Goal: Task Accomplishment & Management: Manage account settings

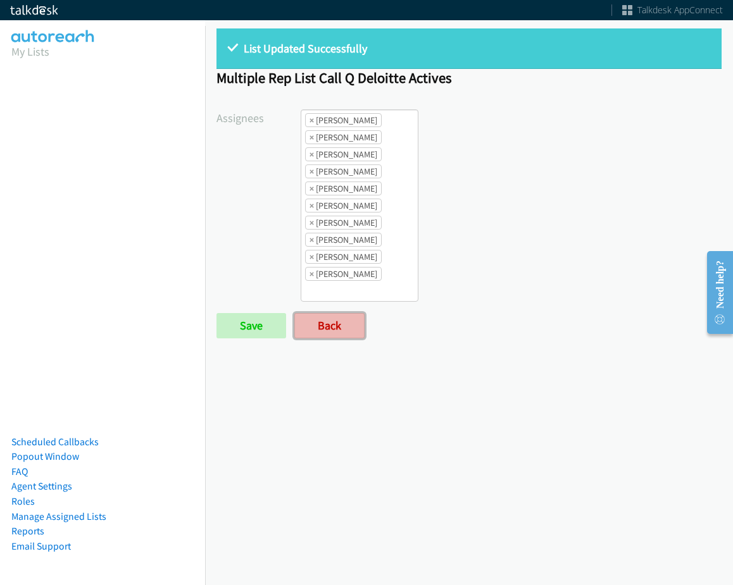
click at [315, 325] on link "Back" at bounding box center [329, 325] width 70 height 25
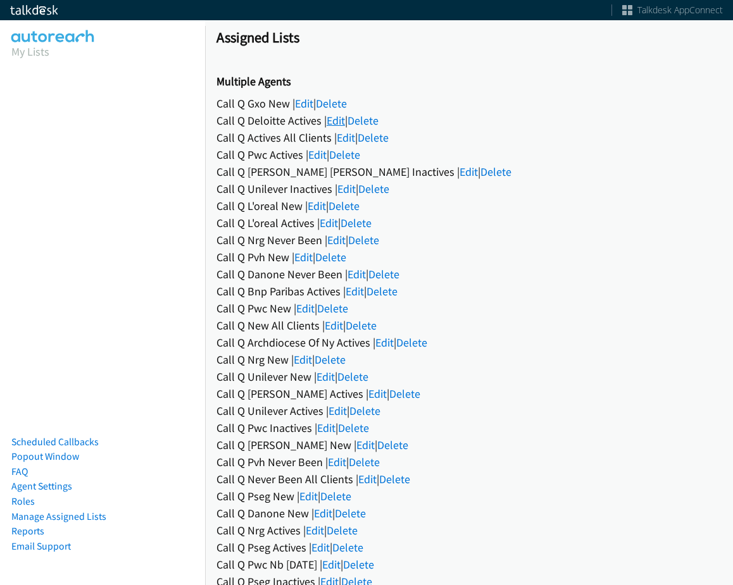
click at [337, 119] on link "Edit" at bounding box center [335, 120] width 18 height 15
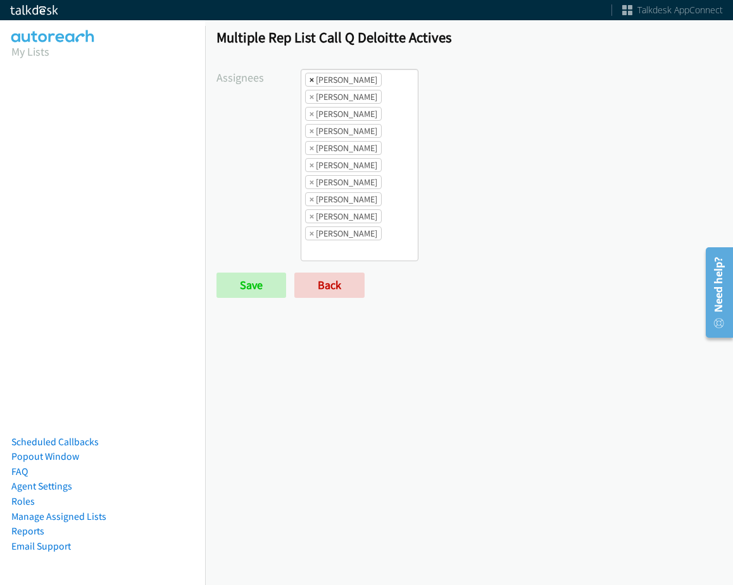
click at [309, 84] on span "×" at bounding box center [311, 79] width 4 height 13
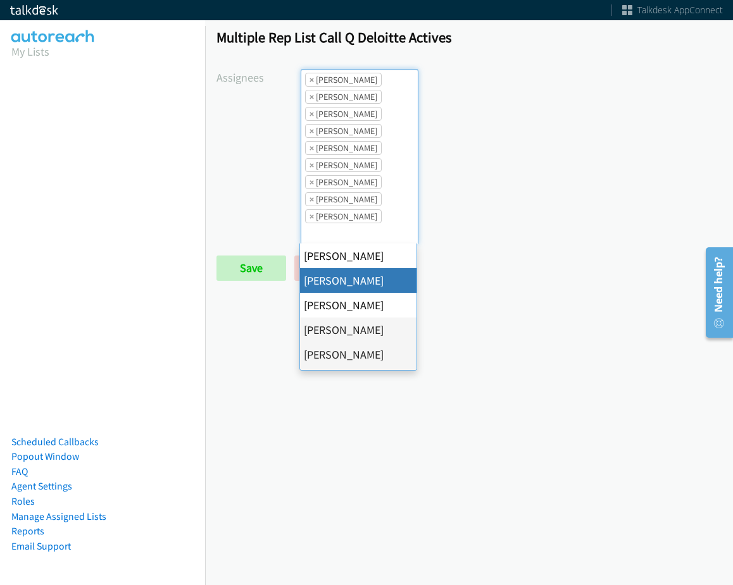
click at [309, 84] on span "×" at bounding box center [311, 79] width 4 height 13
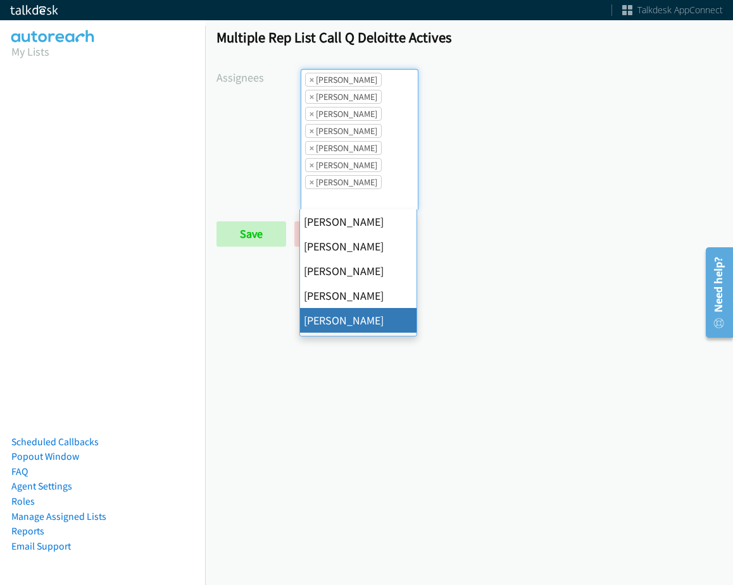
click at [309, 84] on span "×" at bounding box center [311, 79] width 4 height 13
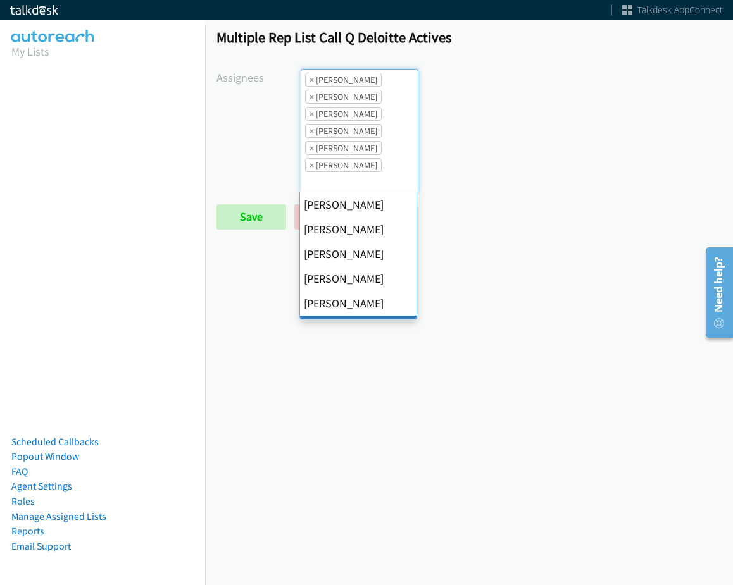
click at [309, 84] on span "×" at bounding box center [311, 79] width 4 height 13
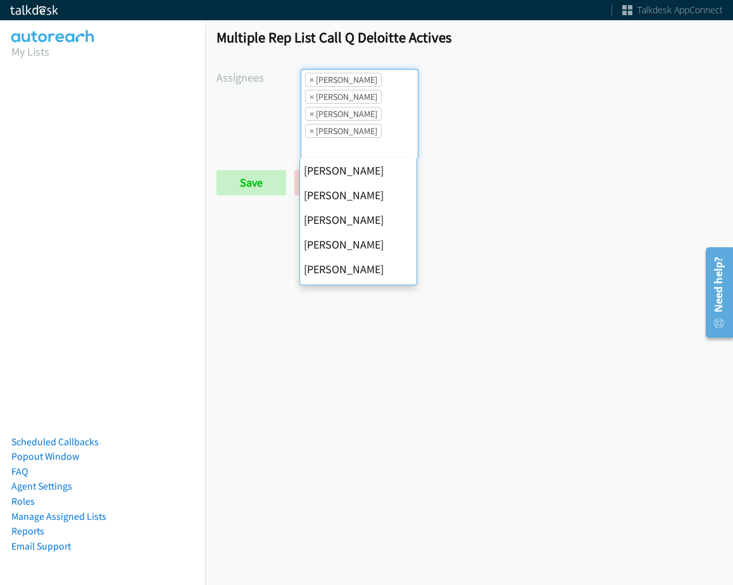
click at [309, 84] on span "×" at bounding box center [311, 79] width 4 height 13
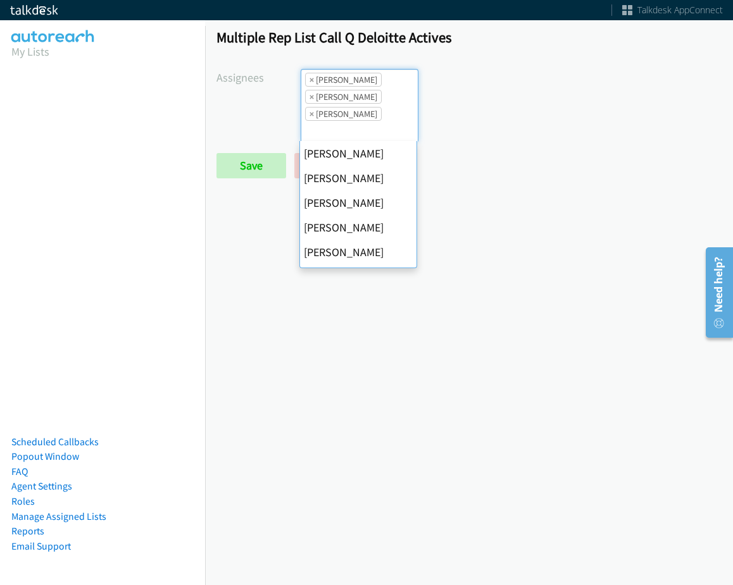
click at [309, 84] on span "×" at bounding box center [311, 79] width 4 height 13
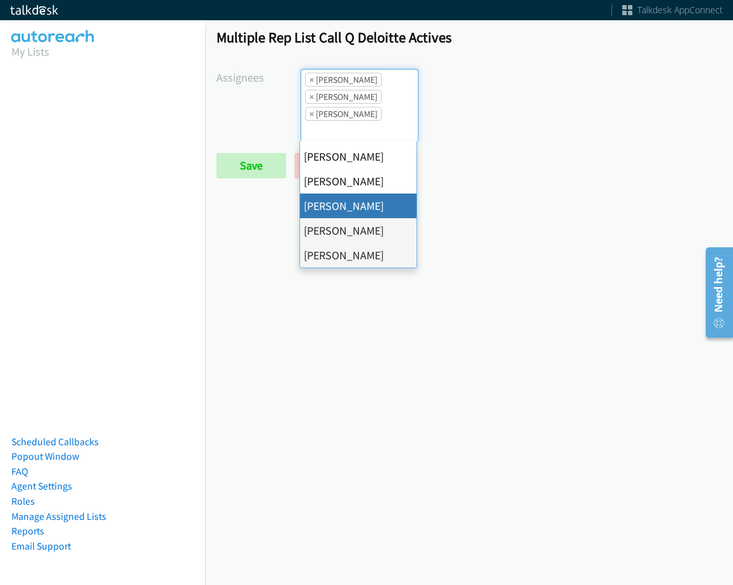
select select "fd8c5d46-30db-44cb-8f0d-00da318b790a"
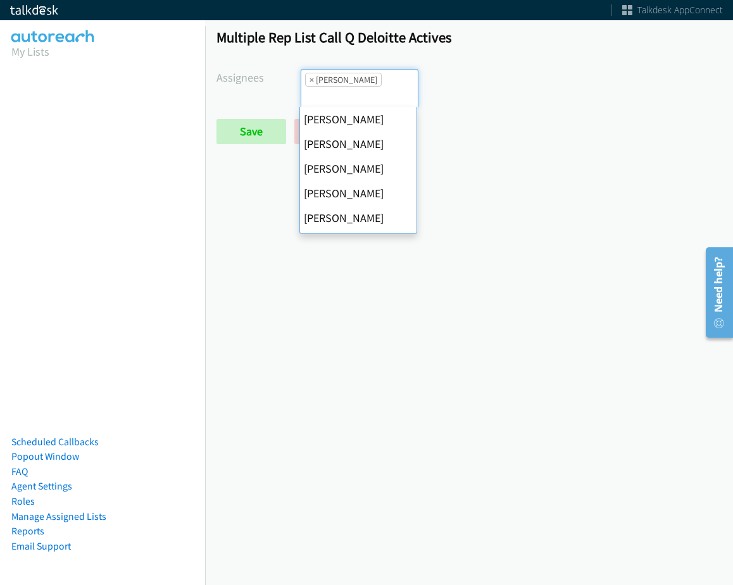
click at [309, 84] on span "×" at bounding box center [311, 79] width 4 height 13
select select
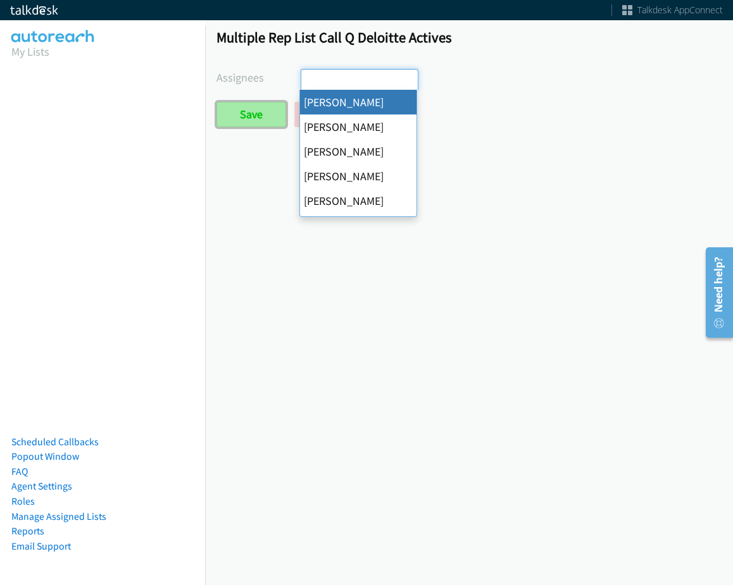
click at [266, 107] on input "Save" at bounding box center [251, 114] width 70 height 25
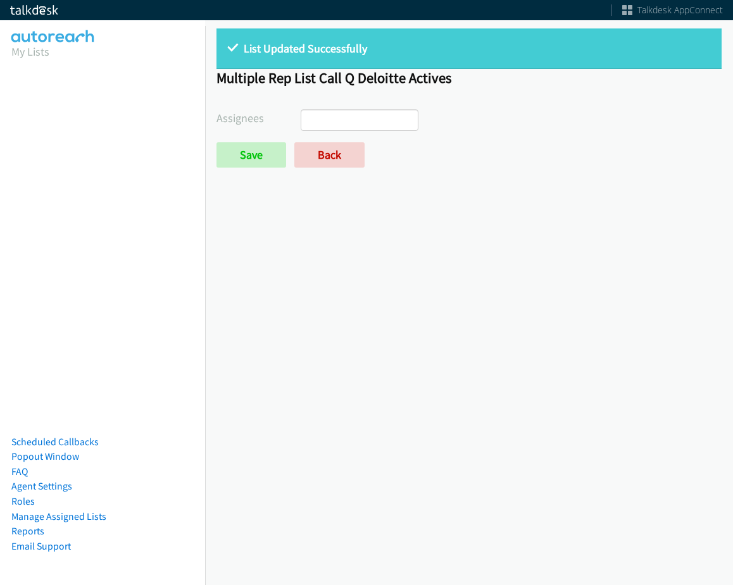
select select
click at [325, 137] on form "Assignees [PERSON_NAME] [PERSON_NAME] [PERSON_NAME] [PERSON_NAME] [PERSON_NAME]…" at bounding box center [468, 138] width 505 height 58
click at [325, 147] on link "Back" at bounding box center [329, 154] width 70 height 25
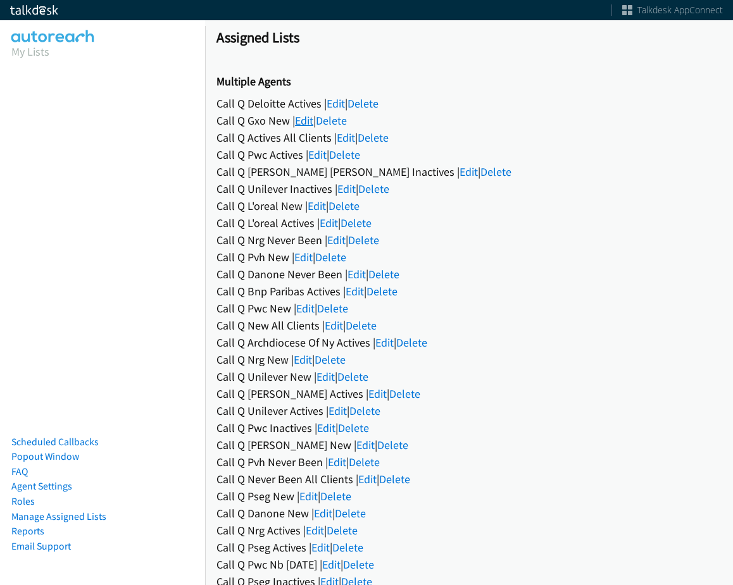
click at [304, 124] on link "Edit" at bounding box center [304, 120] width 18 height 15
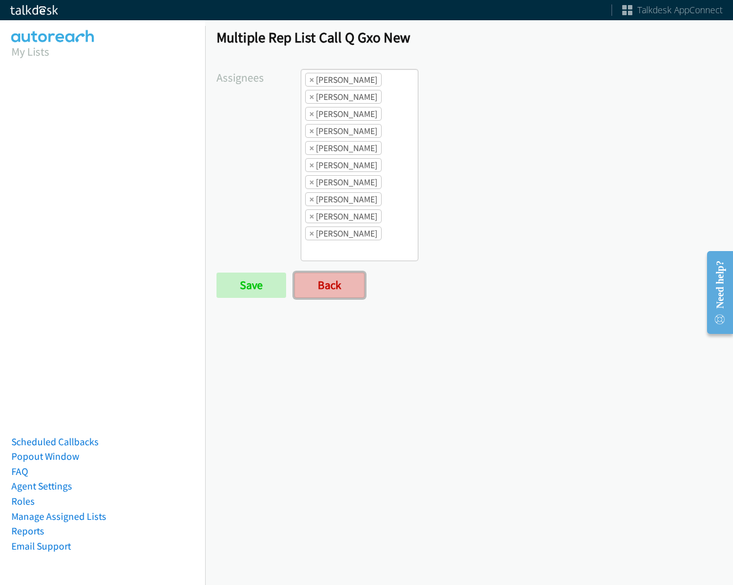
click at [332, 285] on link "Back" at bounding box center [329, 285] width 70 height 25
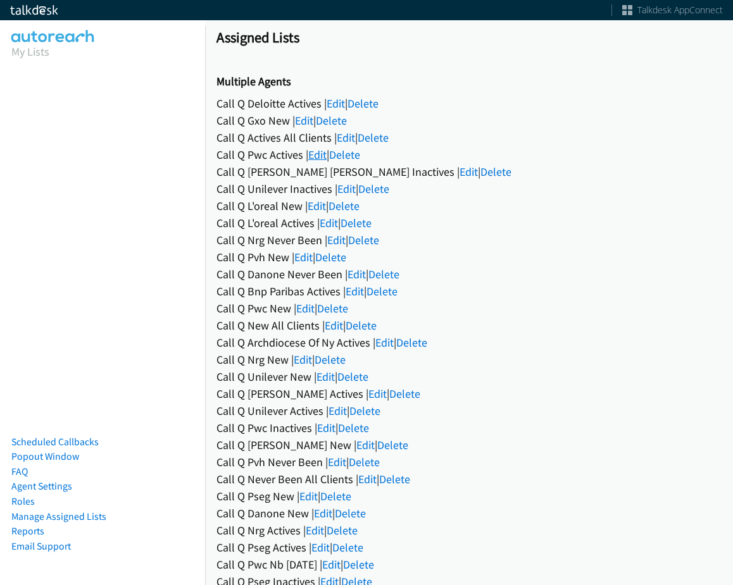
click at [316, 157] on link "Edit" at bounding box center [317, 154] width 18 height 15
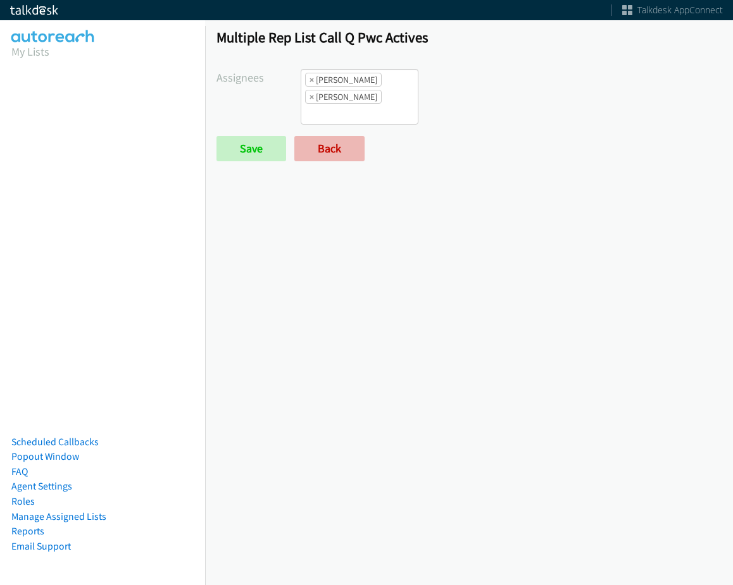
scroll to position [9, 0]
click at [313, 79] on li "× Charles Ross" at bounding box center [343, 80] width 77 height 14
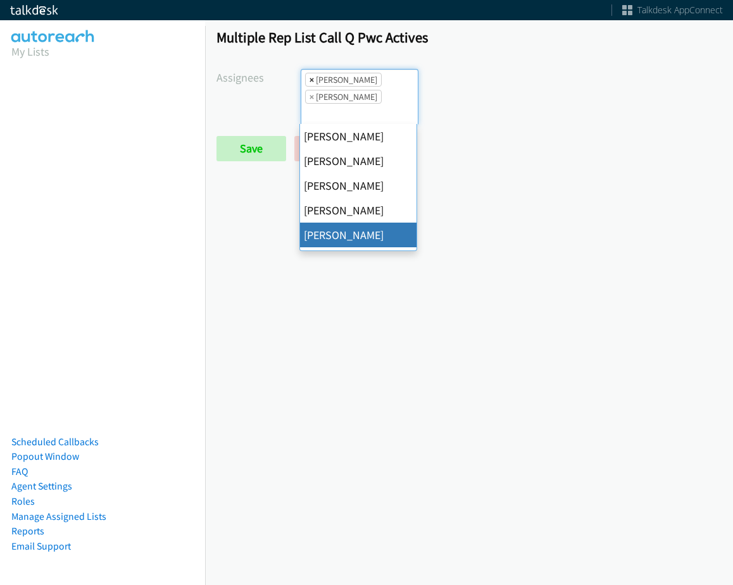
click at [309, 79] on span "×" at bounding box center [311, 79] width 4 height 13
select select "74240000-76d9-4cf3-9953-4c2484ee5015"
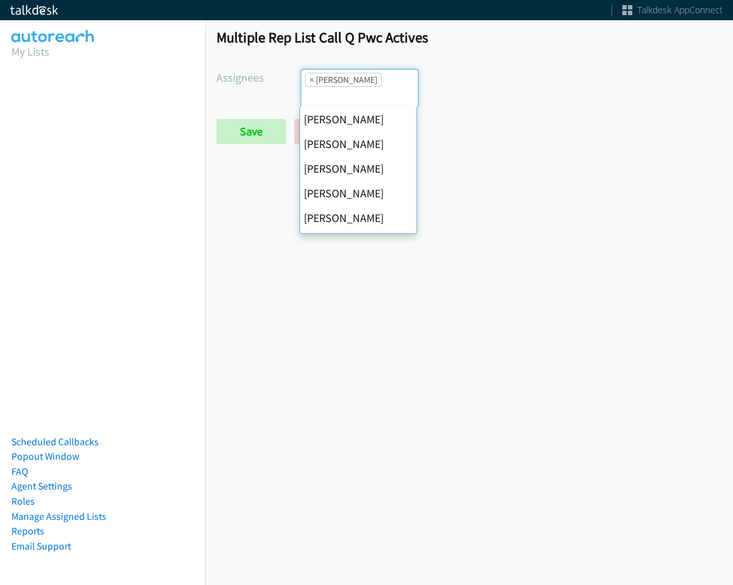
click at [309, 79] on span "×" at bounding box center [311, 79] width 4 height 13
select select
drag, startPoint x: 309, startPoint y: 79, endPoint x: 252, endPoint y: 110, distance: 64.8
click at [307, 87] on input "search" at bounding box center [323, 97] width 44 height 20
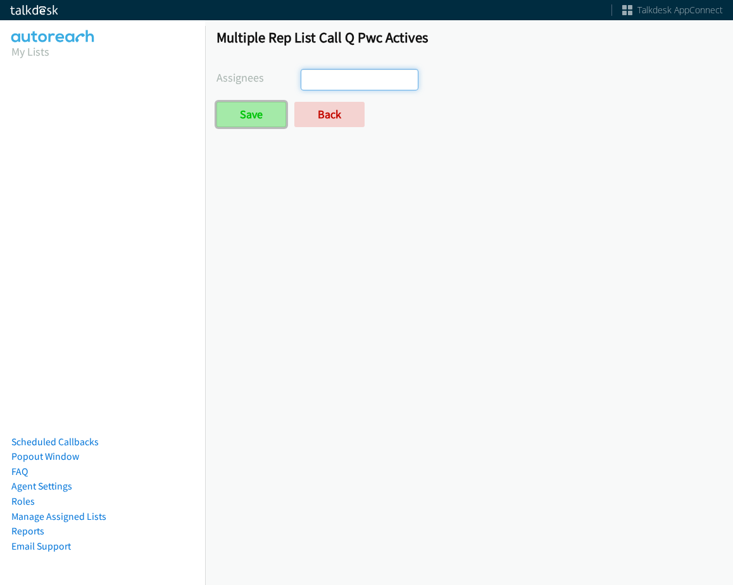
click at [245, 113] on input "Save" at bounding box center [251, 114] width 70 height 25
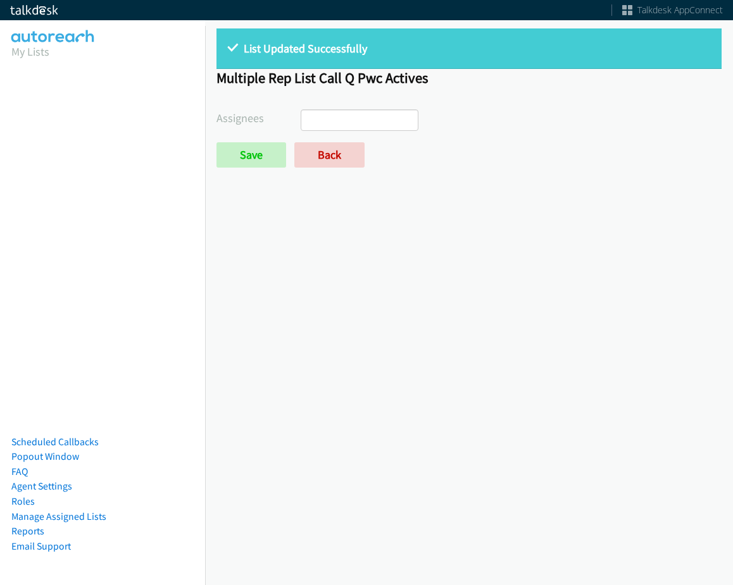
select select
click at [311, 166] on link "Back" at bounding box center [329, 154] width 70 height 25
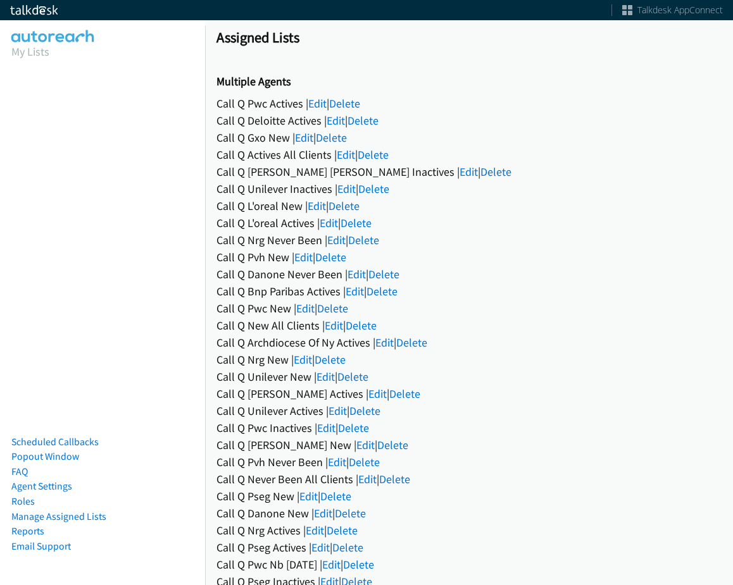
click at [393, 173] on div "Call Q Wallenius Wilhelmsen Inactives | Edit | Delete" at bounding box center [468, 171] width 505 height 17
click at [459, 168] on link "Edit" at bounding box center [468, 171] width 18 height 15
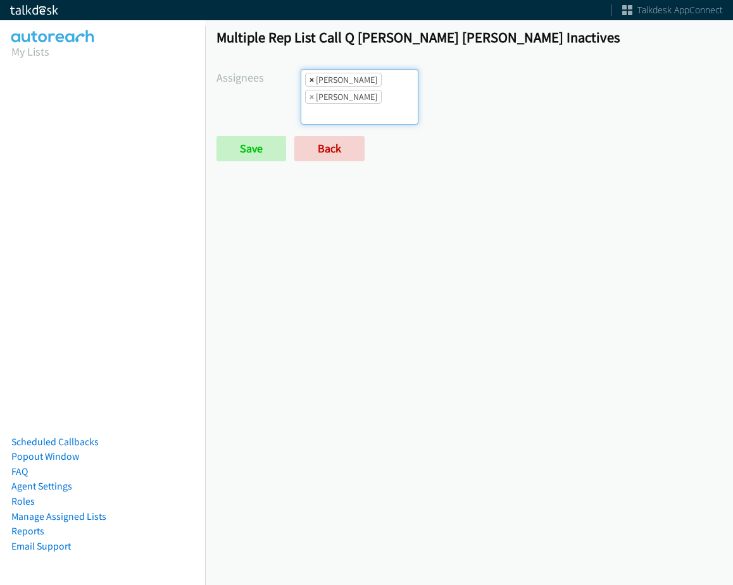
click at [311, 82] on span "×" at bounding box center [311, 79] width 4 height 13
select select "74240000-76d9-4cf3-9953-4c2484ee5015"
select select
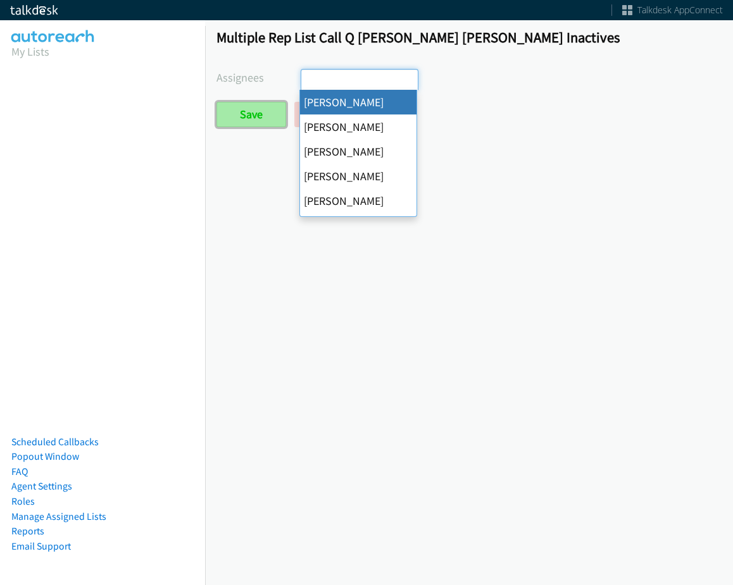
click at [261, 113] on input "Save" at bounding box center [251, 114] width 70 height 25
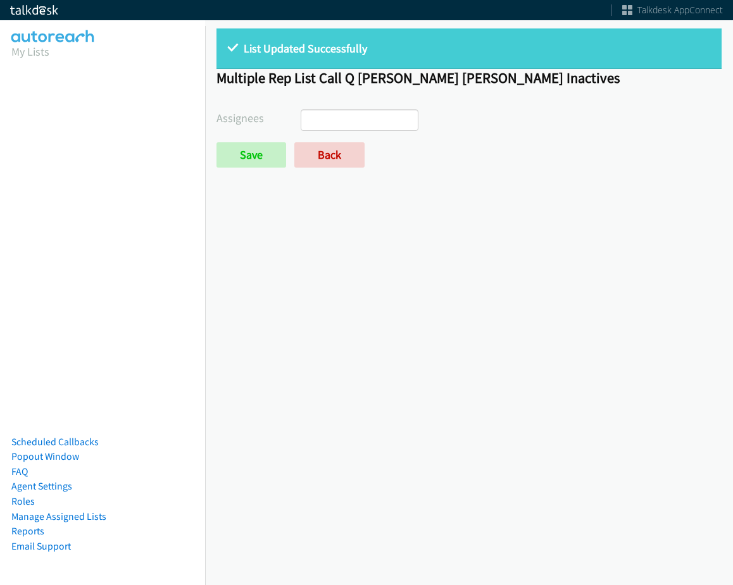
select select
click at [329, 160] on link "Back" at bounding box center [329, 154] width 70 height 25
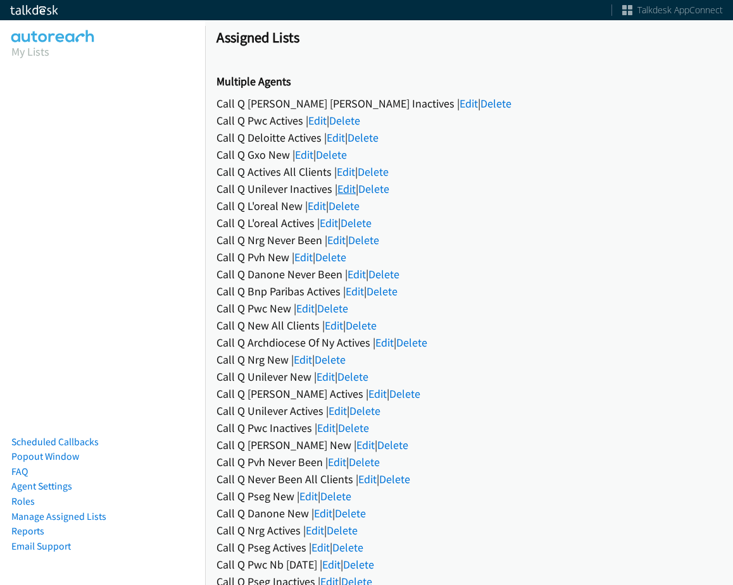
click at [344, 187] on link "Edit" at bounding box center [346, 189] width 18 height 15
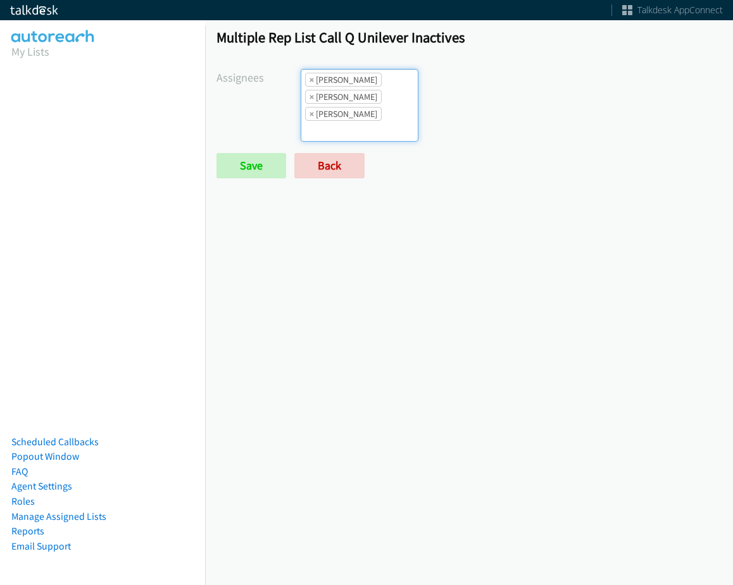
click at [313, 78] on li "× Cathy Shahan" at bounding box center [343, 80] width 77 height 14
click at [312, 78] on span "×" at bounding box center [311, 79] width 4 height 13
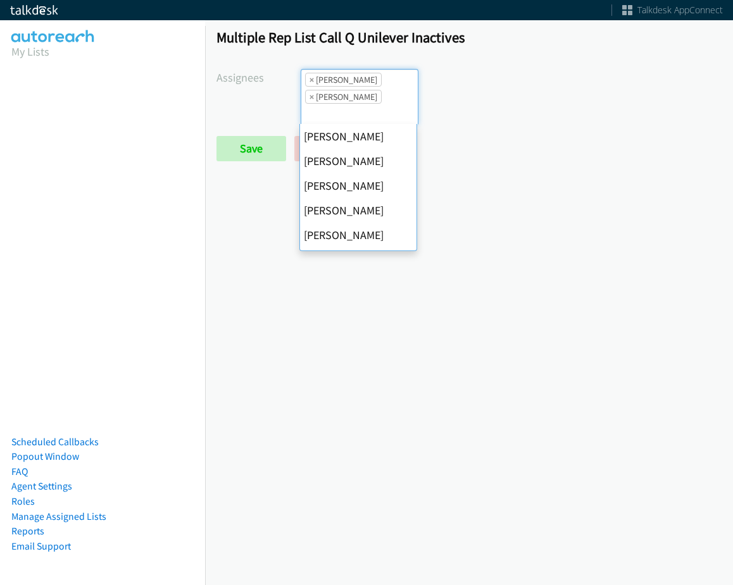
scroll to position [244, 0]
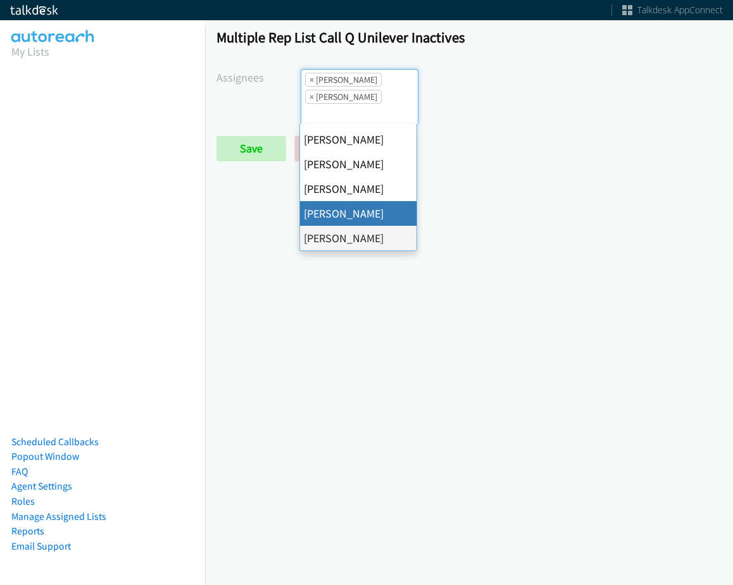
click at [309, 81] on span "×" at bounding box center [311, 79] width 4 height 13
select select "fd8c5d46-30db-44cb-8f0d-00da318b790a"
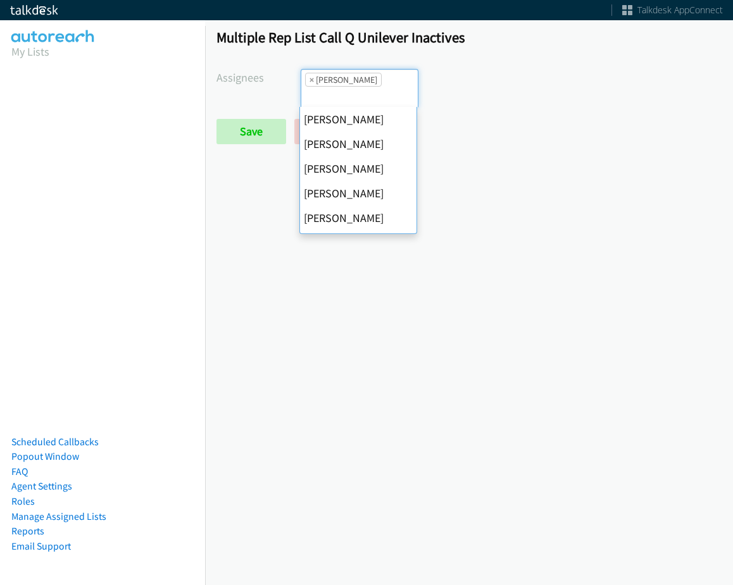
click at [309, 81] on span "×" at bounding box center [311, 79] width 4 height 13
select select
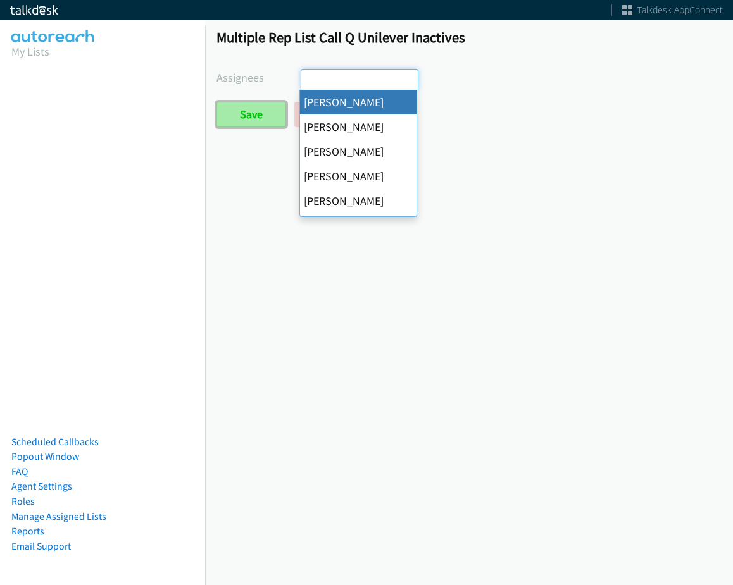
click at [257, 116] on input "Save" at bounding box center [251, 114] width 70 height 25
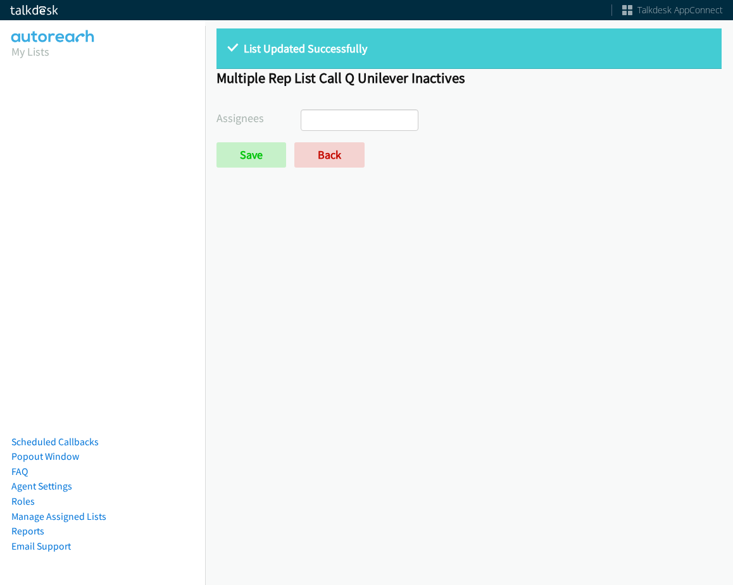
select select
click at [333, 158] on link "Back" at bounding box center [329, 154] width 70 height 25
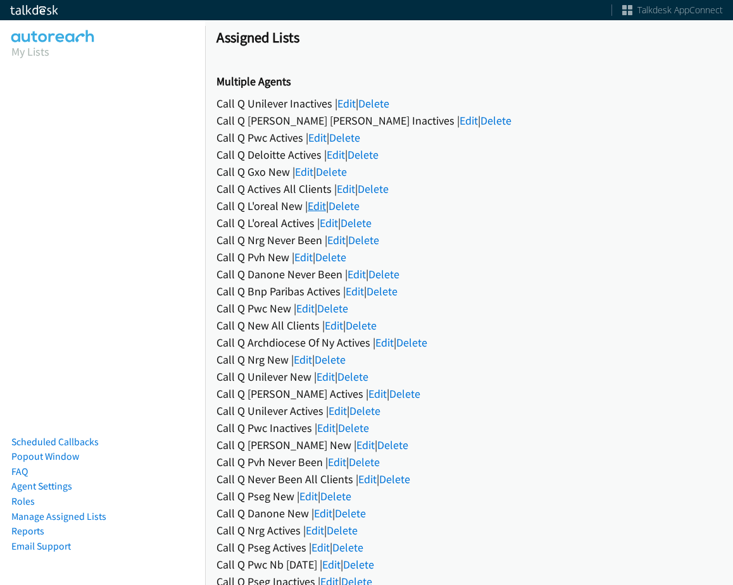
click at [319, 208] on link "Edit" at bounding box center [316, 206] width 18 height 15
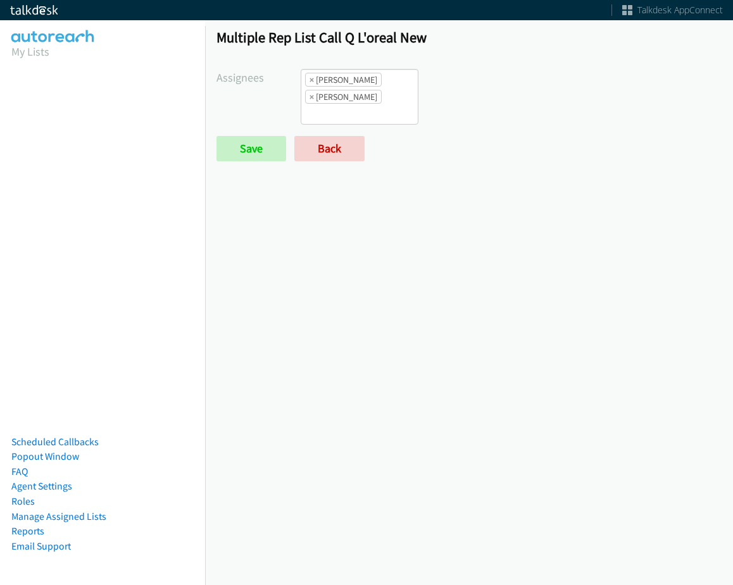
click at [312, 73] on li "× Abigail Odhiambo" at bounding box center [343, 80] width 77 height 14
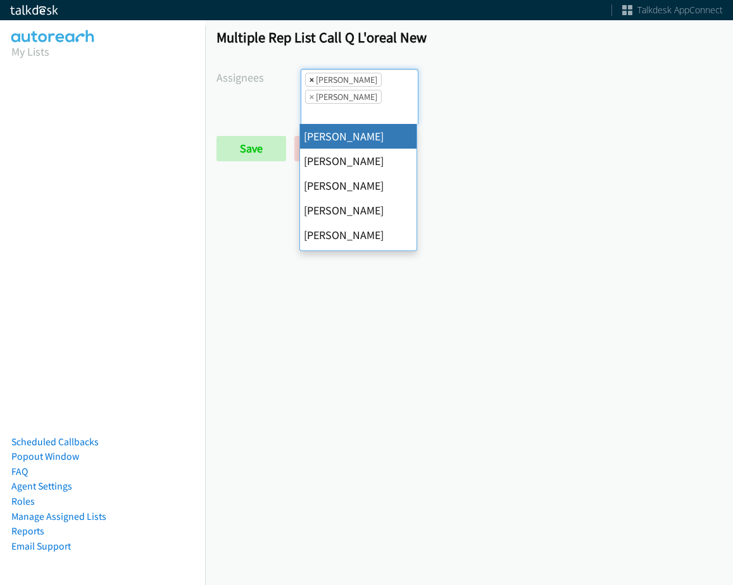
click at [311, 79] on span "×" at bounding box center [311, 79] width 4 height 13
select select "342df737-67c3-4ba0-b24a-dddbcb1c4b65"
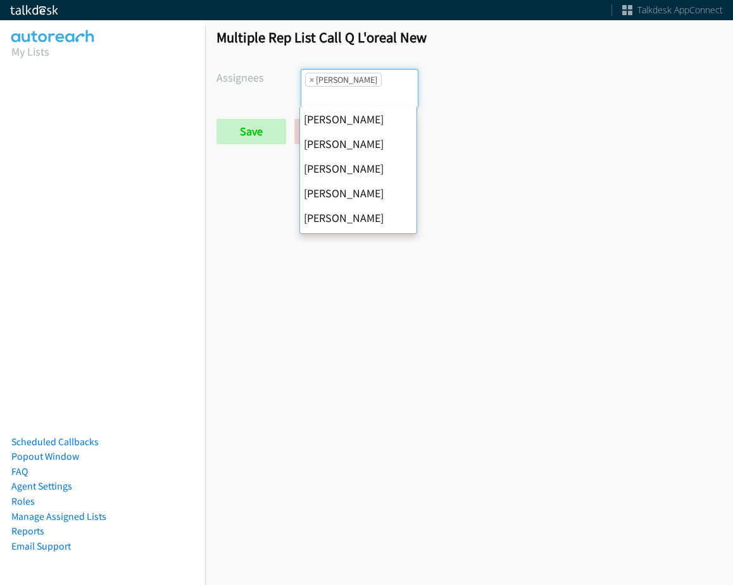
click at [311, 79] on span "×" at bounding box center [311, 79] width 4 height 13
select select
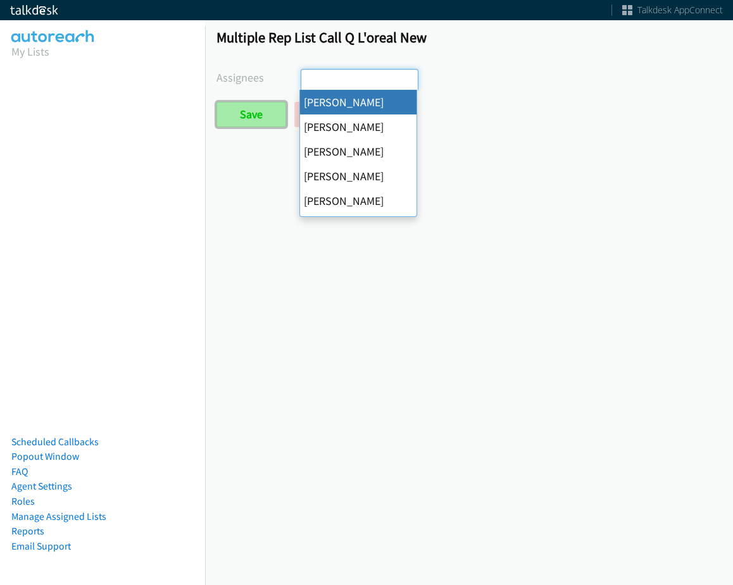
click at [267, 120] on input "Save" at bounding box center [251, 114] width 70 height 25
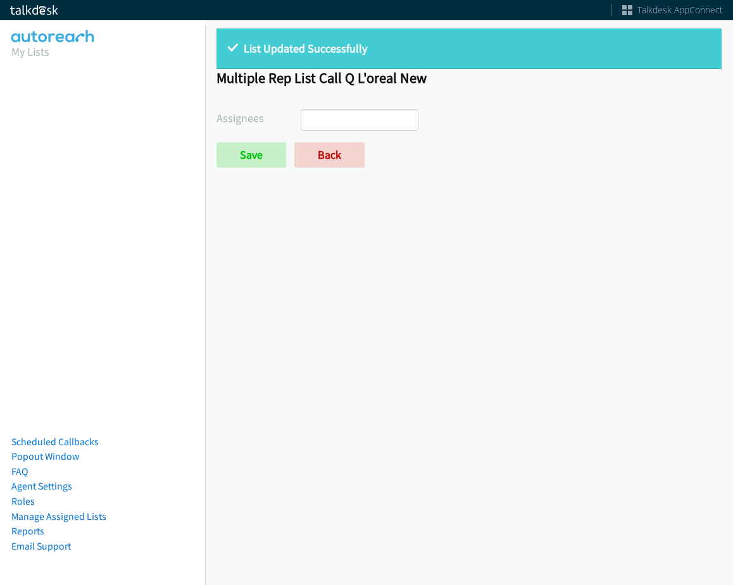
select select
click at [315, 147] on link "Back" at bounding box center [329, 154] width 70 height 25
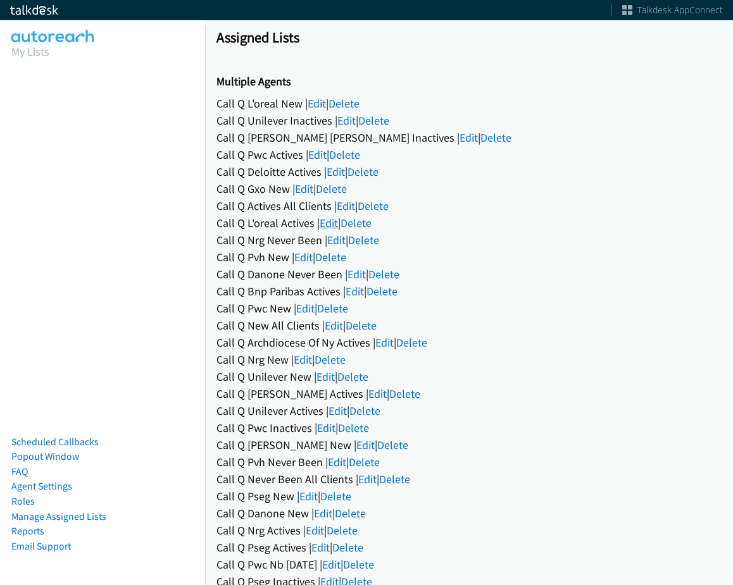
click at [330, 224] on link "Edit" at bounding box center [328, 223] width 18 height 15
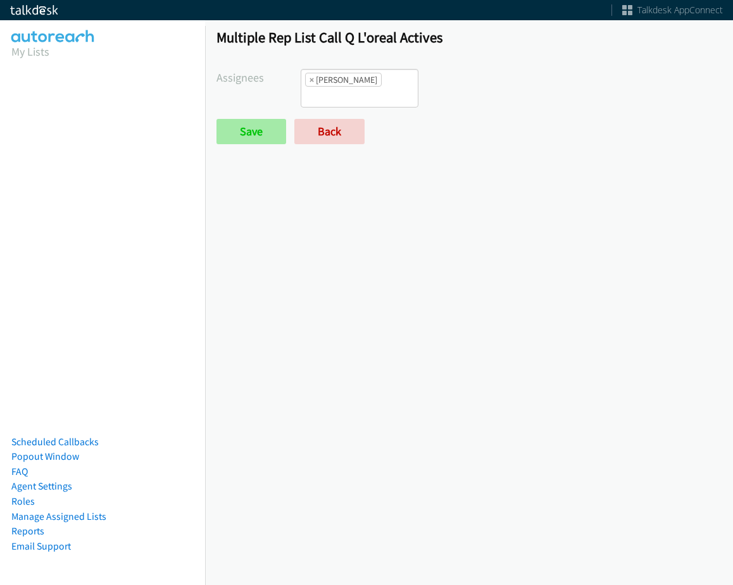
drag, startPoint x: 310, startPoint y: 80, endPoint x: 277, endPoint y: 113, distance: 47.0
click at [310, 80] on span "×" at bounding box center [311, 79] width 4 height 13
select select
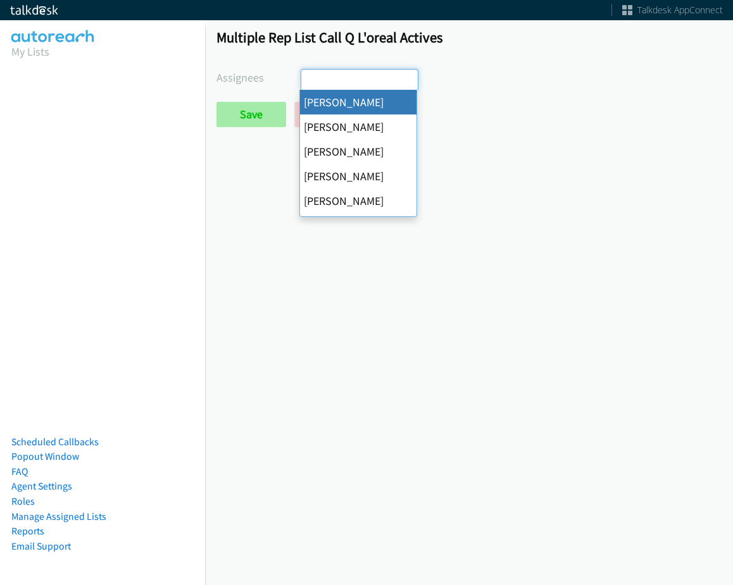
scroll to position [137, 0]
click at [261, 125] on input "Save" at bounding box center [251, 114] width 70 height 25
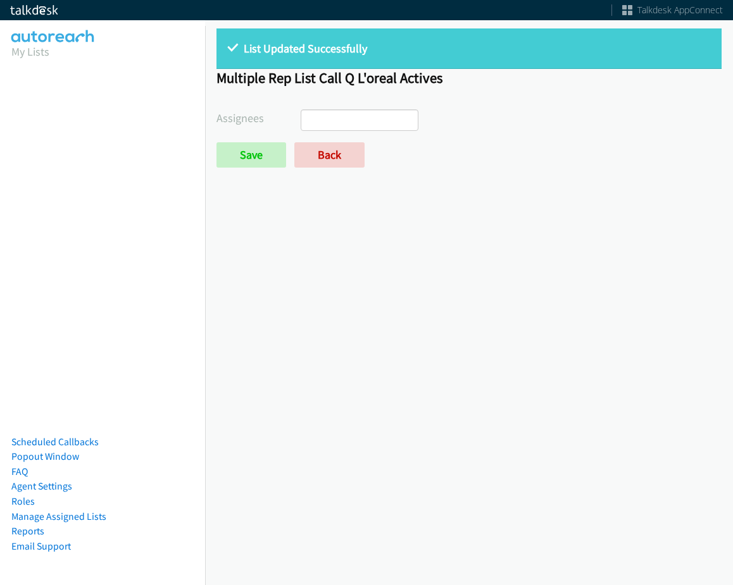
select select
click at [322, 154] on link "Back" at bounding box center [329, 154] width 70 height 25
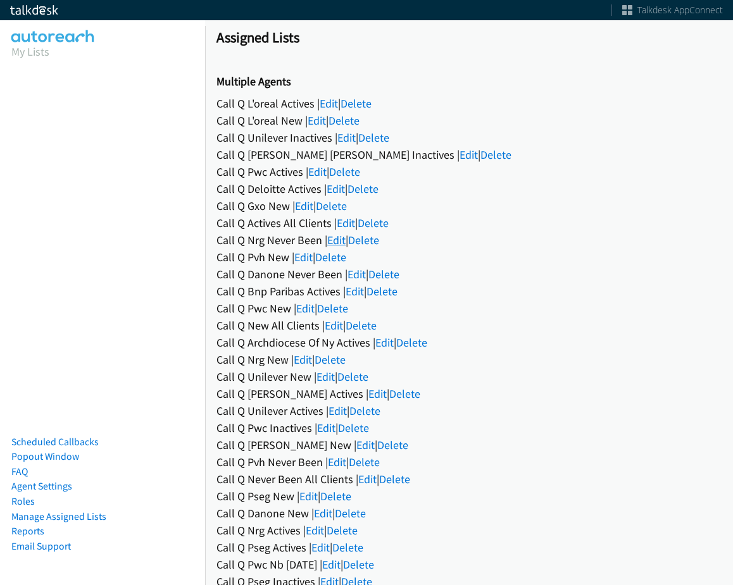
click at [337, 238] on link "Edit" at bounding box center [336, 240] width 18 height 15
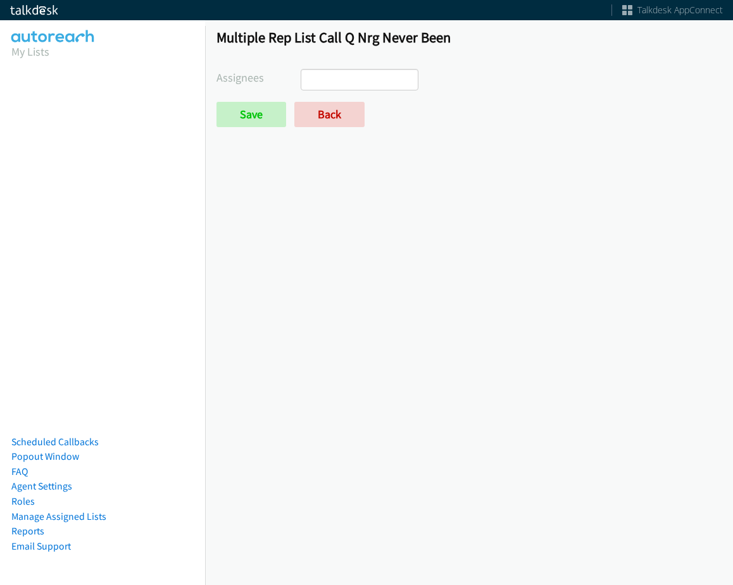
select select
click at [306, 109] on link "Back" at bounding box center [329, 114] width 70 height 25
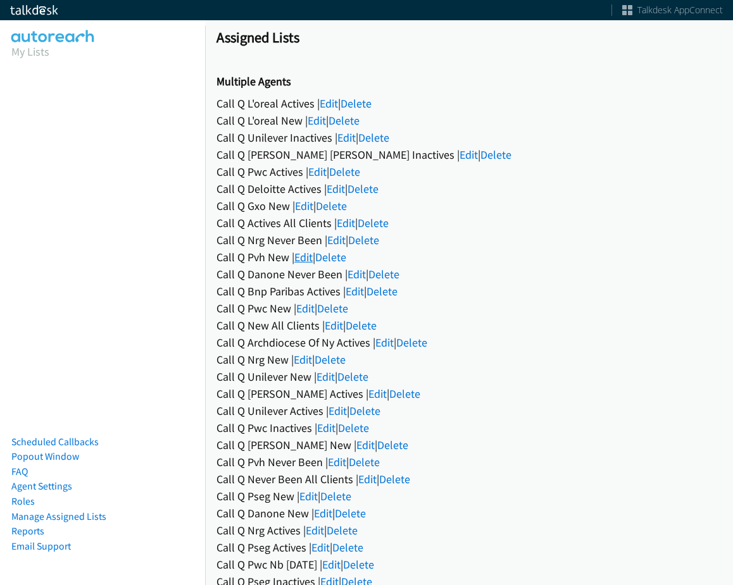
click at [305, 257] on link "Edit" at bounding box center [303, 257] width 18 height 15
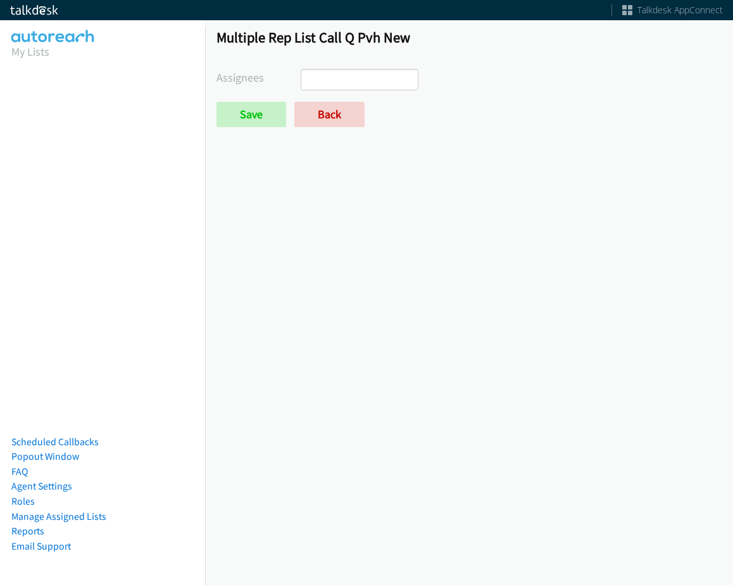
select select
click at [312, 109] on link "Back" at bounding box center [329, 114] width 70 height 25
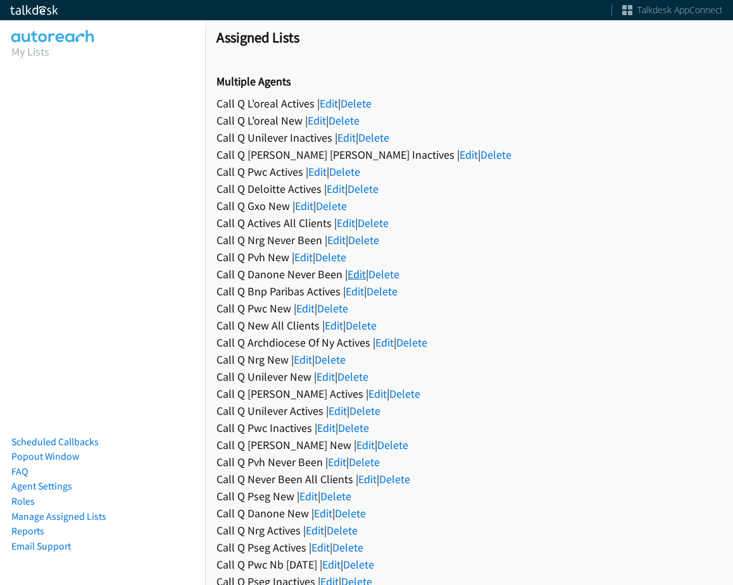
click at [357, 279] on link "Edit" at bounding box center [356, 274] width 18 height 15
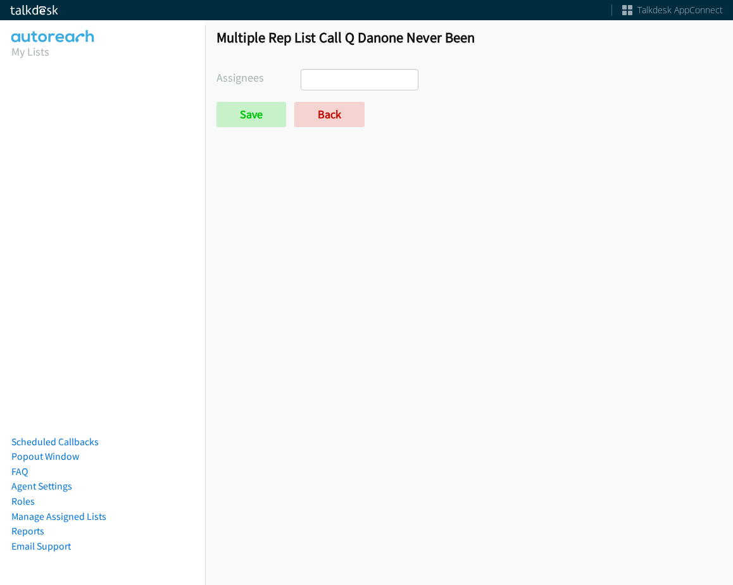
select select
click at [319, 125] on link "Back" at bounding box center [329, 114] width 70 height 25
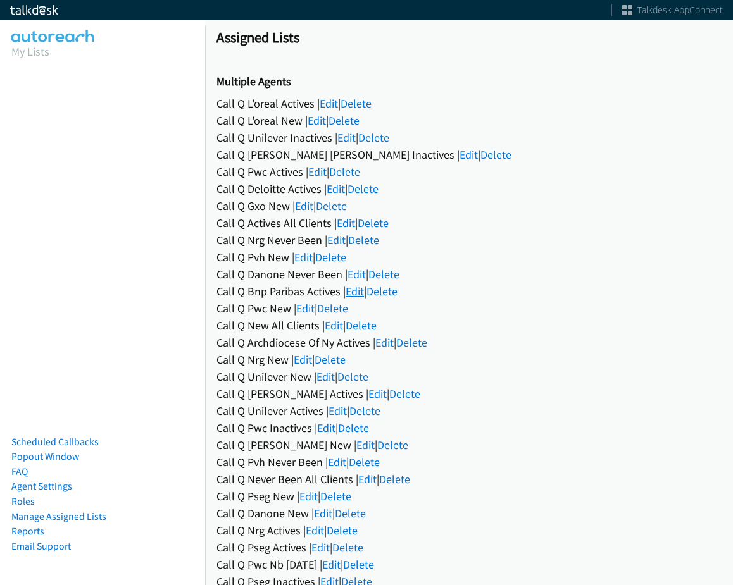
click at [357, 294] on link "Edit" at bounding box center [354, 291] width 18 height 15
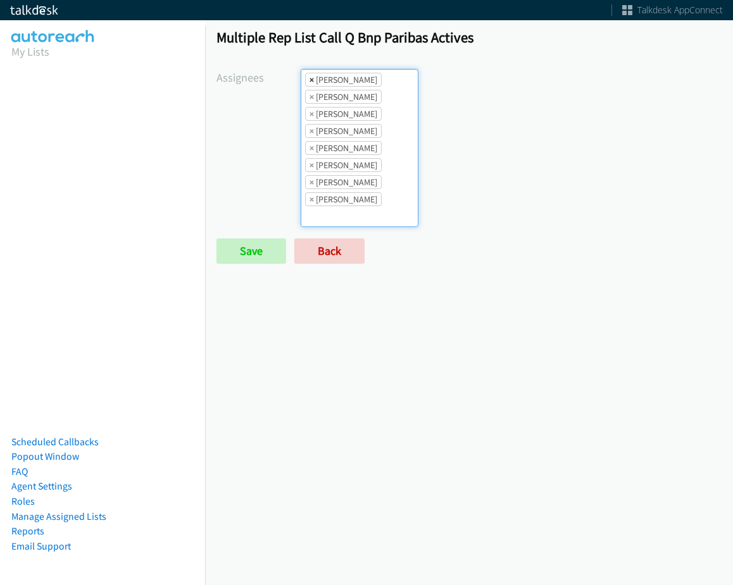
click at [312, 78] on span "×" at bounding box center [311, 79] width 4 height 13
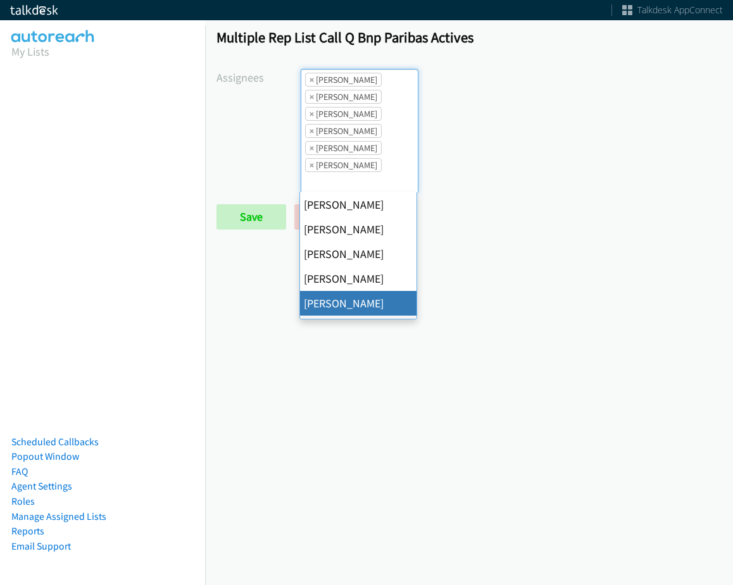
click at [312, 78] on span "×" at bounding box center [311, 79] width 4 height 13
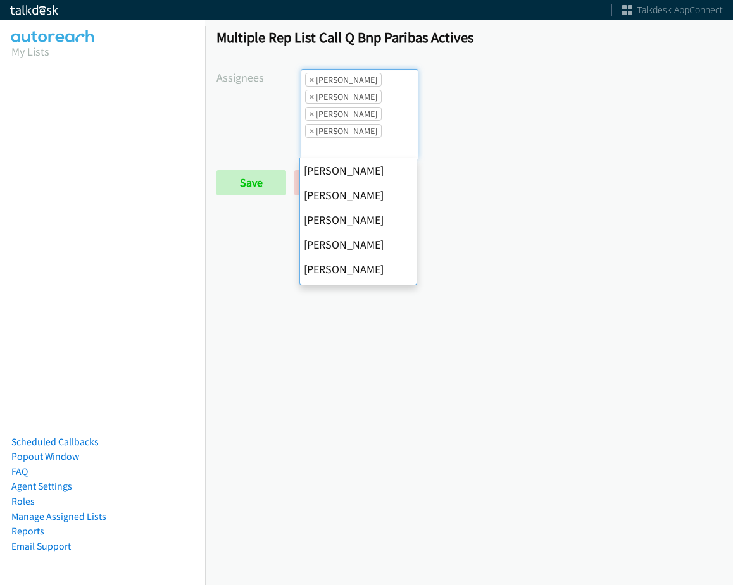
click at [309, 78] on span "×" at bounding box center [311, 79] width 4 height 13
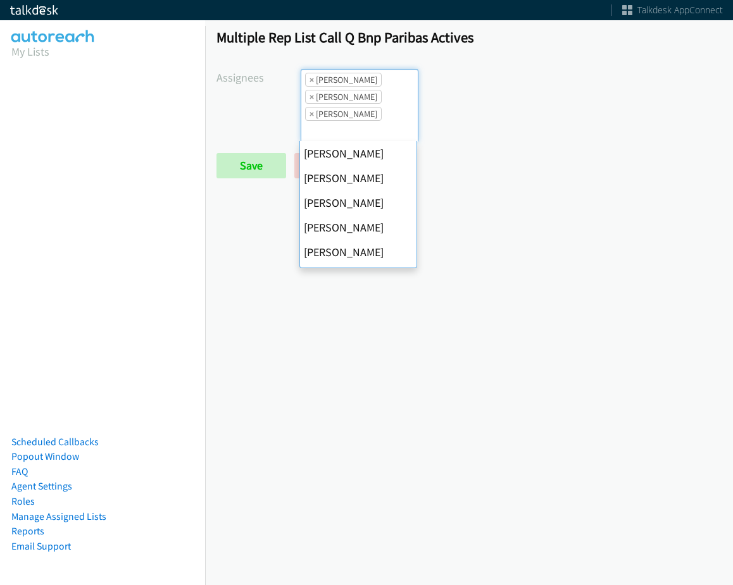
click at [309, 78] on span "×" at bounding box center [311, 79] width 4 height 13
select select "fd8c5d46-30db-44cb-8f0d-00da318b790a"
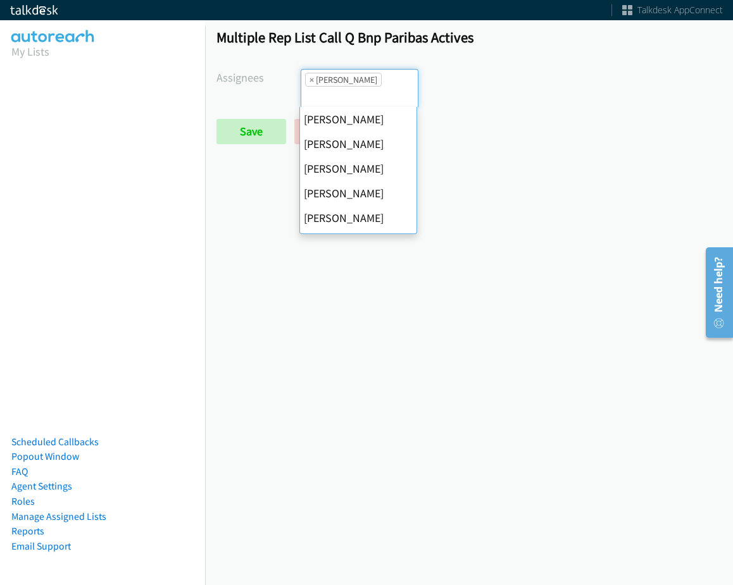
scroll to position [244, 0]
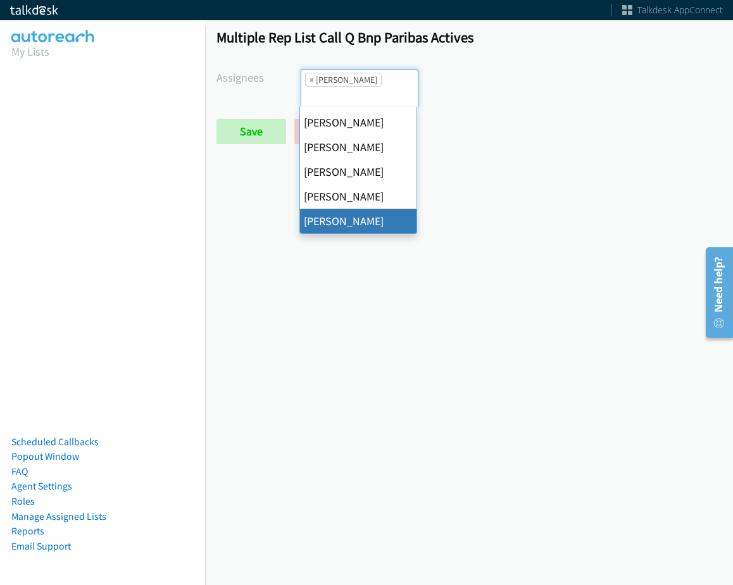
click at [309, 78] on span "×" at bounding box center [311, 79] width 4 height 13
select select
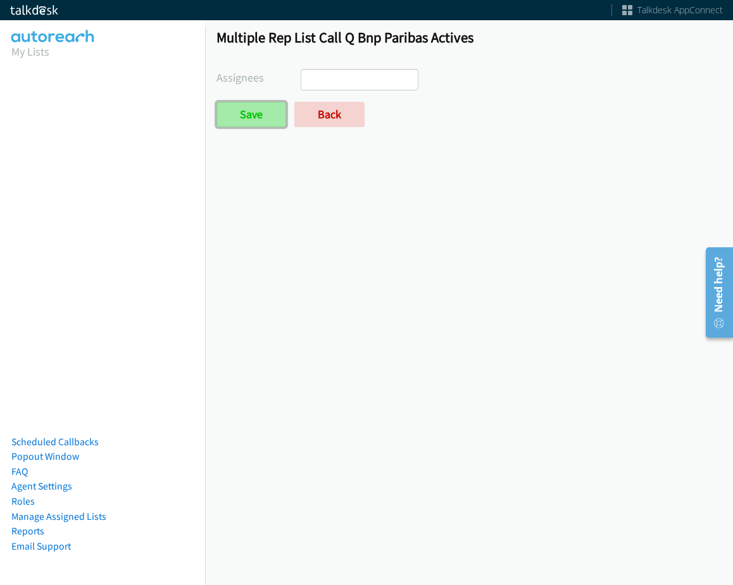
click at [273, 102] on input "Save" at bounding box center [251, 114] width 70 height 25
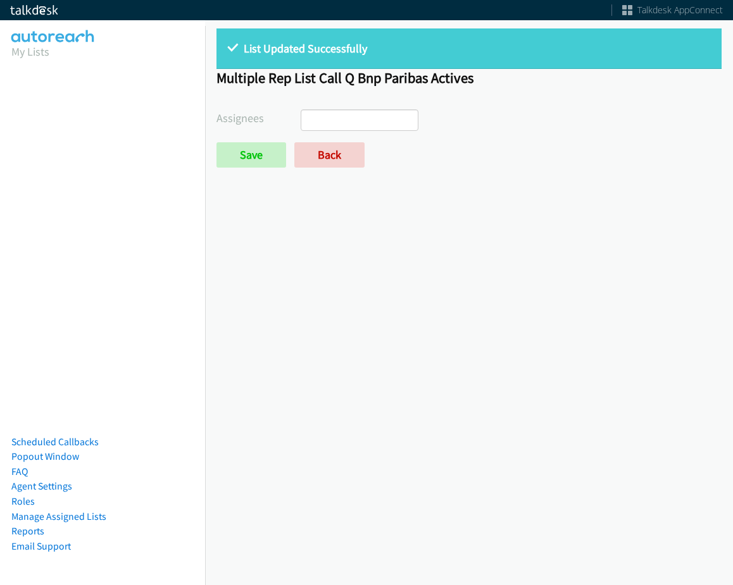
select select
click at [308, 166] on link "Back" at bounding box center [329, 154] width 70 height 25
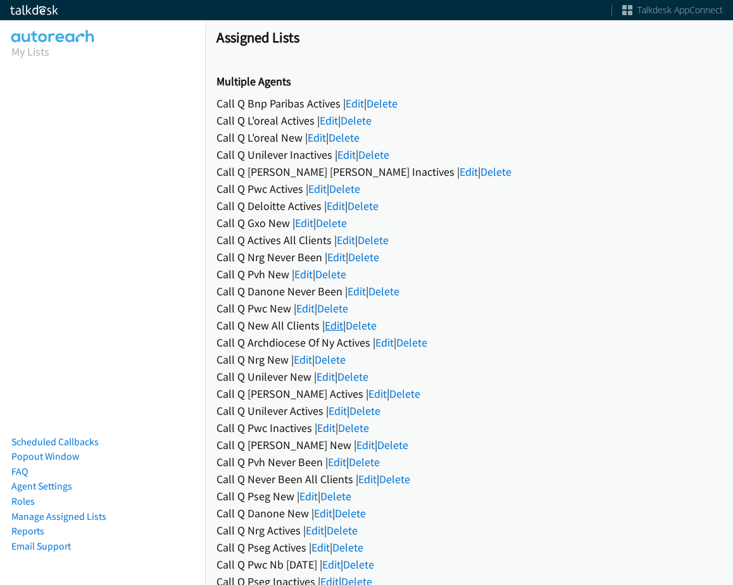
click at [335, 327] on link "Edit" at bounding box center [334, 325] width 18 height 15
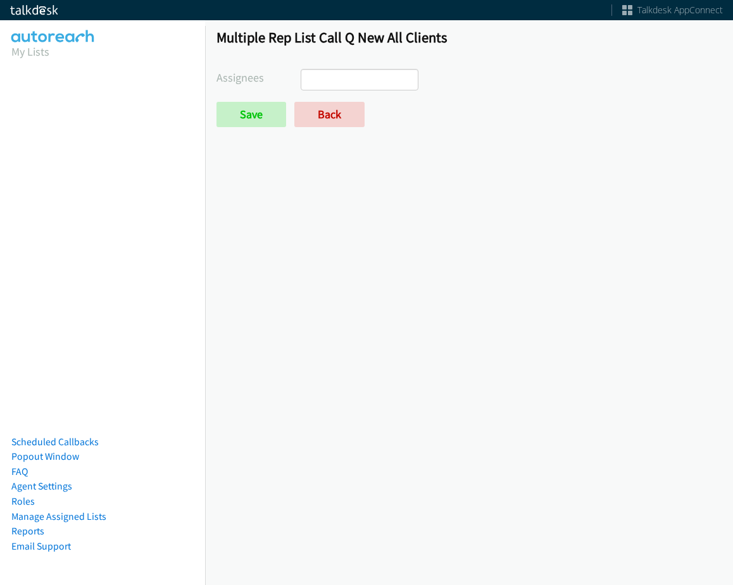
select select
click at [326, 116] on link "Back" at bounding box center [329, 114] width 70 height 25
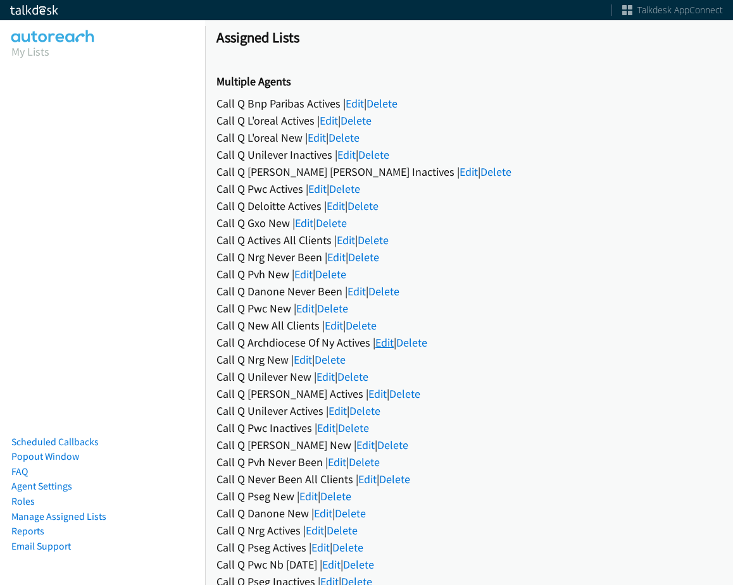
click at [388, 338] on link "Edit" at bounding box center [384, 342] width 18 height 15
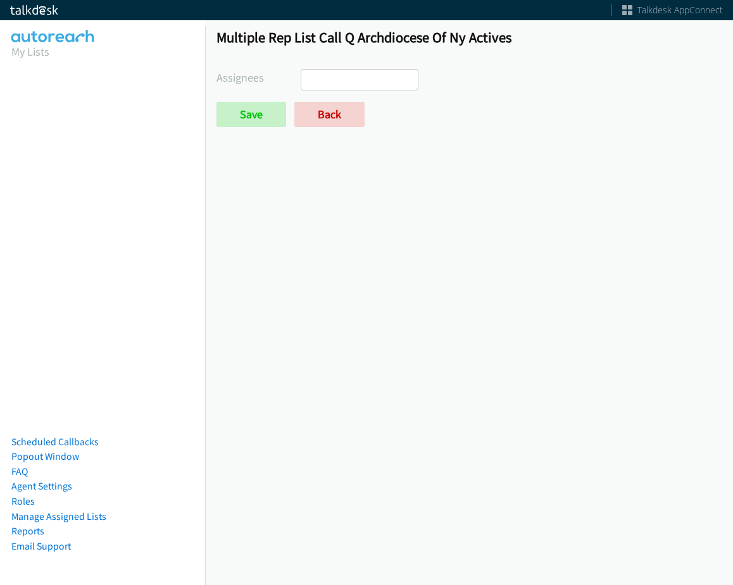
select select
click at [337, 113] on link "Back" at bounding box center [329, 114] width 70 height 25
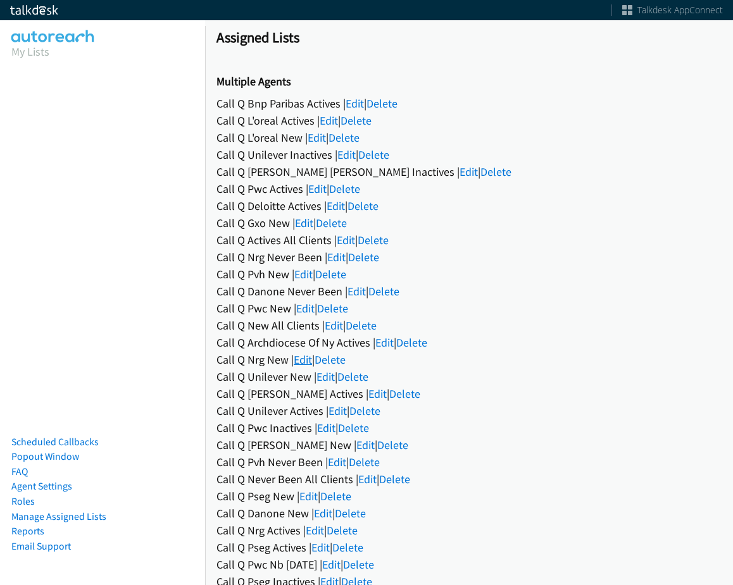
click at [307, 360] on link "Edit" at bounding box center [303, 359] width 18 height 15
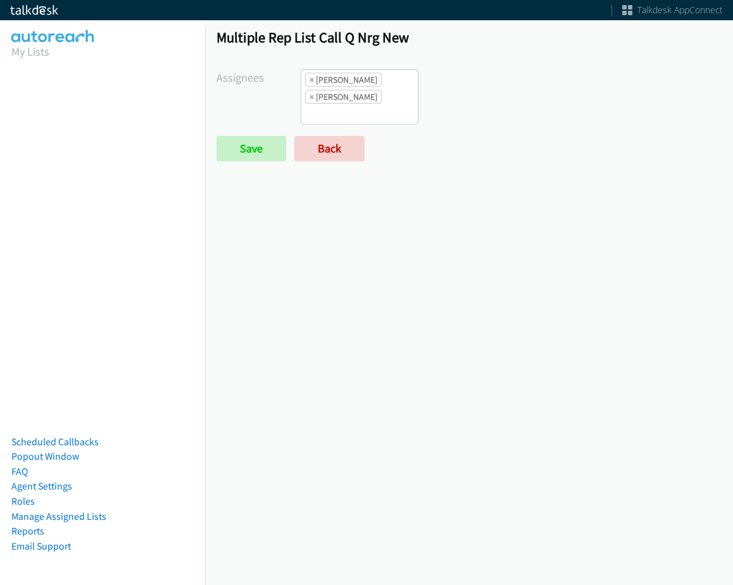
scroll to position [9, 0]
click at [313, 76] on li "× Charles Ross" at bounding box center [343, 80] width 77 height 14
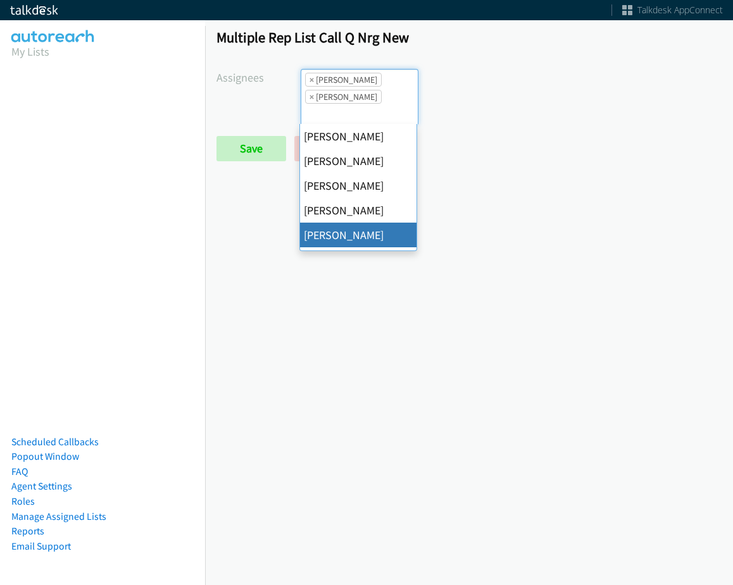
scroll to position [0, 0]
click at [313, 77] on li "× Charles Ross" at bounding box center [343, 80] width 77 height 14
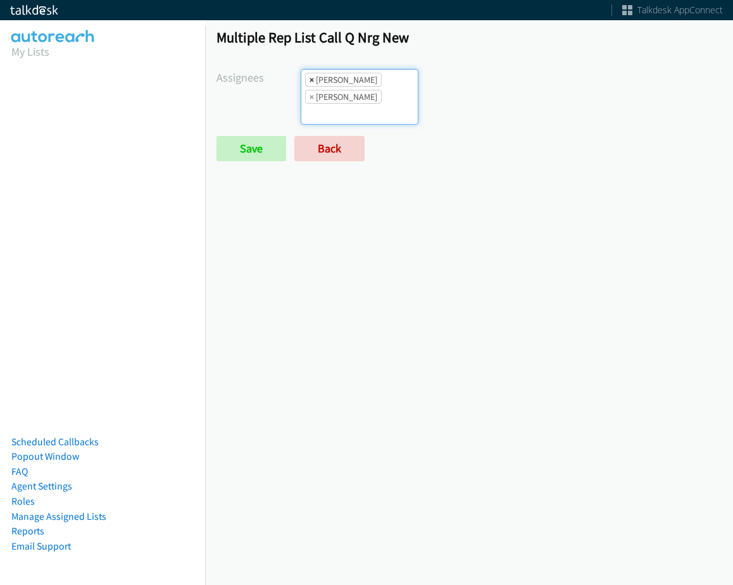
click at [312, 77] on span "×" at bounding box center [311, 79] width 4 height 13
select select "74240000-76d9-4cf3-9953-4c2484ee5015"
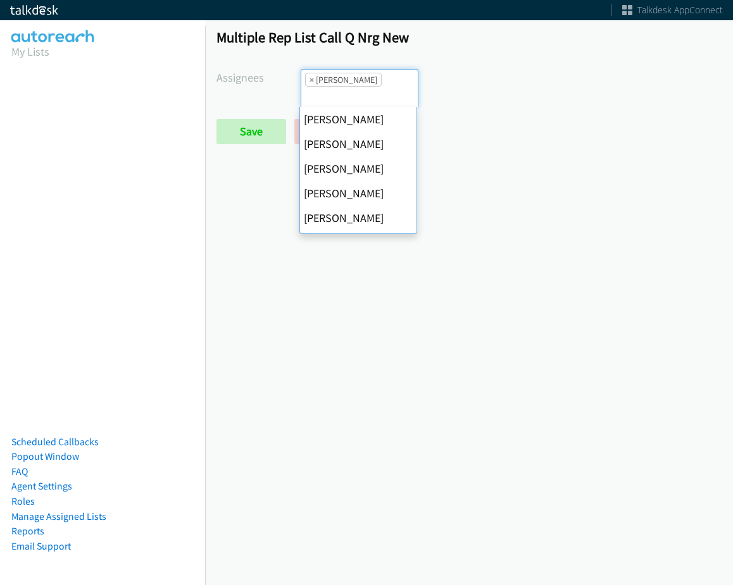
scroll to position [61, 0]
click at [312, 77] on span "×" at bounding box center [311, 79] width 4 height 13
select select
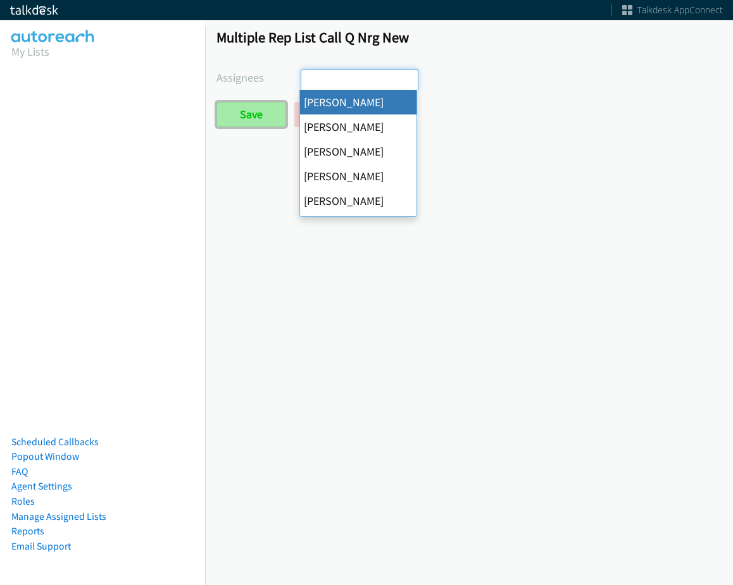
click at [254, 120] on input "Save" at bounding box center [251, 114] width 70 height 25
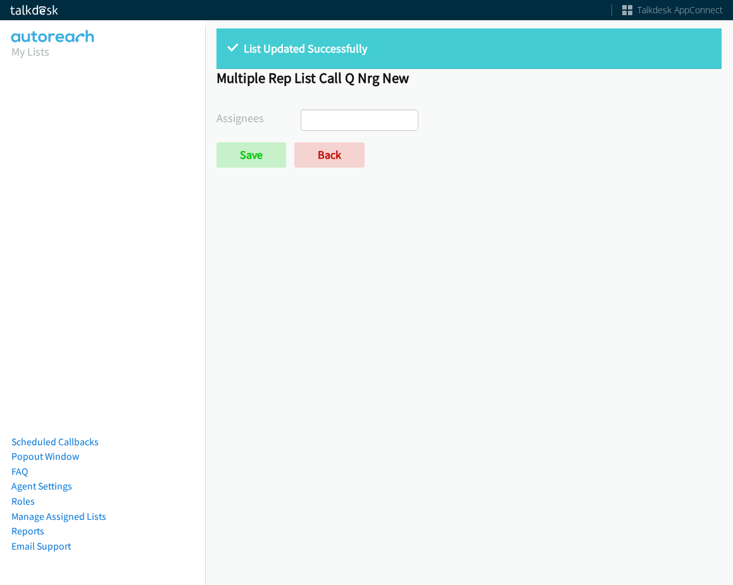
select select
click at [309, 163] on link "Back" at bounding box center [329, 154] width 70 height 25
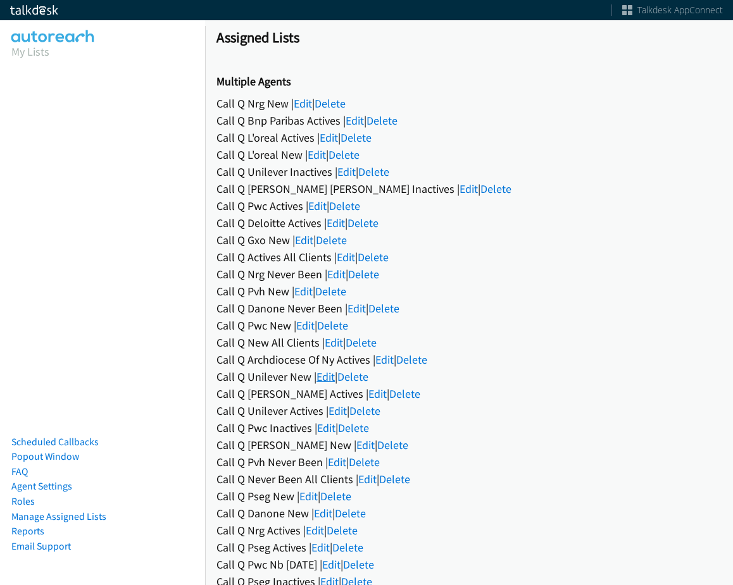
click at [319, 380] on link "Edit" at bounding box center [325, 376] width 18 height 15
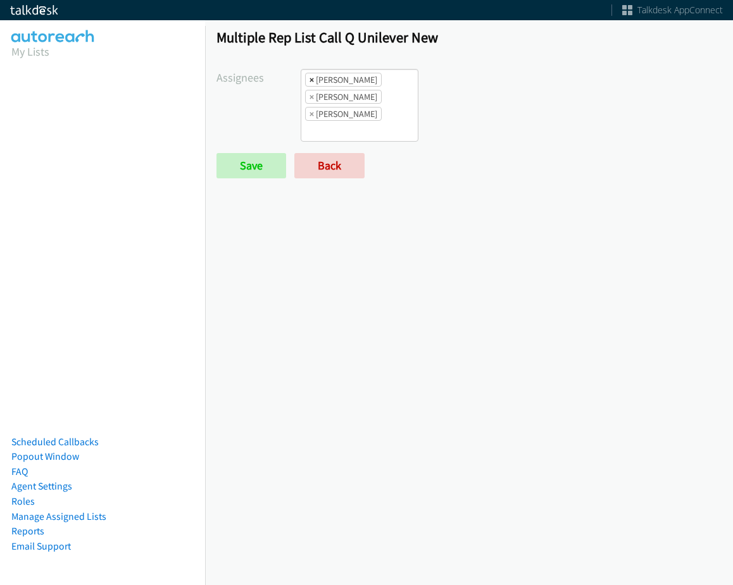
click at [309, 86] on span "×" at bounding box center [311, 79] width 4 height 13
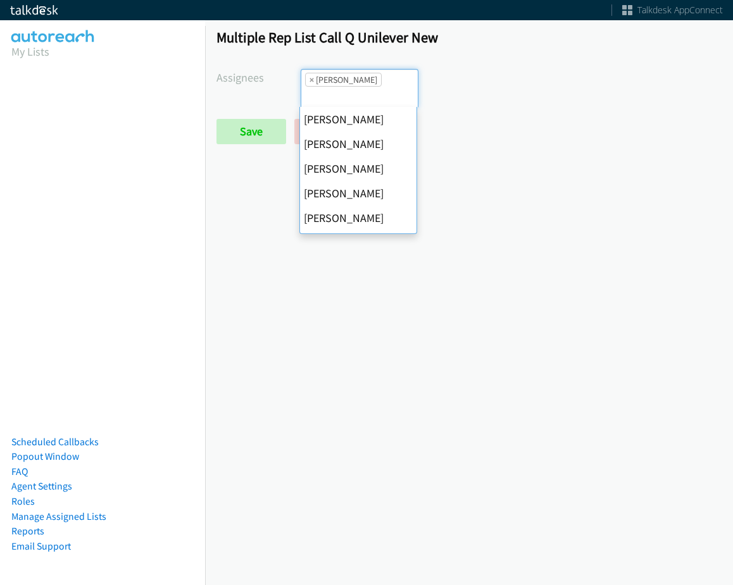
select select "be9ce6ff-d490-4a7d-808b-73677b0698bf"
click at [309, 86] on span "×" at bounding box center [311, 79] width 4 height 13
select select
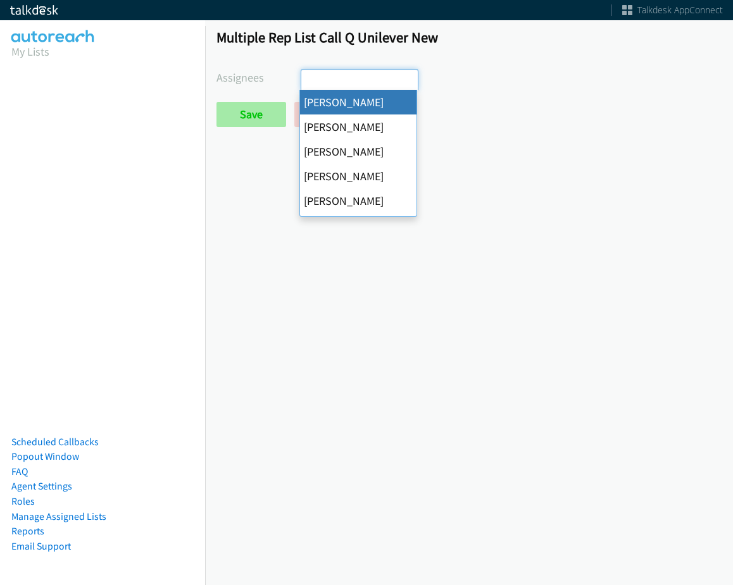
scroll to position [0, 0]
click at [266, 113] on input "Save" at bounding box center [251, 114] width 70 height 25
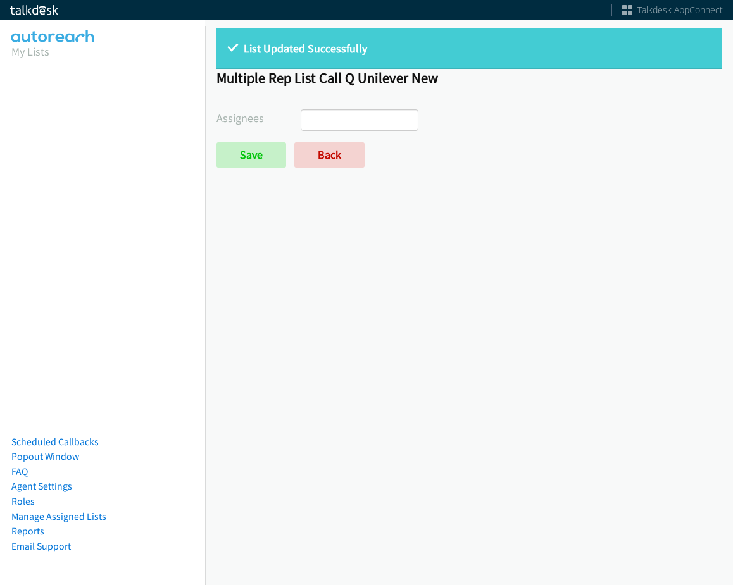
select select
click at [311, 159] on link "Back" at bounding box center [329, 154] width 70 height 25
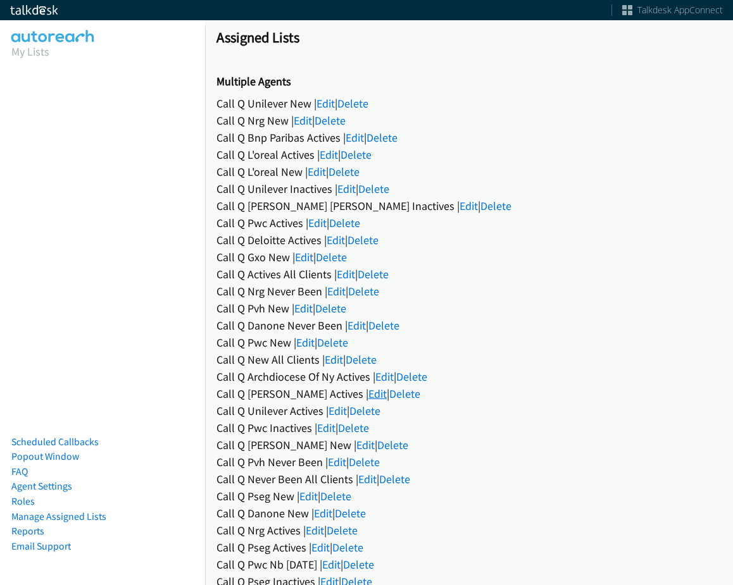
click at [368, 399] on link "Edit" at bounding box center [377, 394] width 18 height 15
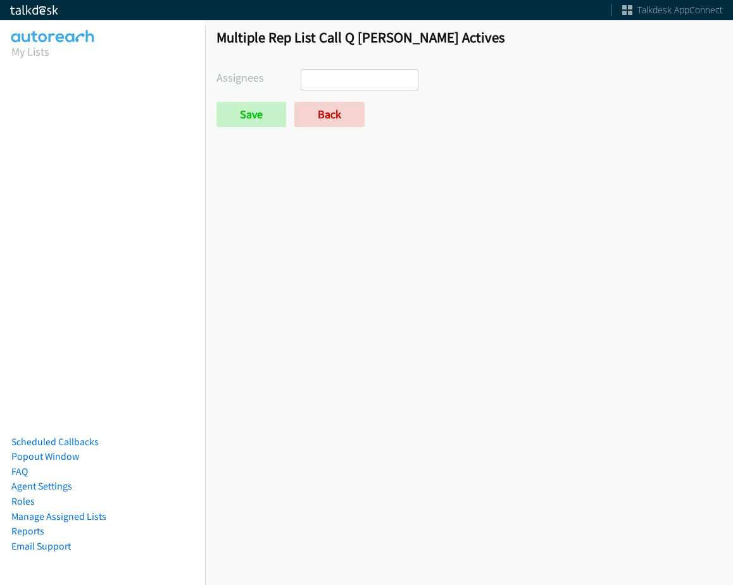
select select
click at [299, 97] on form "Assignees Abigail Odhiambo Alana Ruiz Amber Ramos Cathy Shahan Charles Ross Daq…" at bounding box center [468, 98] width 505 height 58
click at [304, 106] on link "Back" at bounding box center [329, 114] width 70 height 25
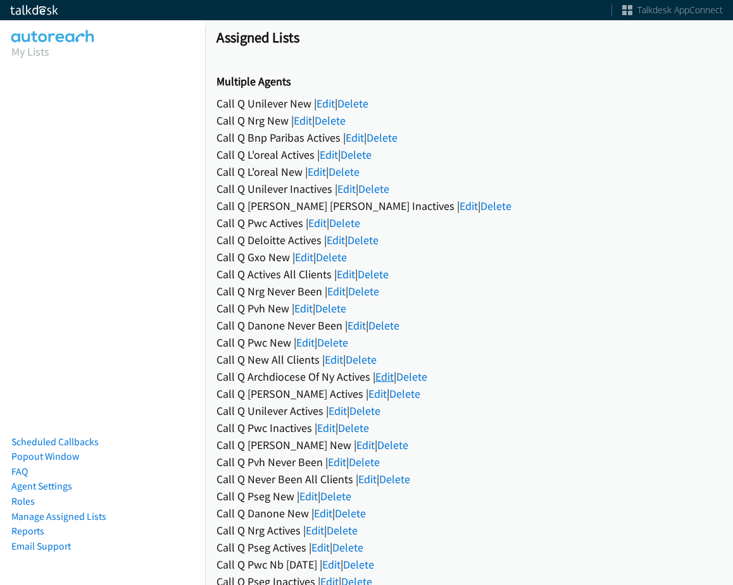
click at [383, 381] on link "Edit" at bounding box center [384, 376] width 18 height 15
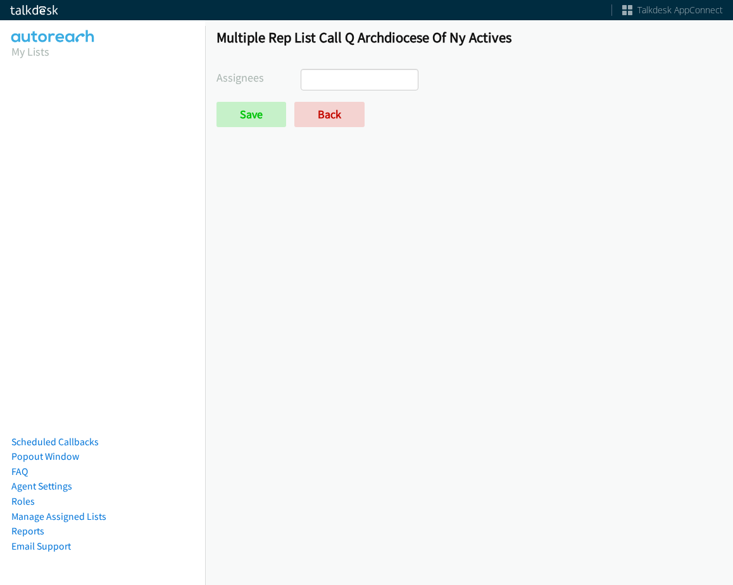
select select
click at [333, 113] on link "Back" at bounding box center [329, 114] width 70 height 25
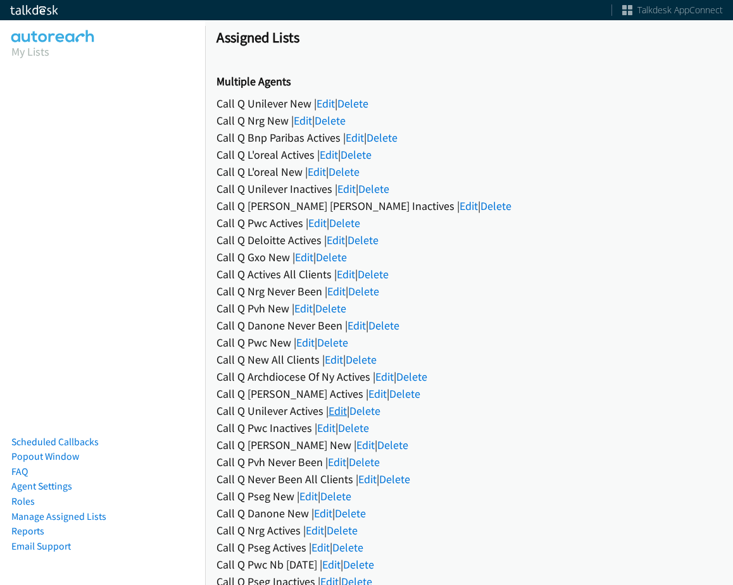
click at [337, 409] on link "Edit" at bounding box center [337, 411] width 18 height 15
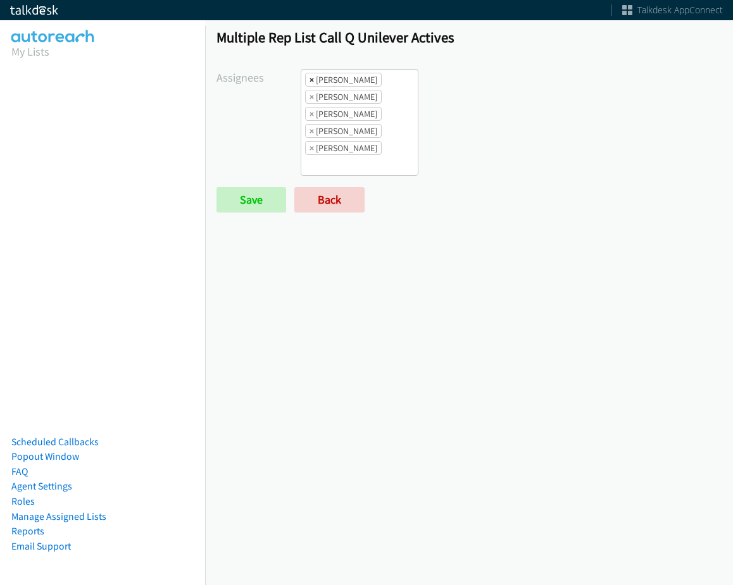
click at [311, 77] on span "×" at bounding box center [311, 79] width 4 height 13
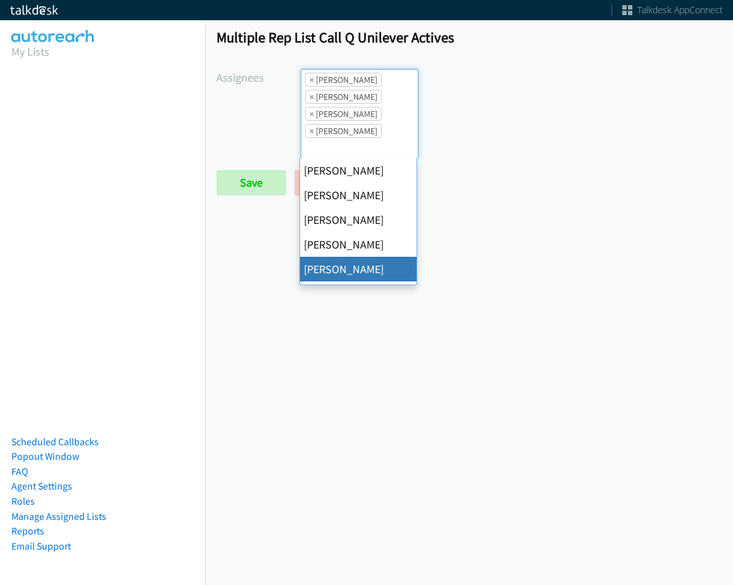
scroll to position [46, 0]
click at [311, 77] on span "×" at bounding box center [311, 79] width 4 height 13
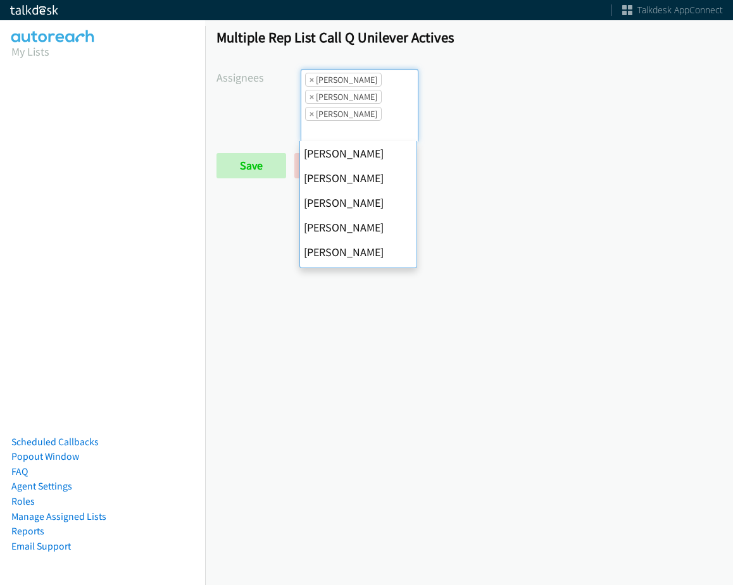
click at [311, 77] on span "×" at bounding box center [311, 79] width 4 height 13
select select "fd8c5d46-30db-44cb-8f0d-00da318b790a"
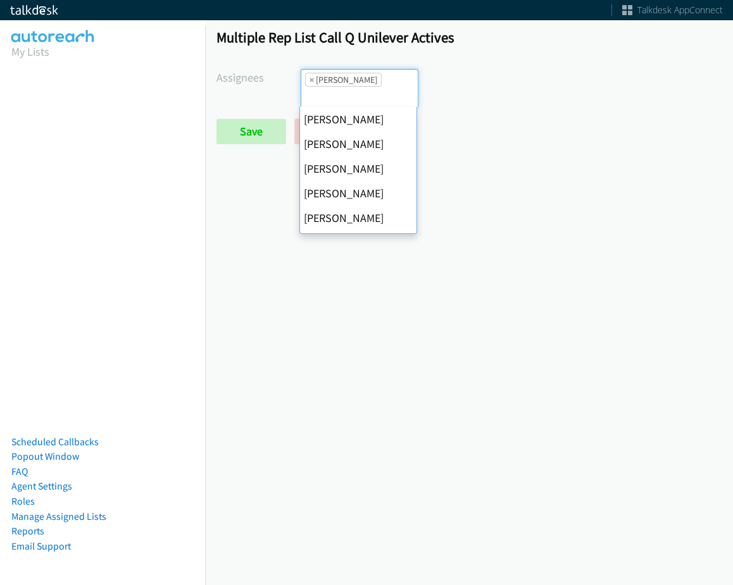
scroll to position [0, 0]
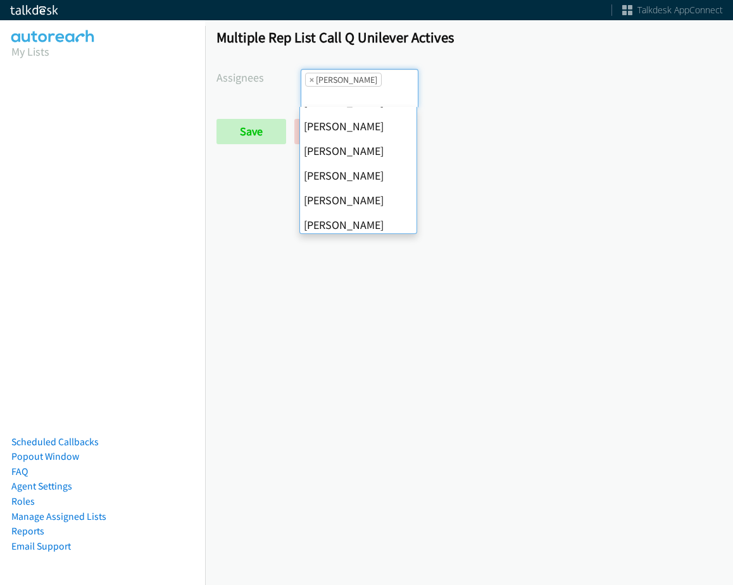
click at [311, 77] on span "×" at bounding box center [311, 79] width 4 height 13
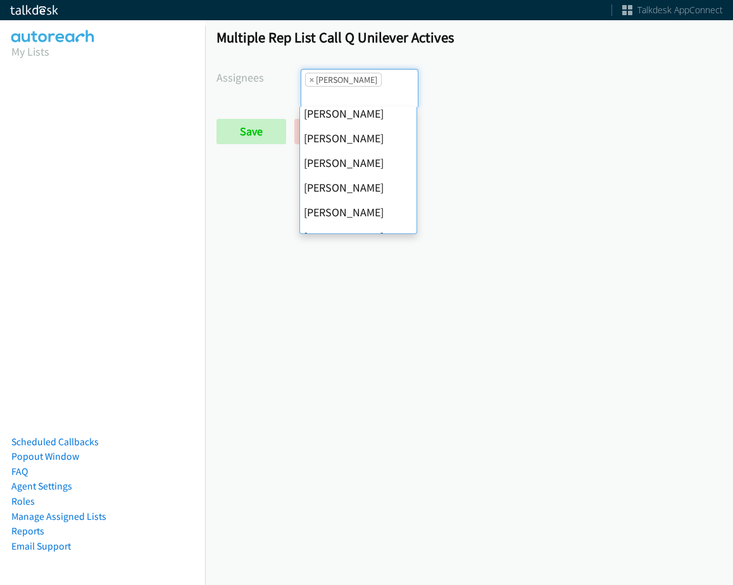
select select
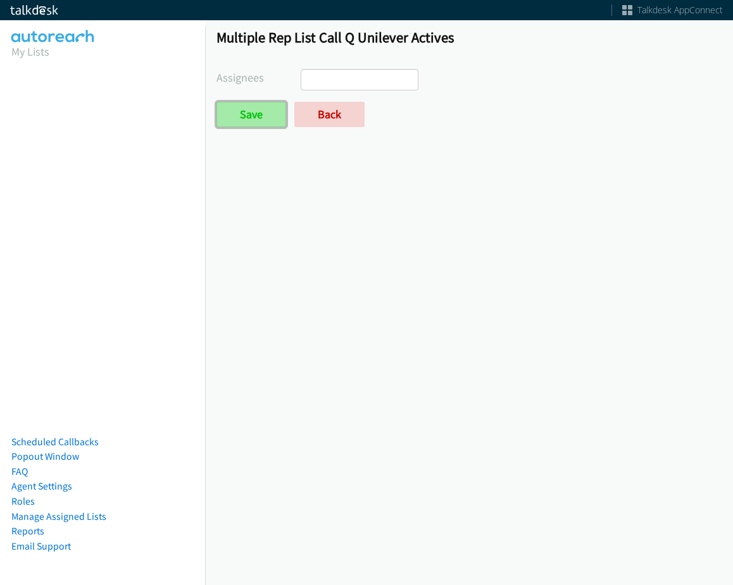
click at [276, 121] on input "Save" at bounding box center [251, 114] width 70 height 25
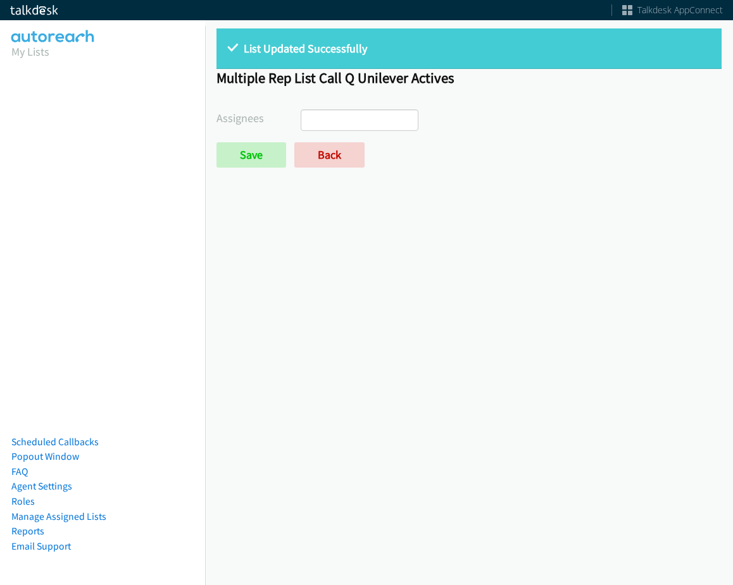
select select
click at [295, 183] on div "List Updated Successfully Multiple Rep List Call Q Unilever Actives Assignees […" at bounding box center [469, 103] width 528 height 173
click at [318, 161] on link "Back" at bounding box center [329, 154] width 70 height 25
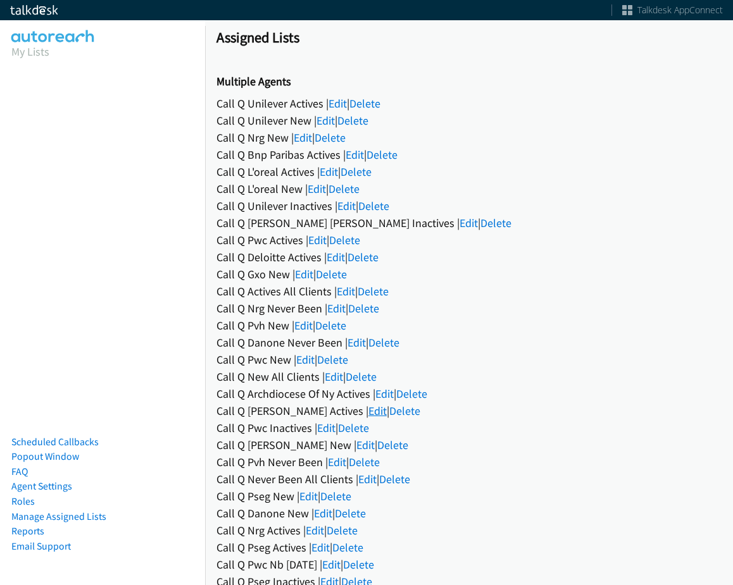
click at [368, 407] on link "Edit" at bounding box center [377, 411] width 18 height 15
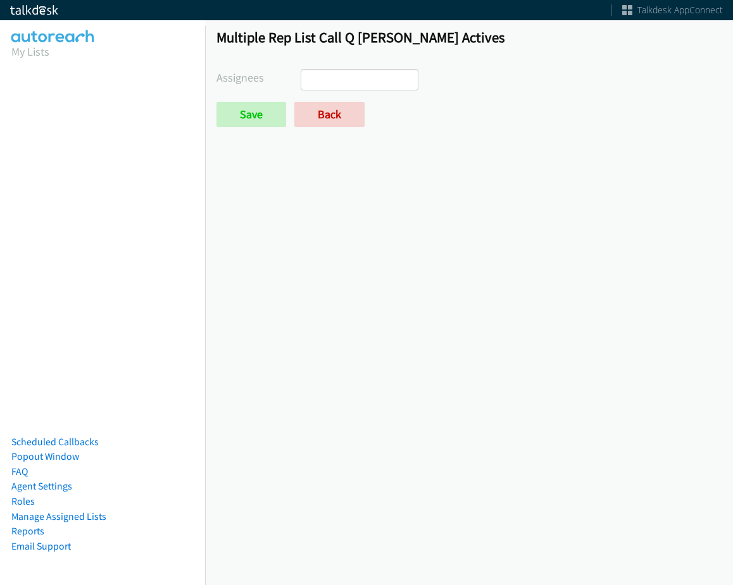
select select
click at [320, 107] on link "Back" at bounding box center [329, 114] width 70 height 25
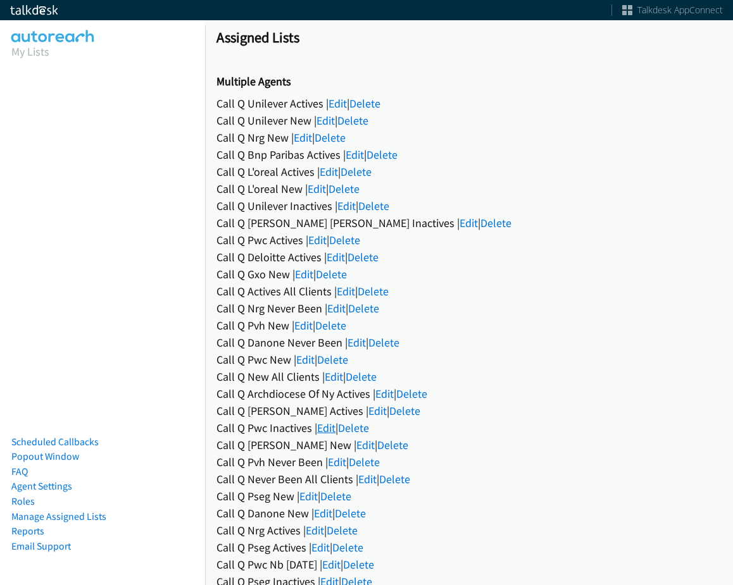
click at [323, 424] on link "Edit" at bounding box center [326, 428] width 18 height 15
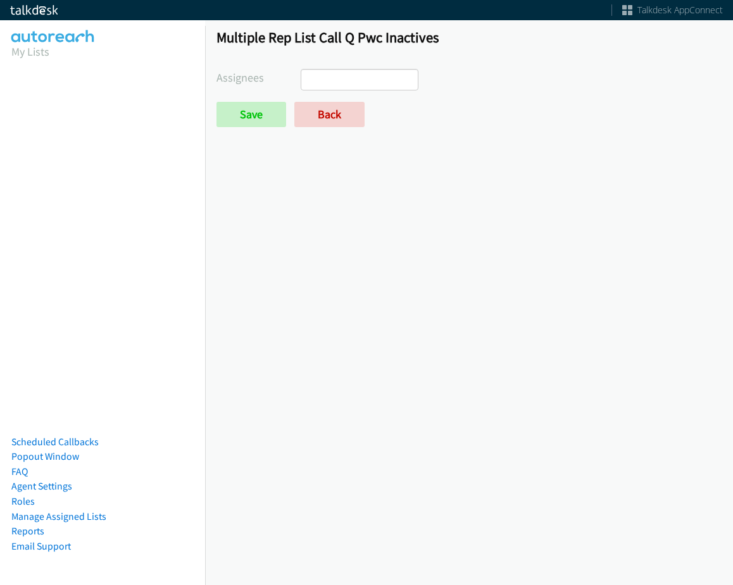
select select
click at [338, 125] on link "Back" at bounding box center [329, 114] width 70 height 25
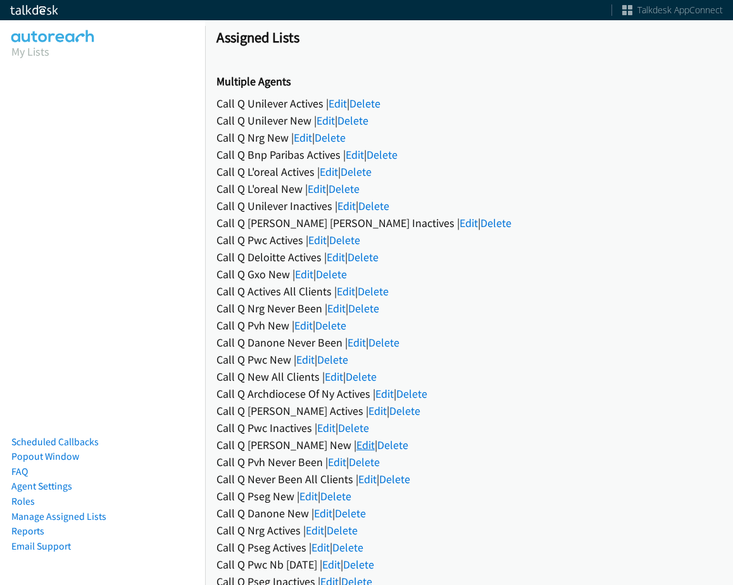
click at [356, 449] on link "Edit" at bounding box center [365, 445] width 18 height 15
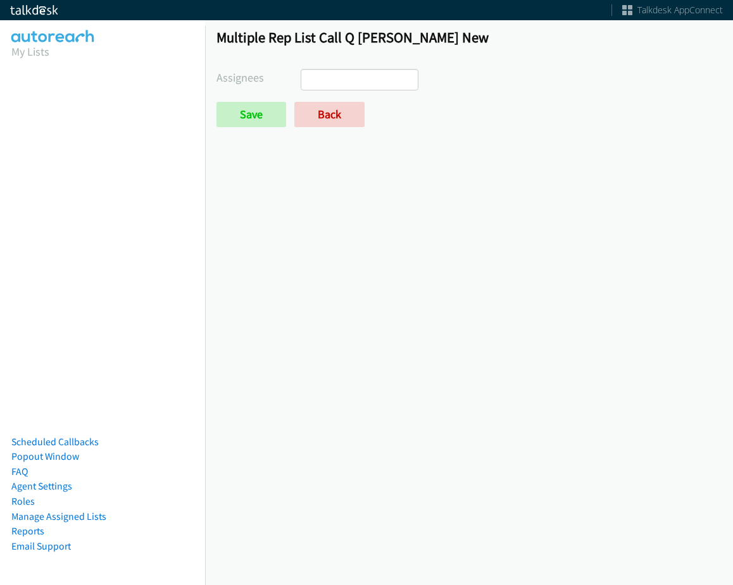
select select
click at [314, 111] on link "Back" at bounding box center [329, 114] width 70 height 25
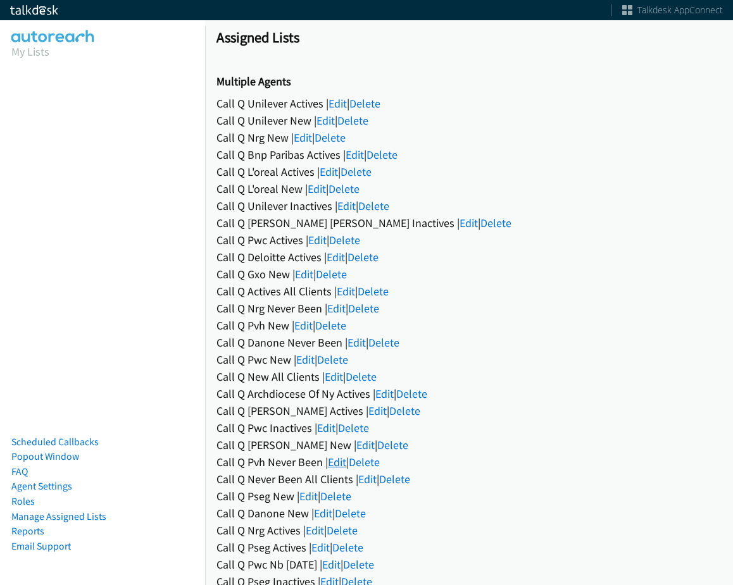
click at [337, 463] on link "Edit" at bounding box center [337, 462] width 18 height 15
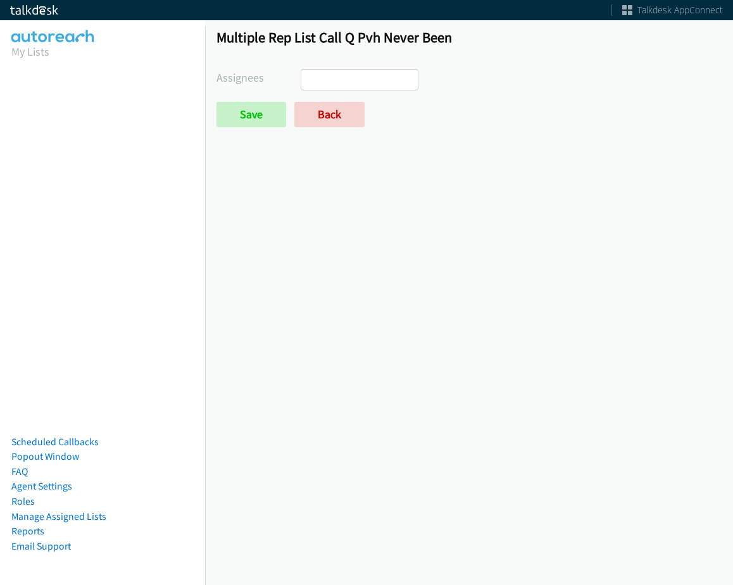
select select
click at [333, 123] on link "Back" at bounding box center [329, 114] width 70 height 25
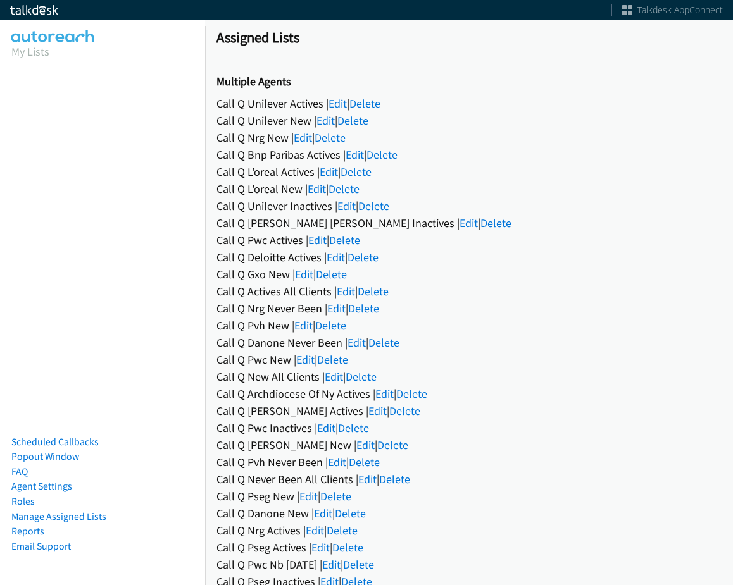
click at [366, 477] on link "Edit" at bounding box center [367, 479] width 18 height 15
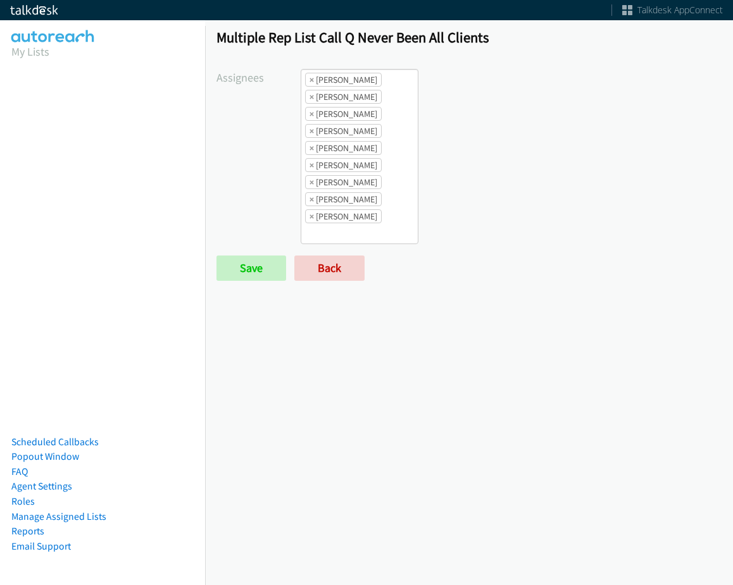
click at [306, 81] on li "× [PERSON_NAME]" at bounding box center [343, 80] width 77 height 14
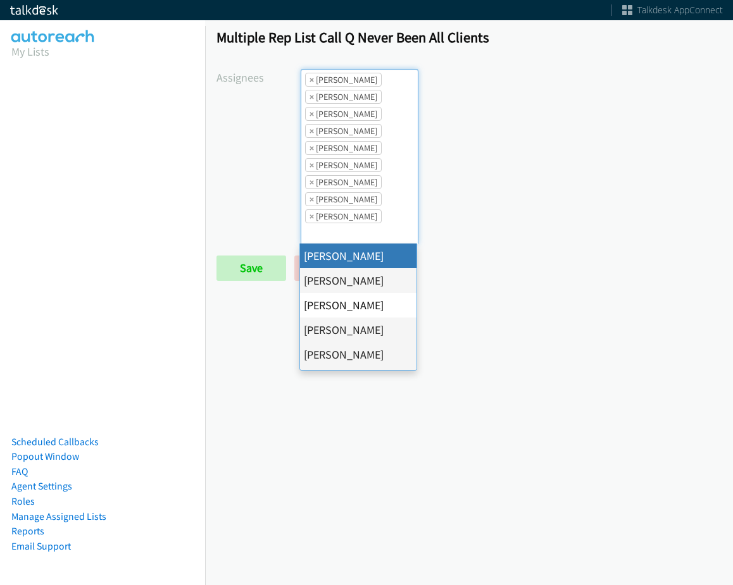
click at [306, 81] on li "× [PERSON_NAME]" at bounding box center [343, 80] width 77 height 14
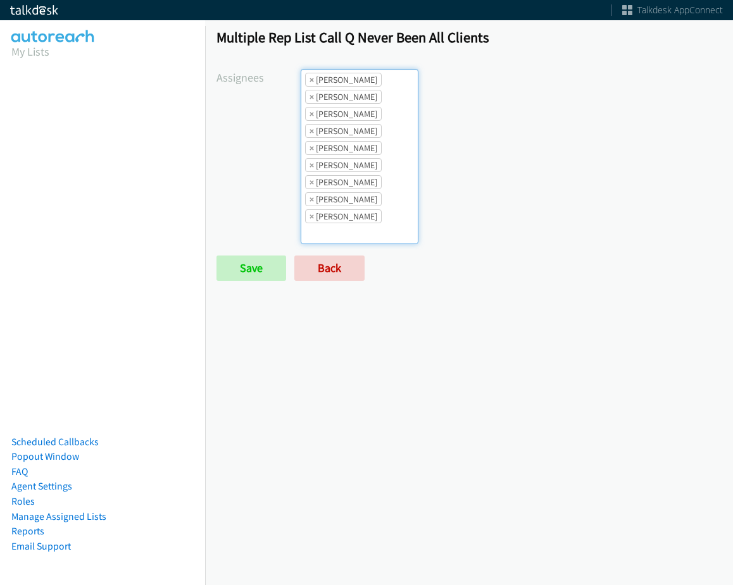
click at [315, 83] on li "× Abigail Odhiambo" at bounding box center [343, 80] width 77 height 14
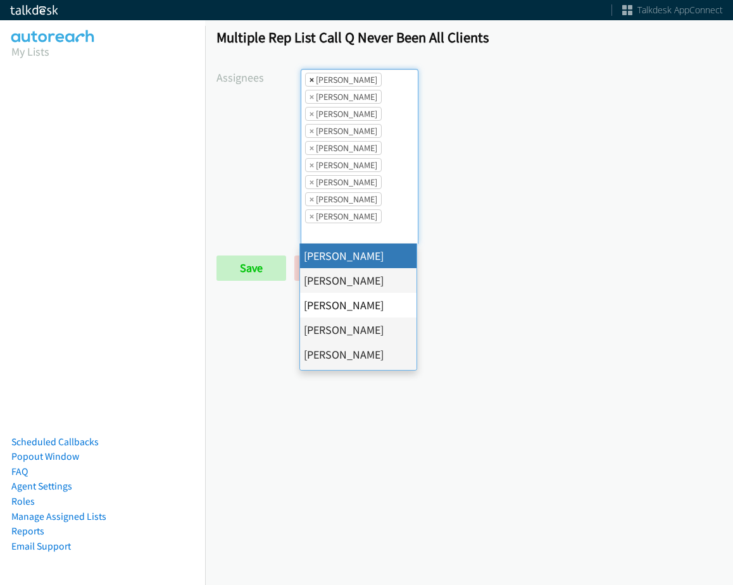
click at [311, 81] on span "×" at bounding box center [311, 79] width 4 height 13
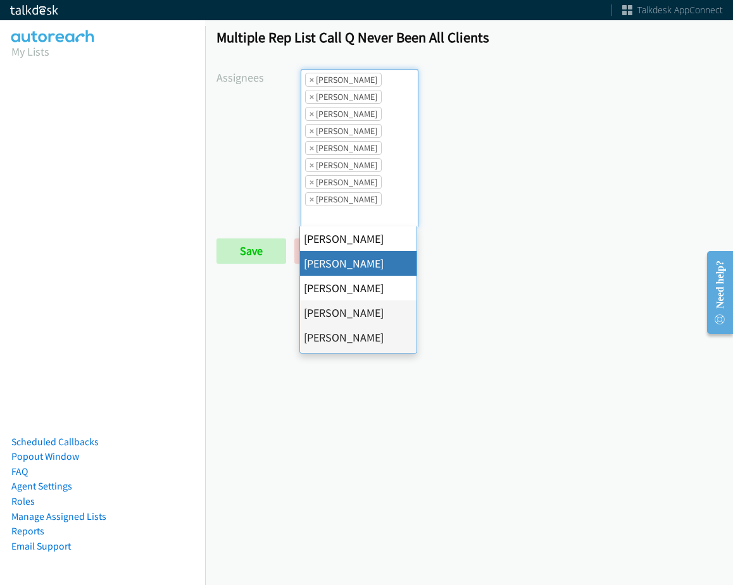
click at [311, 81] on span "×" at bounding box center [311, 79] width 4 height 13
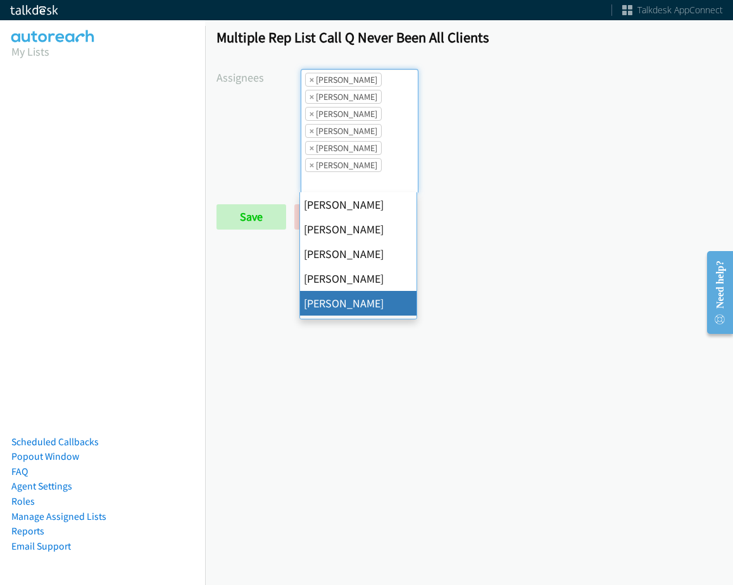
click at [311, 81] on span "×" at bounding box center [311, 79] width 4 height 13
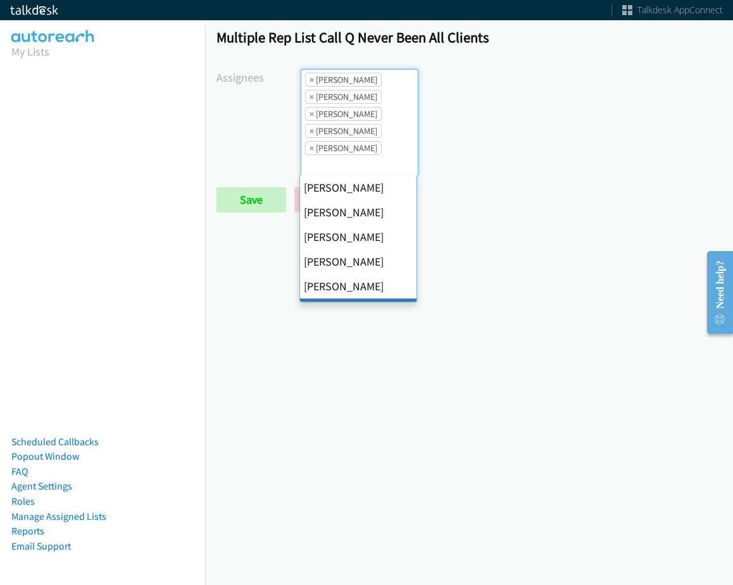
click at [311, 81] on span "×" at bounding box center [311, 79] width 4 height 13
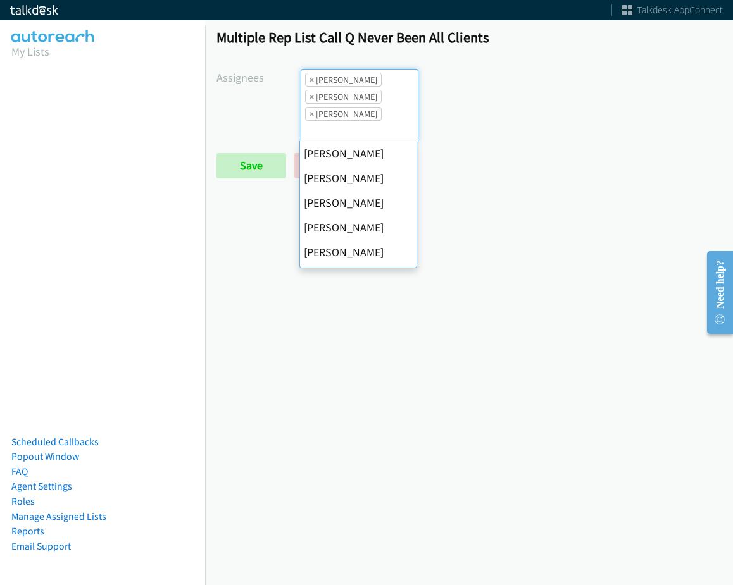
scroll to position [222, 0]
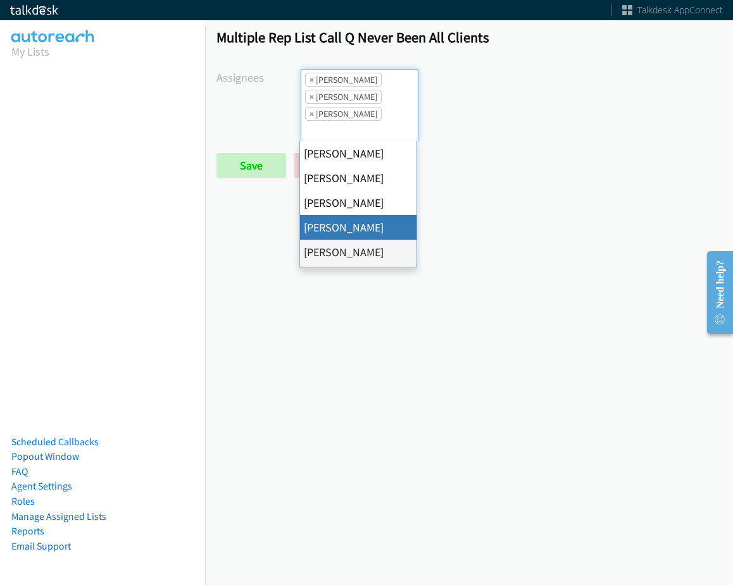
click at [311, 81] on span "×" at bounding box center [311, 79] width 4 height 13
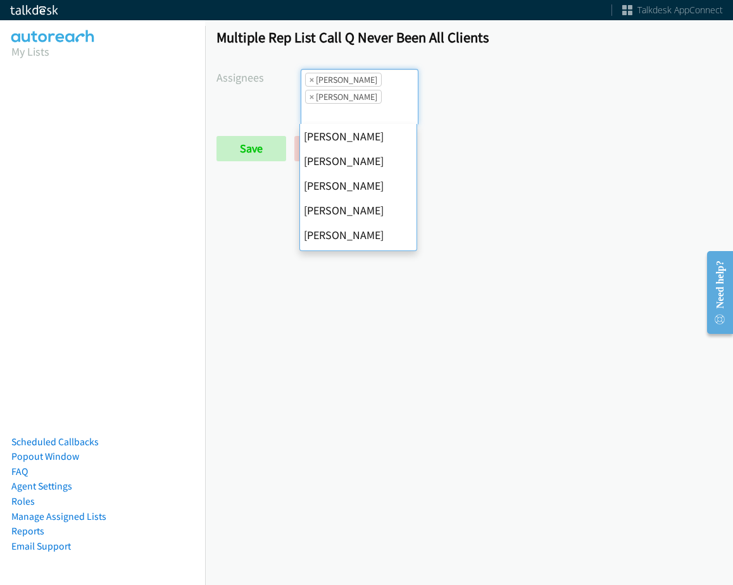
scroll to position [244, 0]
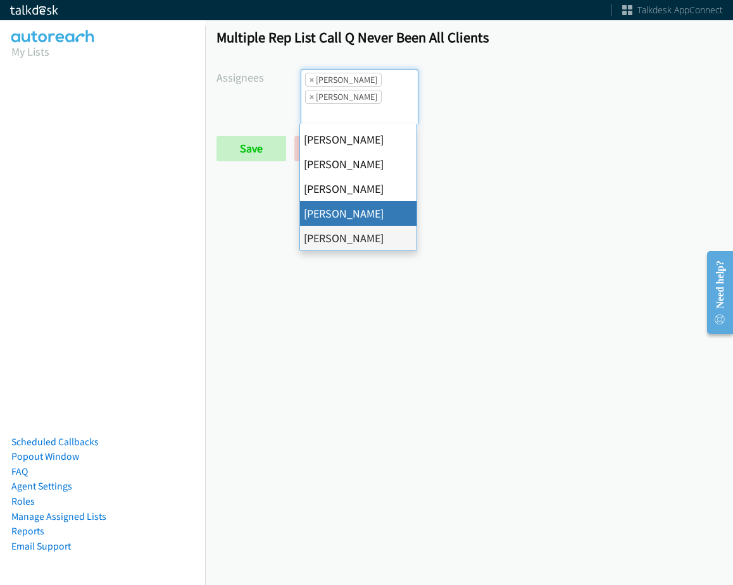
click at [311, 81] on span "×" at bounding box center [311, 79] width 4 height 13
select select "fd8c5d46-30db-44cb-8f0d-00da318b790a"
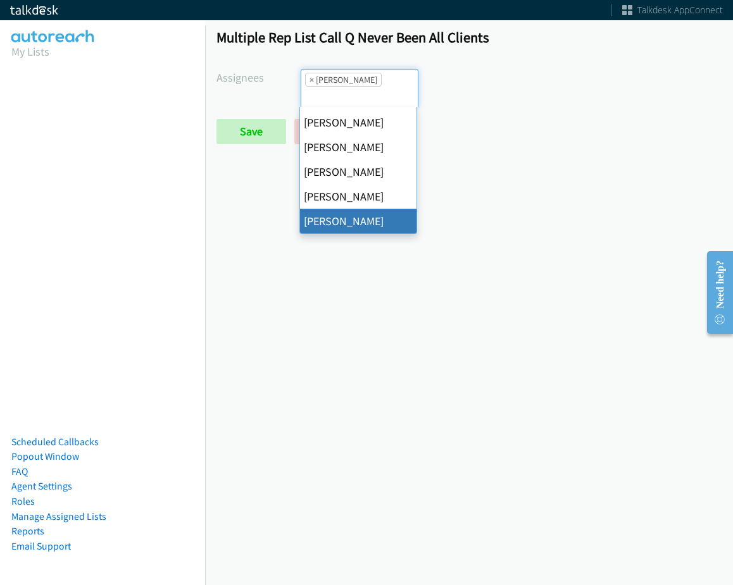
click at [311, 81] on span "×" at bounding box center [311, 79] width 4 height 13
select select
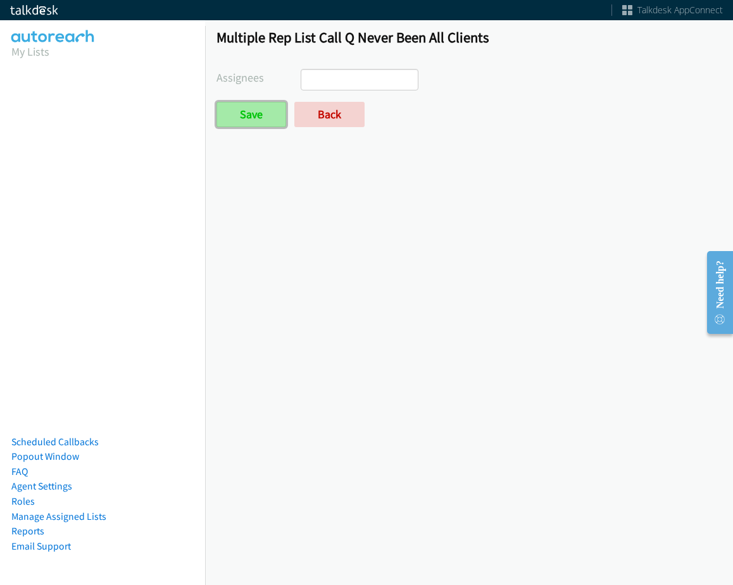
click at [282, 108] on input "Save" at bounding box center [251, 114] width 70 height 25
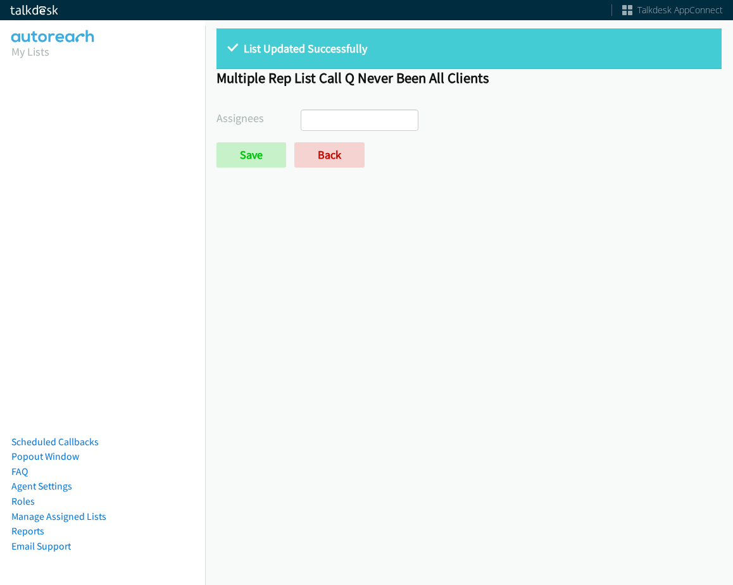
select select
click at [321, 159] on link "Back" at bounding box center [329, 154] width 70 height 25
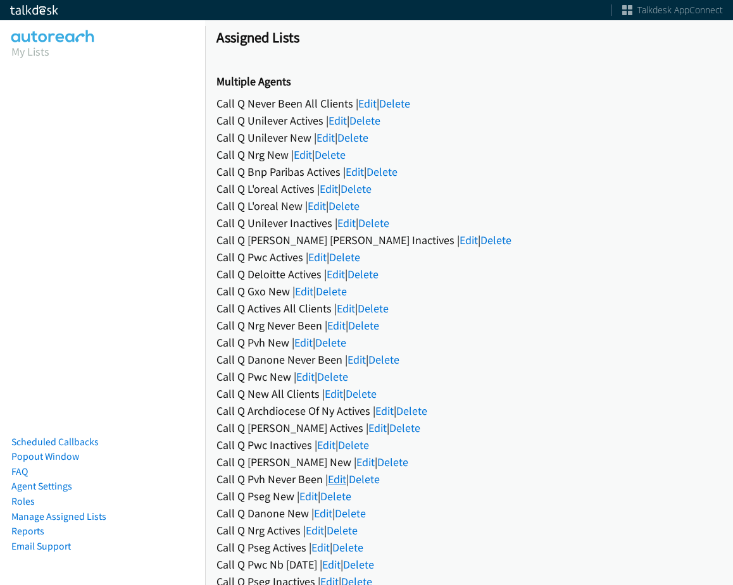
click at [330, 483] on link "Edit" at bounding box center [337, 479] width 18 height 15
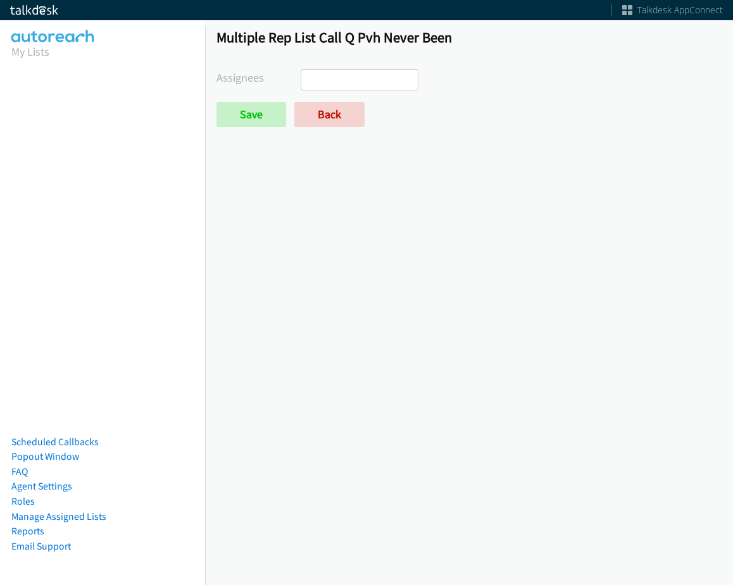
select select
click at [319, 118] on link "Back" at bounding box center [329, 114] width 70 height 25
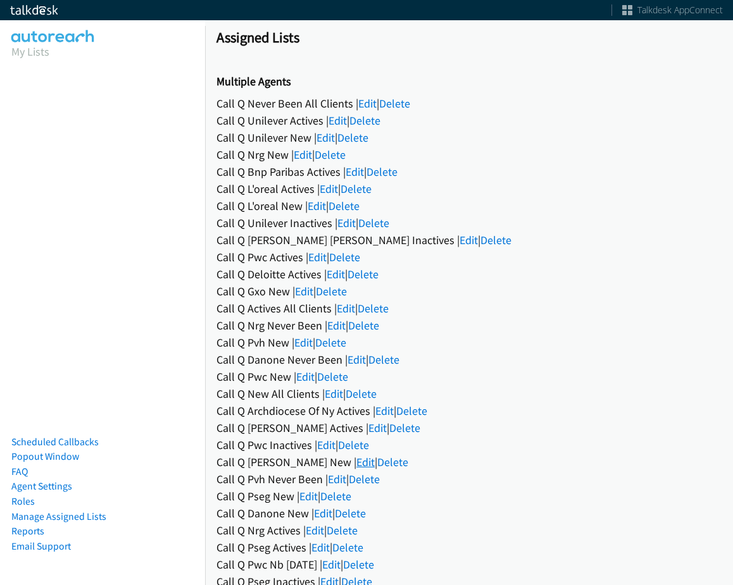
click at [356, 467] on link "Edit" at bounding box center [365, 462] width 18 height 15
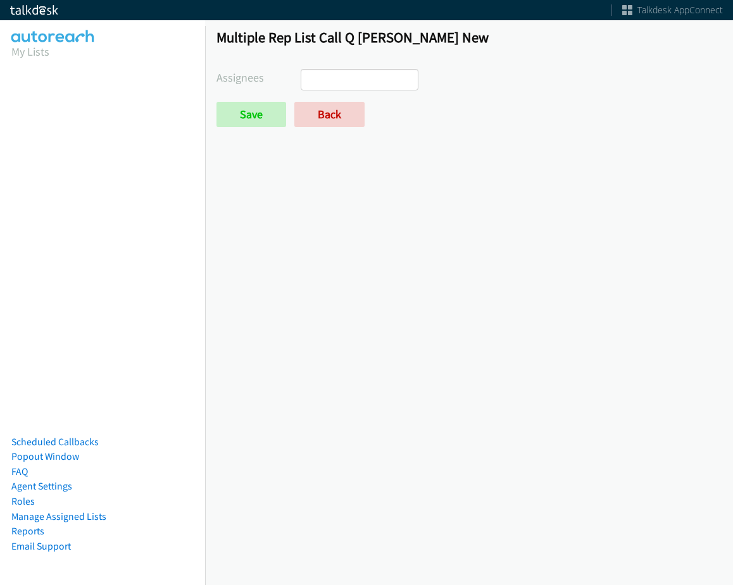
select select
click at [318, 126] on link "Back" at bounding box center [329, 114] width 70 height 25
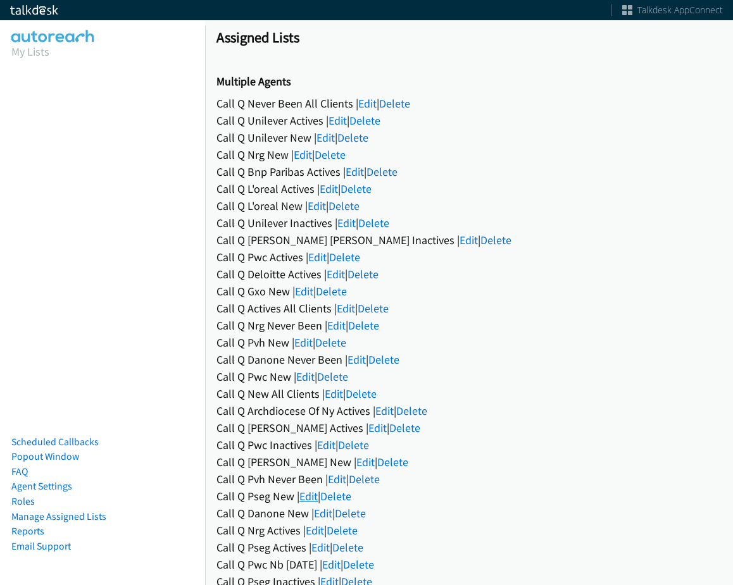
click at [309, 493] on link "Edit" at bounding box center [308, 496] width 18 height 15
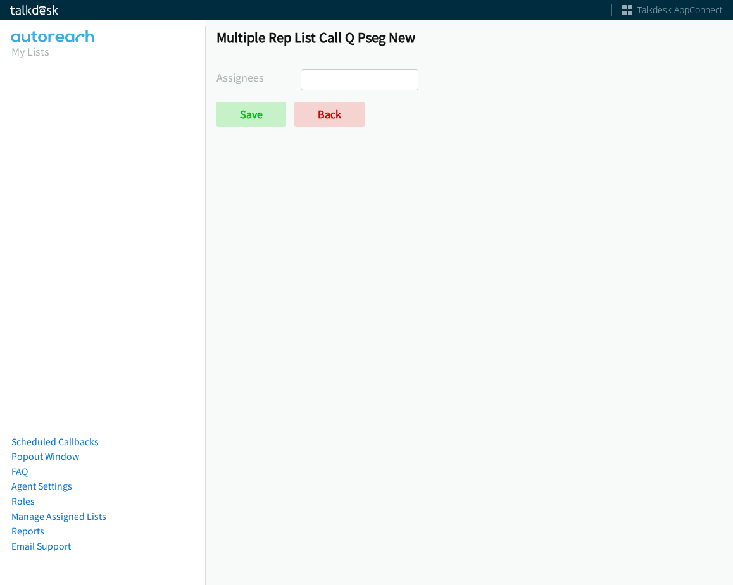
select select
click at [321, 137] on div "Multiple Rep List Call Q Pseg New Assignees [PERSON_NAME] [PERSON_NAME] [PERSON…" at bounding box center [469, 83] width 528 height 133
click at [319, 116] on link "Back" at bounding box center [329, 114] width 70 height 25
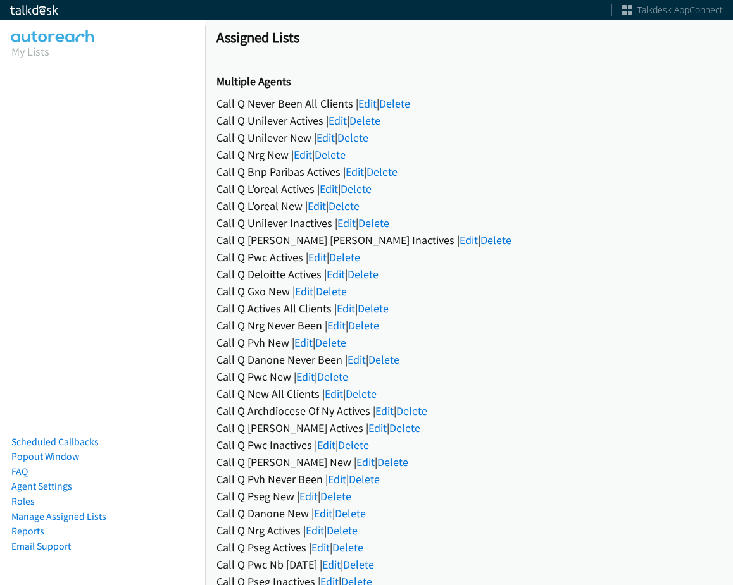
click at [337, 476] on link "Edit" at bounding box center [337, 479] width 18 height 15
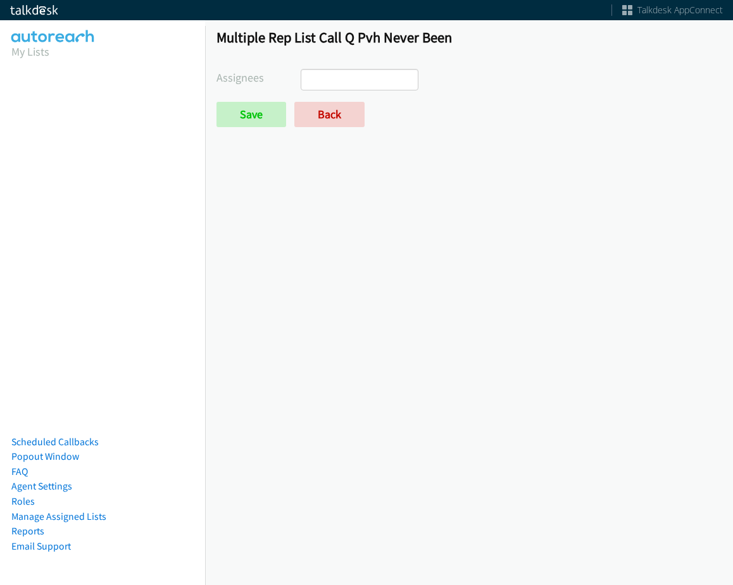
select select
click at [325, 115] on link "Back" at bounding box center [329, 114] width 70 height 25
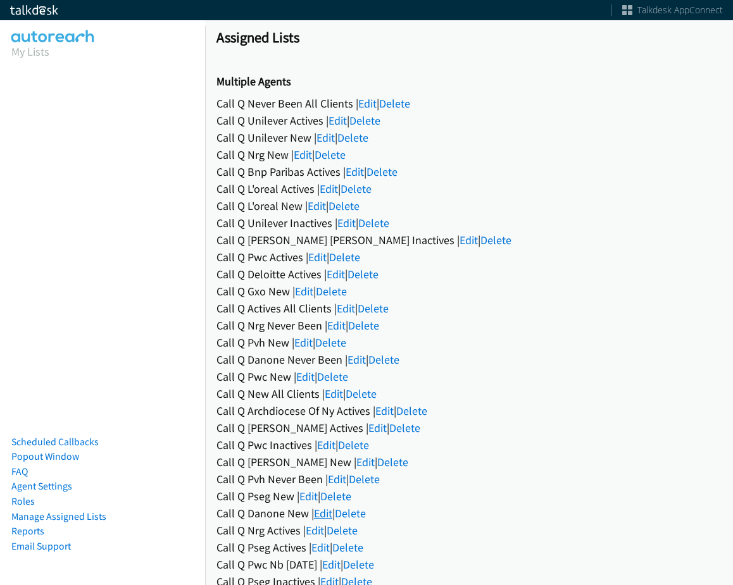
click at [321, 516] on link "Edit" at bounding box center [323, 513] width 18 height 15
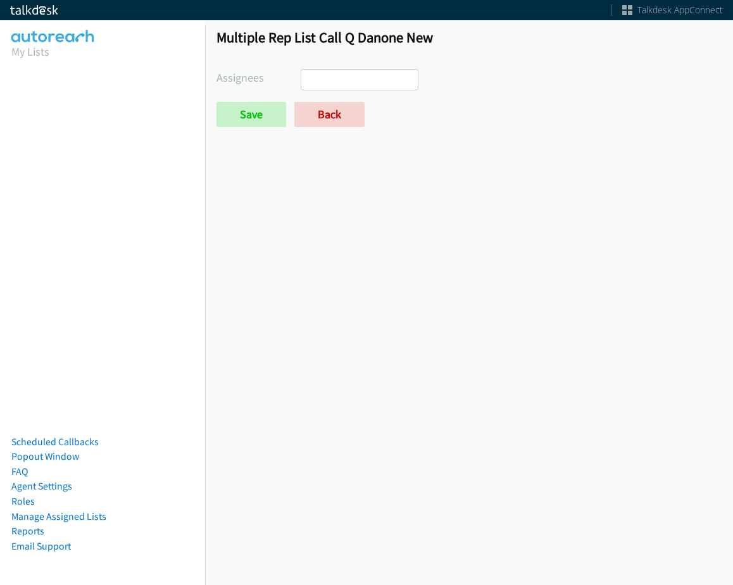
select select
click at [323, 116] on link "Back" at bounding box center [329, 114] width 70 height 25
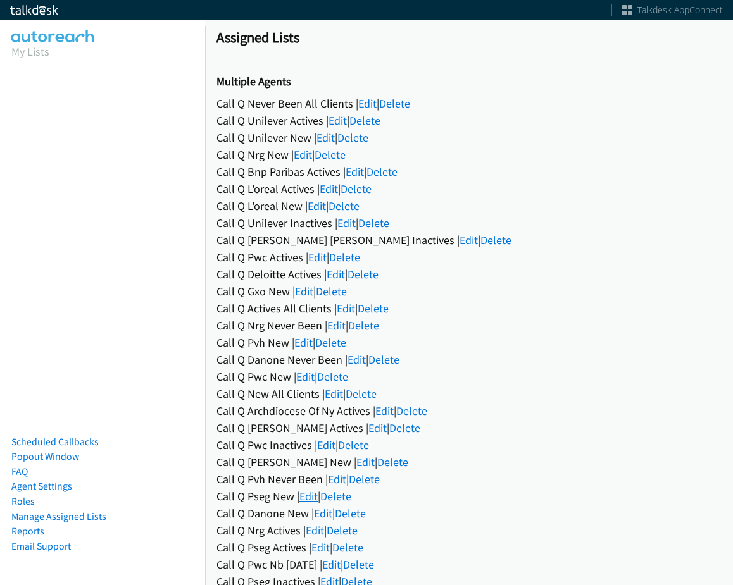
click at [307, 494] on link "Edit" at bounding box center [308, 496] width 18 height 15
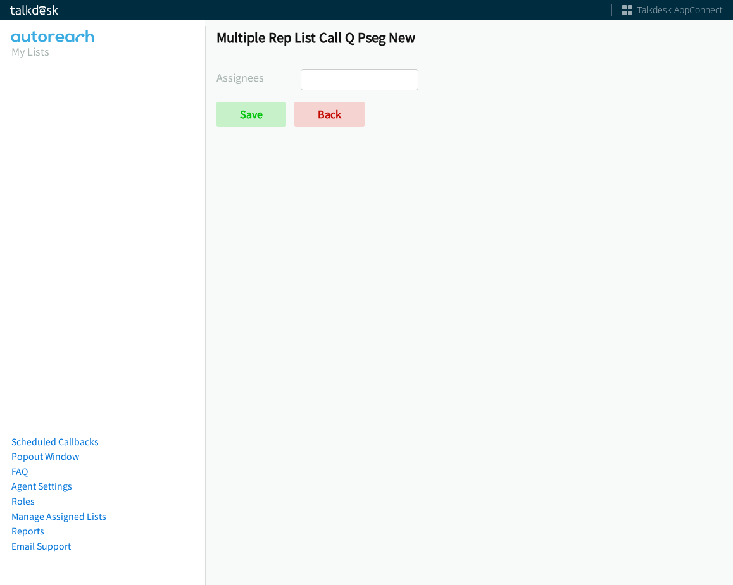
select select
click at [309, 111] on link "Back" at bounding box center [329, 114] width 70 height 25
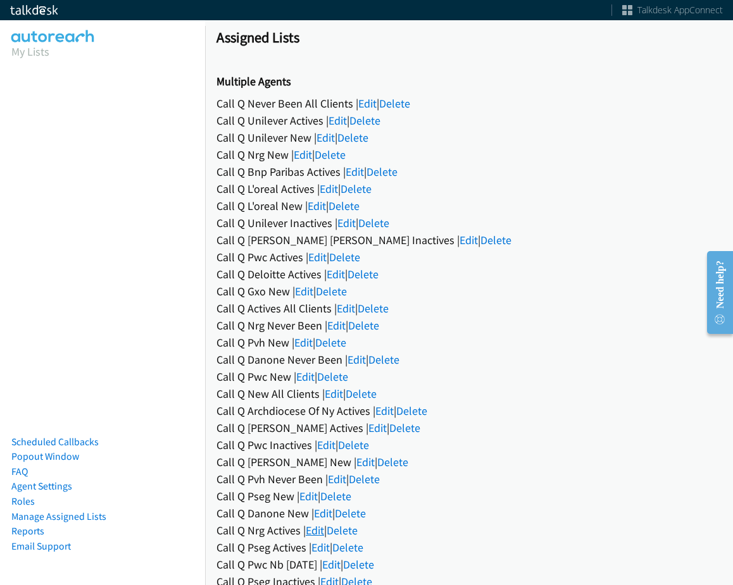
click at [318, 534] on link "Edit" at bounding box center [315, 530] width 18 height 15
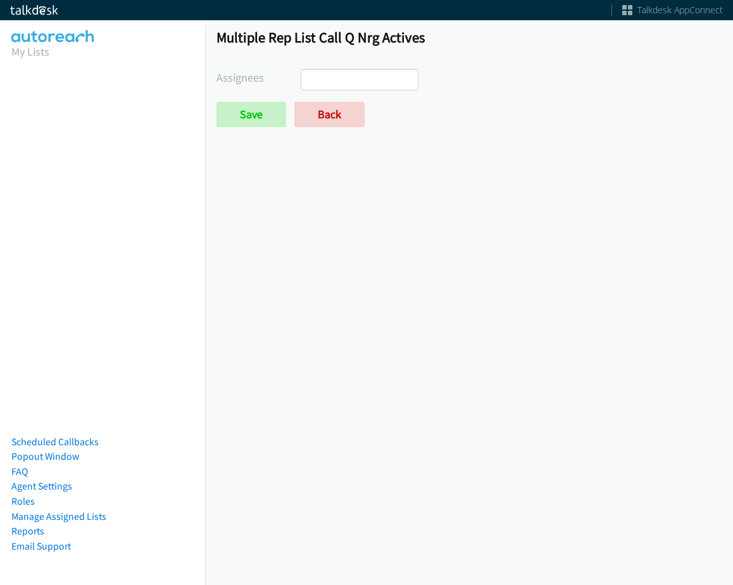
select select
click at [304, 111] on link "Back" at bounding box center [329, 114] width 70 height 25
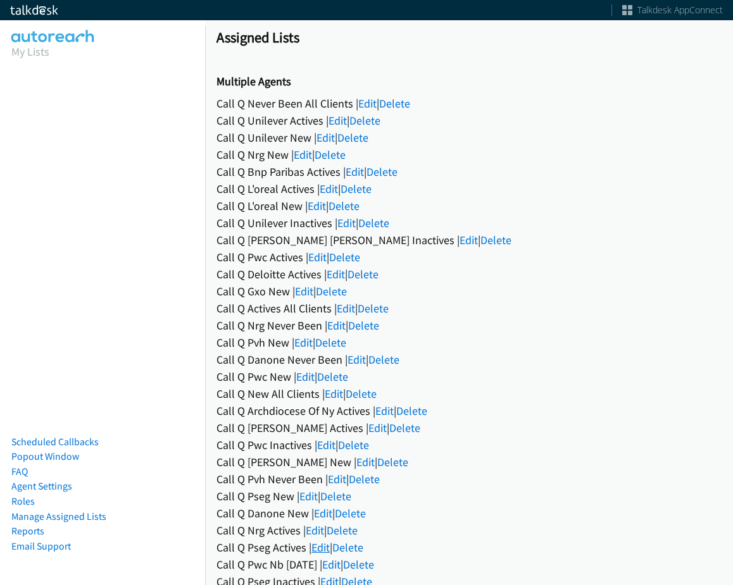
click at [323, 543] on link "Edit" at bounding box center [320, 547] width 18 height 15
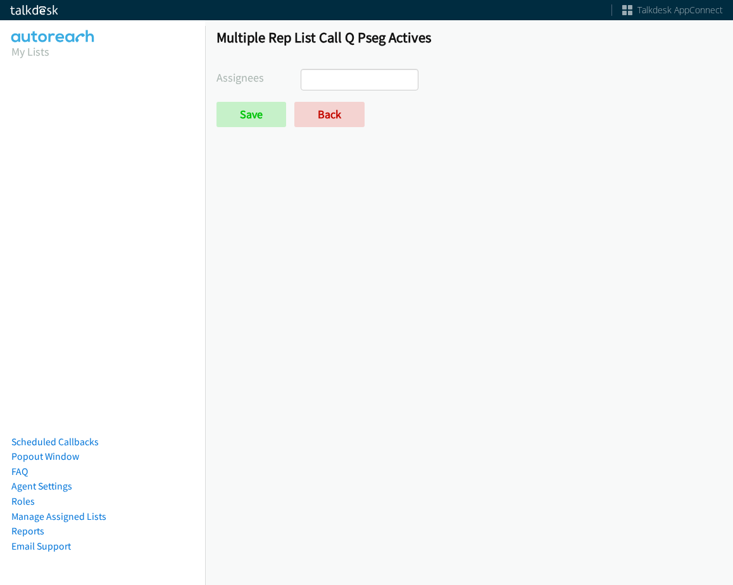
select select
click at [323, 128] on div "Multiple Rep List Call Q Pseg Actives Assignees [PERSON_NAME] [PERSON_NAME] [PE…" at bounding box center [469, 83] width 528 height 133
click at [328, 119] on link "Back" at bounding box center [329, 114] width 70 height 25
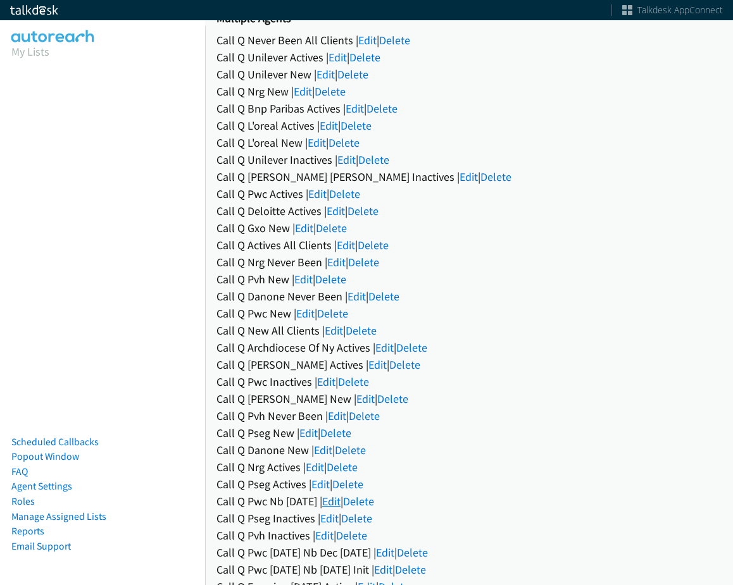
click at [340, 494] on link "Edit" at bounding box center [331, 501] width 18 height 15
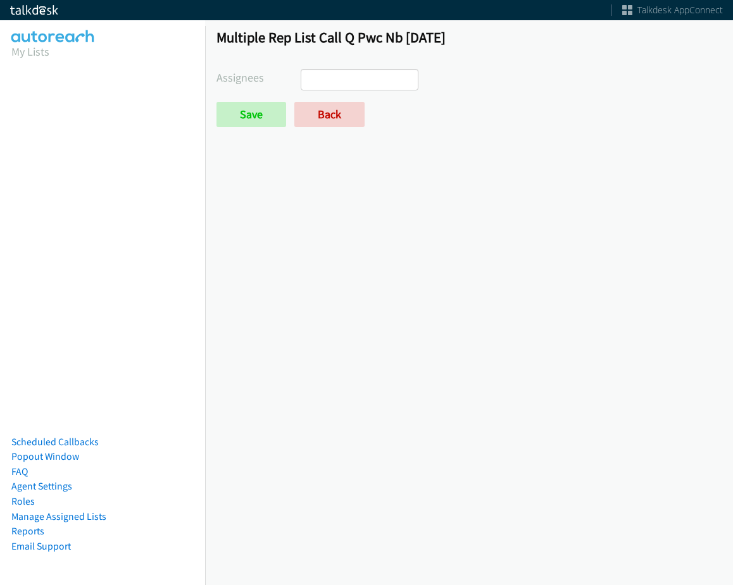
select select
click at [337, 123] on link "Back" at bounding box center [329, 114] width 70 height 25
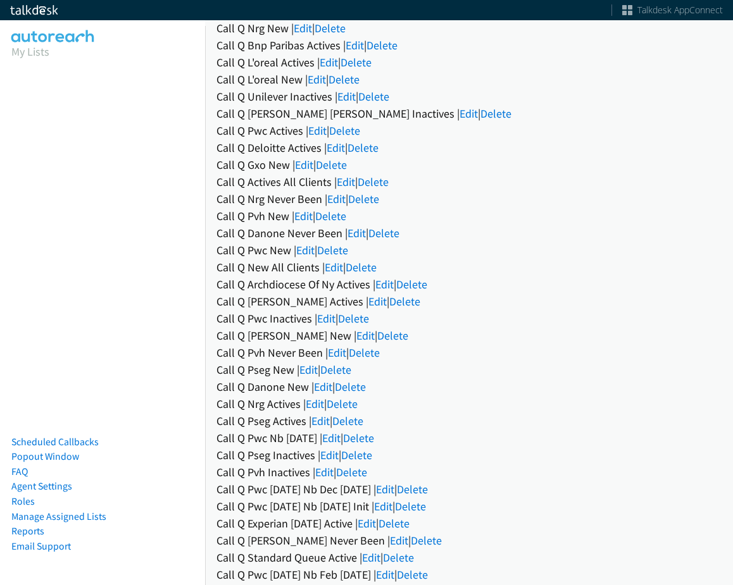
drag, startPoint x: 418, startPoint y: 486, endPoint x: 411, endPoint y: 416, distance: 70.6
click at [394, 486] on link "Edit" at bounding box center [385, 489] width 18 height 15
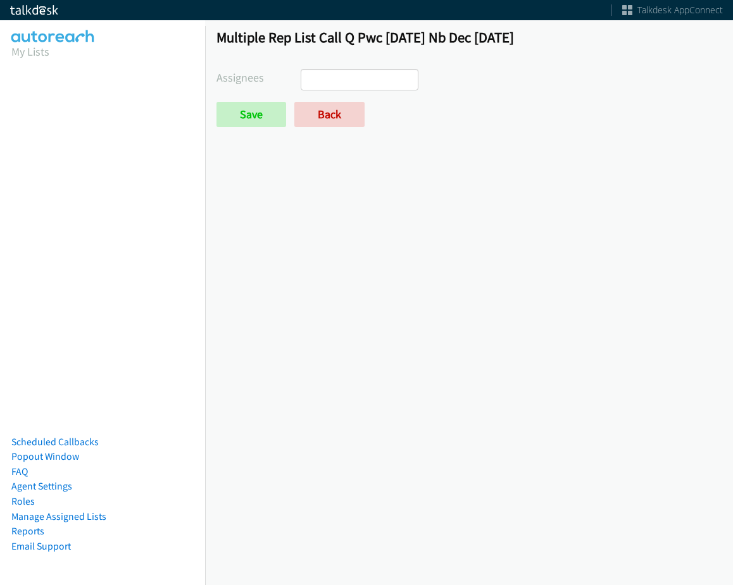
select select
click at [330, 112] on link "Back" at bounding box center [329, 114] width 70 height 25
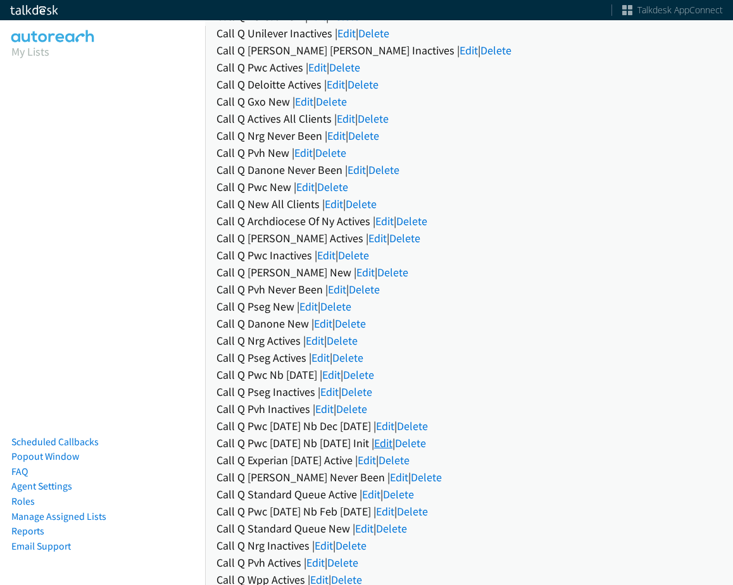
click at [392, 443] on link "Edit" at bounding box center [383, 443] width 18 height 15
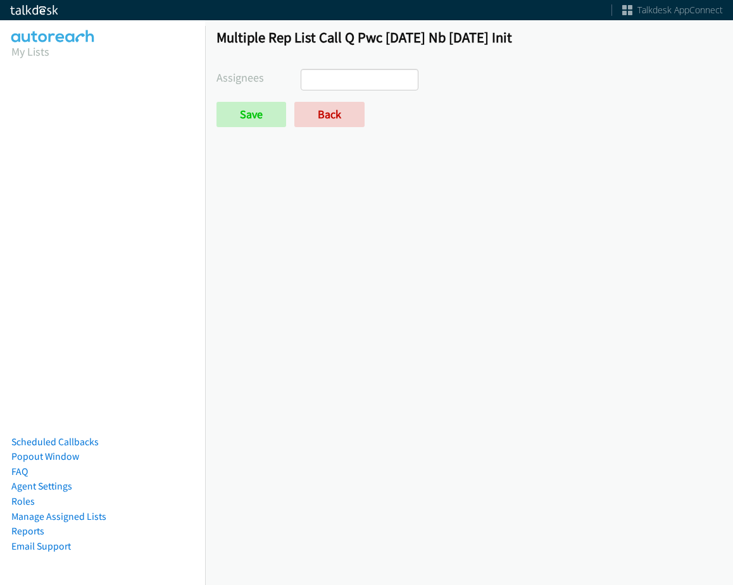
select select
click at [354, 121] on link "Back" at bounding box center [329, 114] width 70 height 25
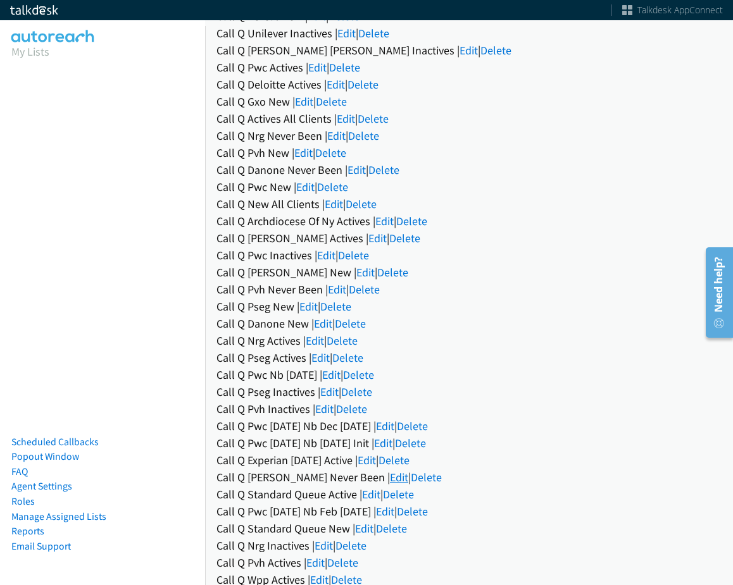
click at [390, 474] on link "Edit" at bounding box center [399, 477] width 18 height 15
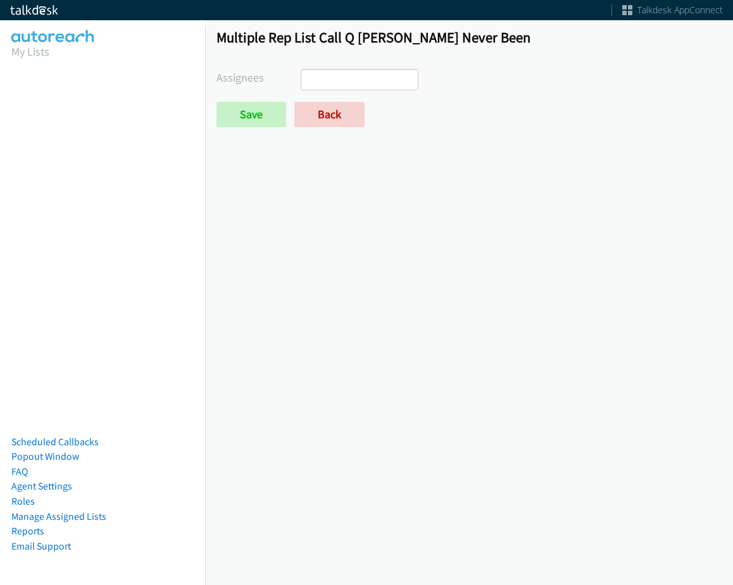
select select
click at [326, 133] on div "Multiple Rep List Call Q [PERSON_NAME] Never Been Assignees [PERSON_NAME] [PERS…" at bounding box center [469, 83] width 528 height 133
click at [324, 132] on div "Multiple Rep List Call Q [PERSON_NAME] Never Been Assignees [PERSON_NAME] [PERS…" at bounding box center [469, 83] width 528 height 133
click at [323, 120] on link "Back" at bounding box center [329, 114] width 70 height 25
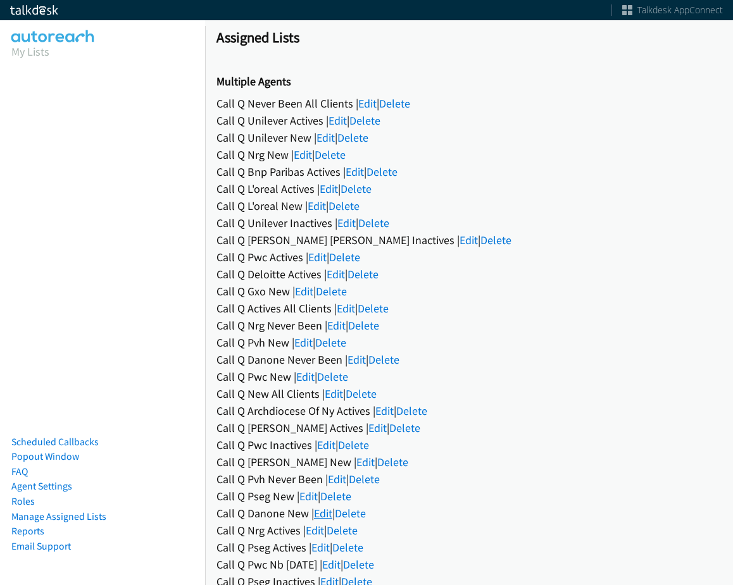
click at [320, 516] on link "Edit" at bounding box center [323, 513] width 18 height 15
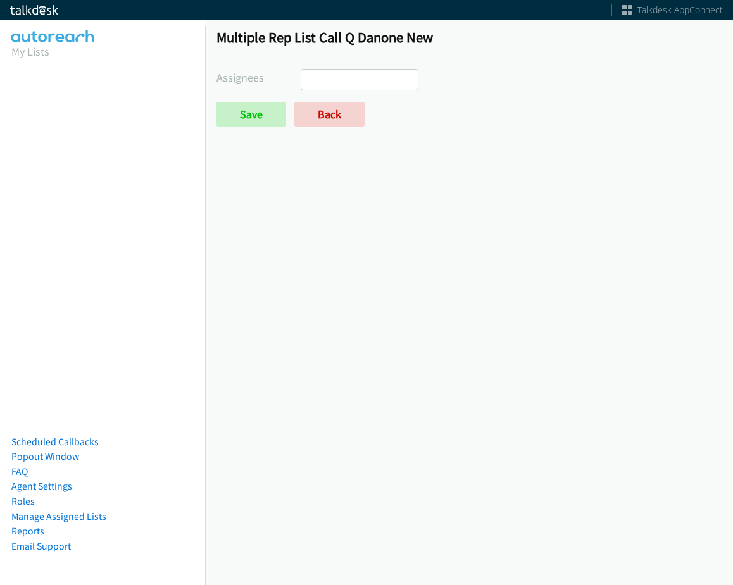
select select
click at [302, 117] on link "Back" at bounding box center [329, 114] width 70 height 25
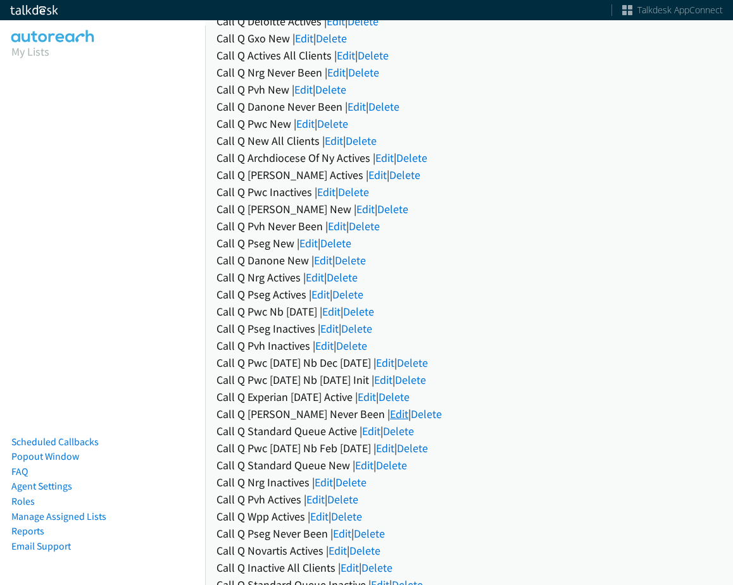
click at [390, 412] on link "Edit" at bounding box center [399, 414] width 18 height 15
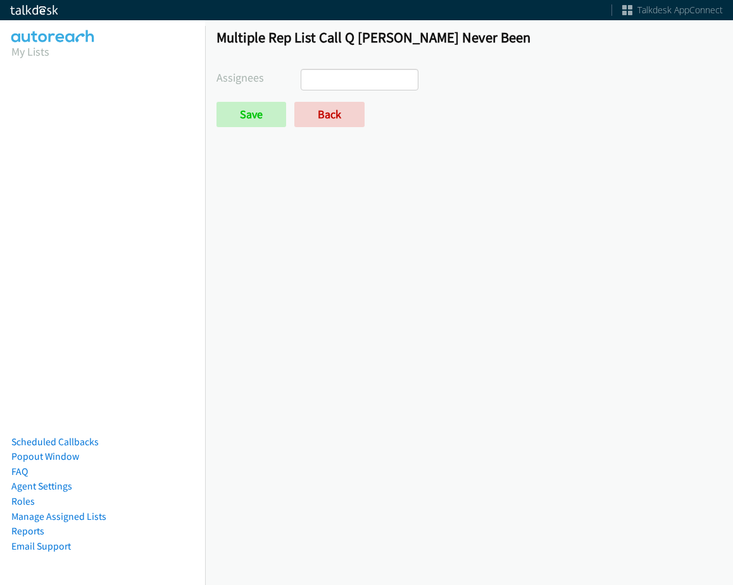
select select
click at [333, 113] on link "Back" at bounding box center [329, 114] width 70 height 25
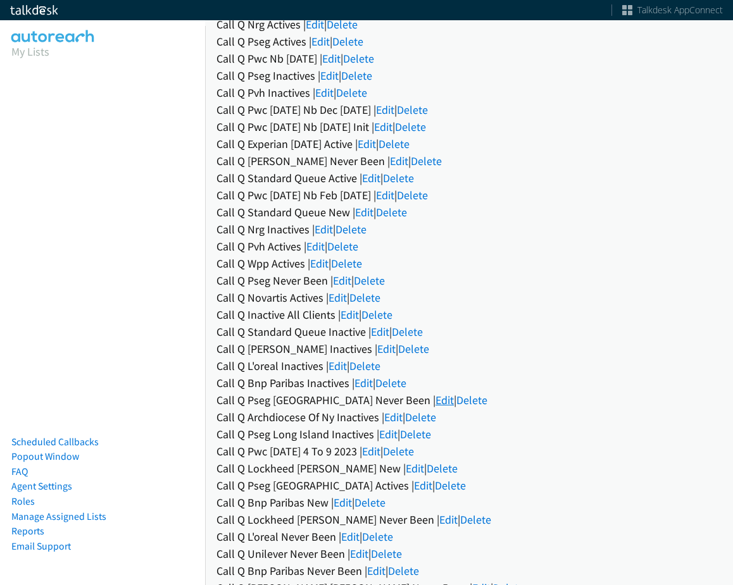
click at [435, 405] on link "Edit" at bounding box center [444, 400] width 18 height 15
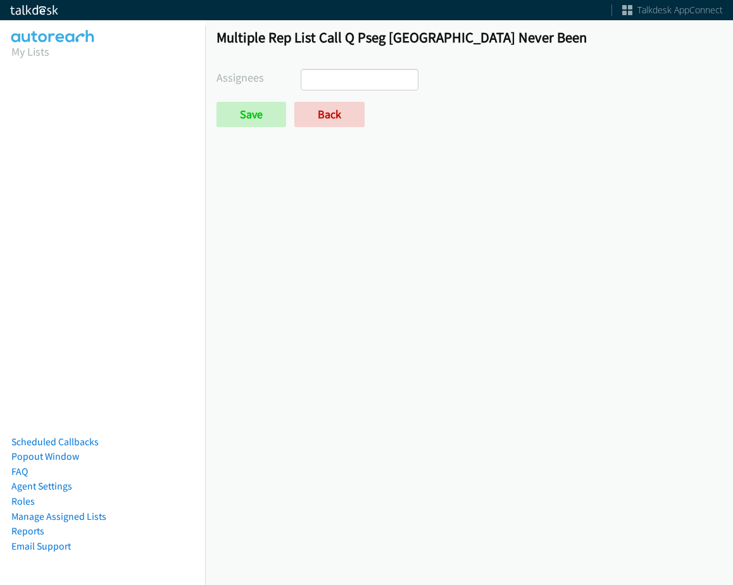
select select
click at [323, 108] on link "Back" at bounding box center [329, 114] width 70 height 25
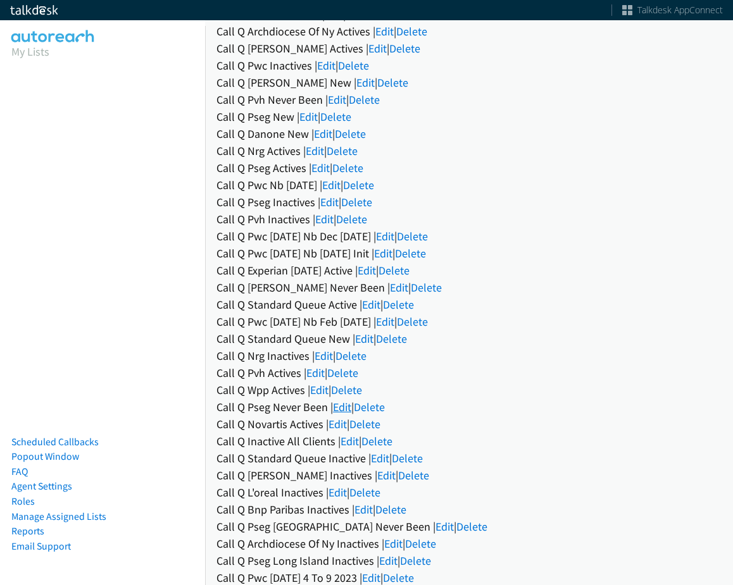
click at [337, 404] on link "Edit" at bounding box center [342, 407] width 18 height 15
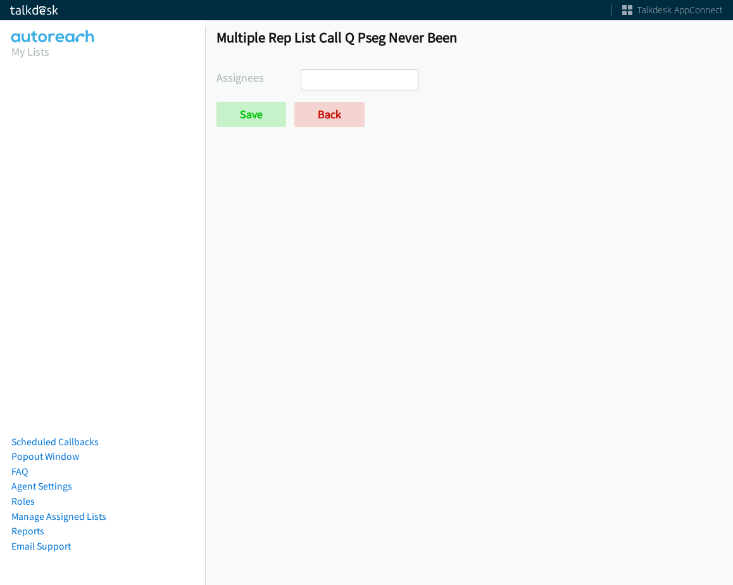
select select
click at [291, 132] on div "Multiple Rep List Call Q Pseg Never Been Assignees [PERSON_NAME] [PERSON_NAME] …" at bounding box center [469, 83] width 528 height 133
click at [315, 104] on link "Back" at bounding box center [329, 114] width 70 height 25
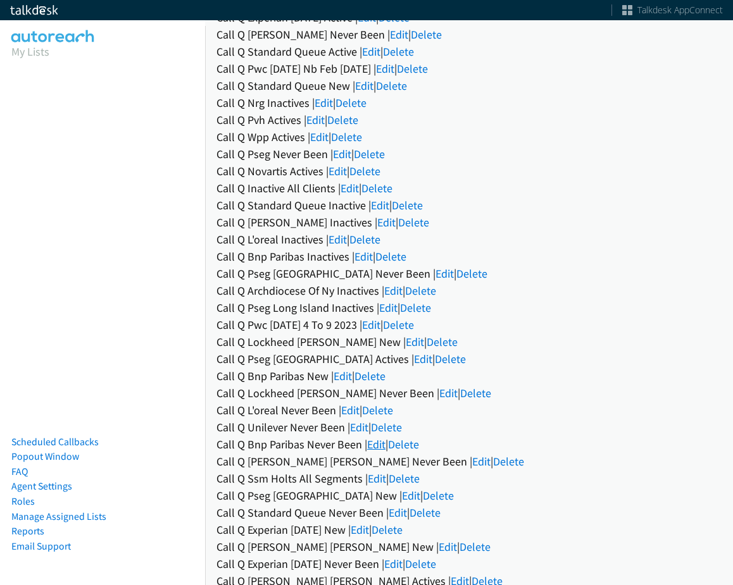
click at [378, 443] on link "Edit" at bounding box center [376, 444] width 18 height 15
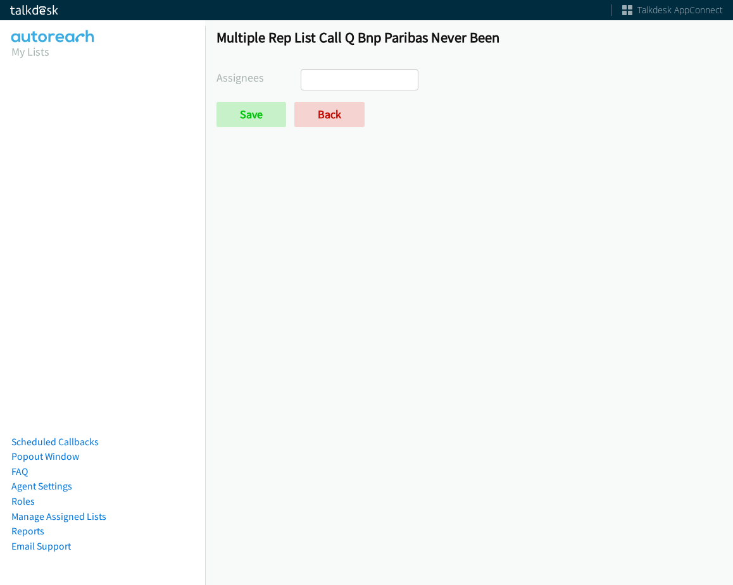
select select
click at [328, 111] on link "Back" at bounding box center [329, 114] width 70 height 25
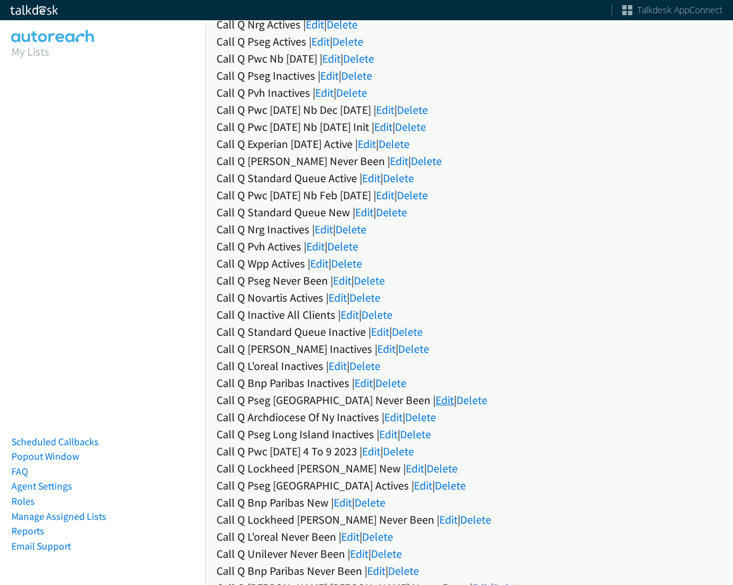
click at [435, 393] on link "Edit" at bounding box center [444, 400] width 18 height 15
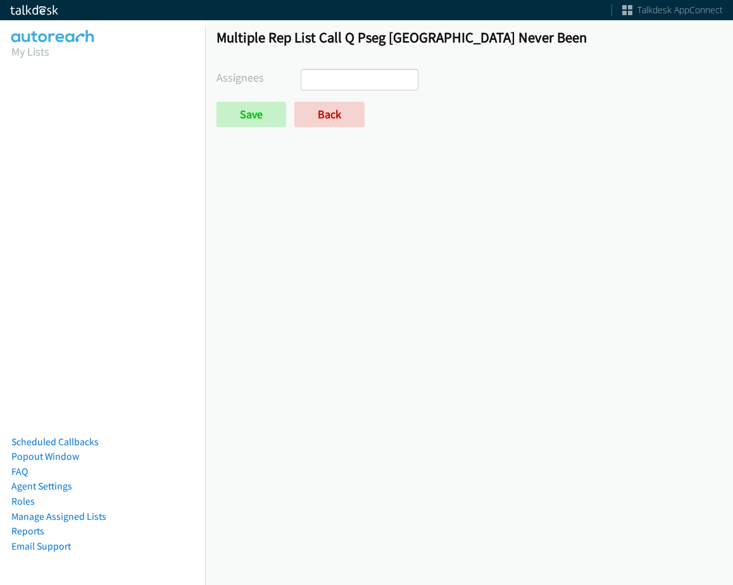
select select
click at [352, 98] on form "Assignees Abigail Odhiambo Alana Ruiz Amber Ramos Cathy Shahan Charles Ross Daq…" at bounding box center [468, 98] width 505 height 58
click at [352, 108] on link "Back" at bounding box center [329, 114] width 70 height 25
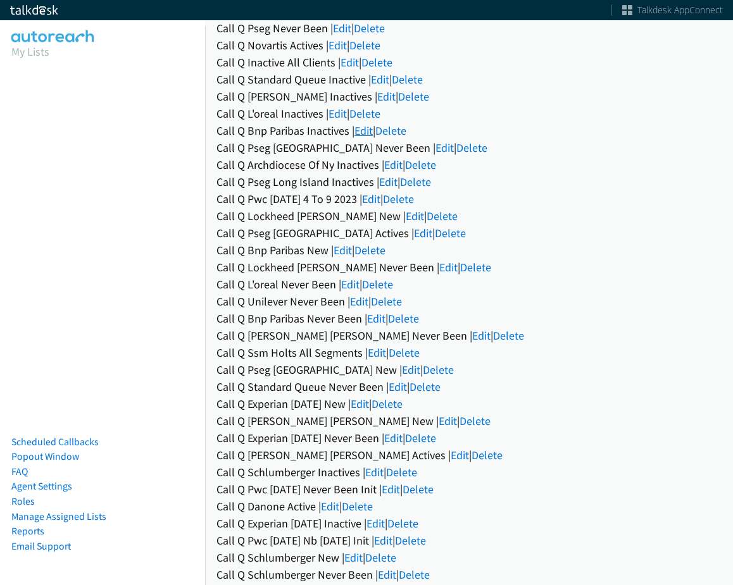
scroll to position [759, 0]
click at [398, 385] on link "Edit" at bounding box center [397, 386] width 18 height 15
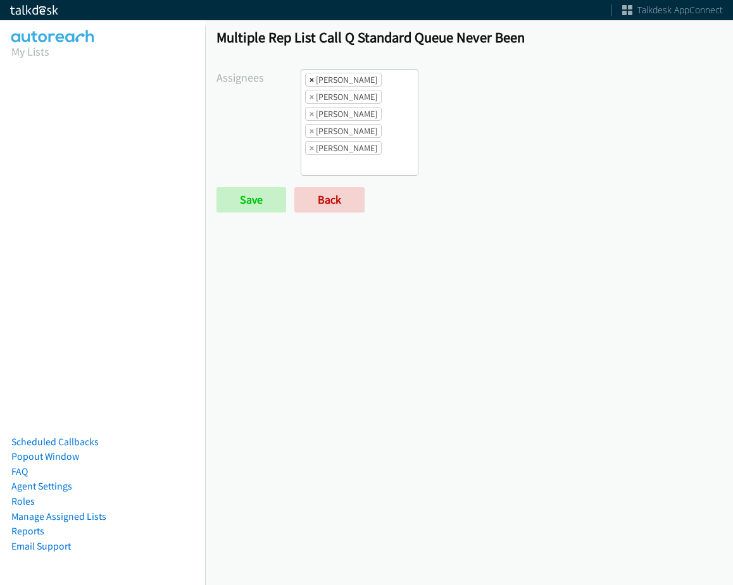
click at [310, 75] on span "×" at bounding box center [311, 79] width 4 height 13
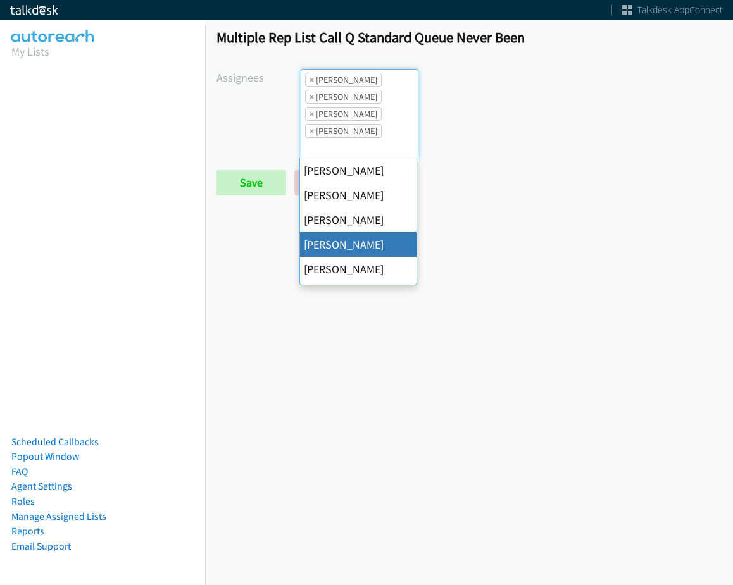
click at [310, 75] on span "×" at bounding box center [311, 79] width 4 height 13
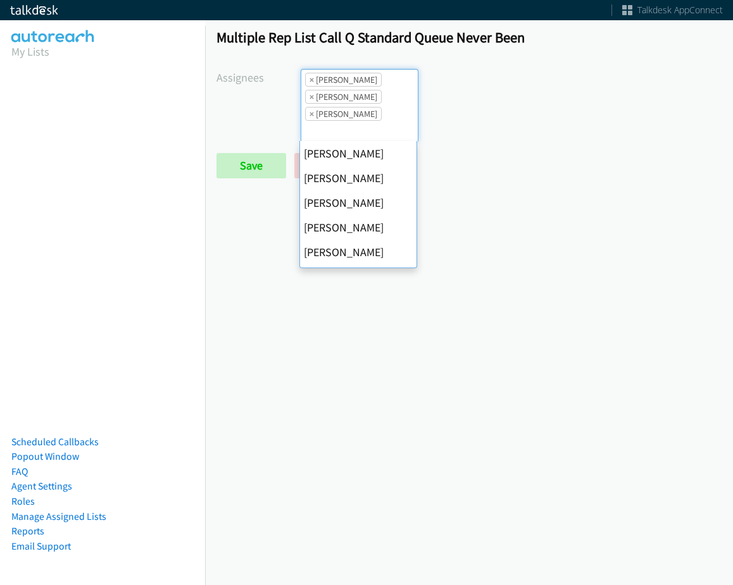
click at [310, 75] on span "×" at bounding box center [311, 79] width 4 height 13
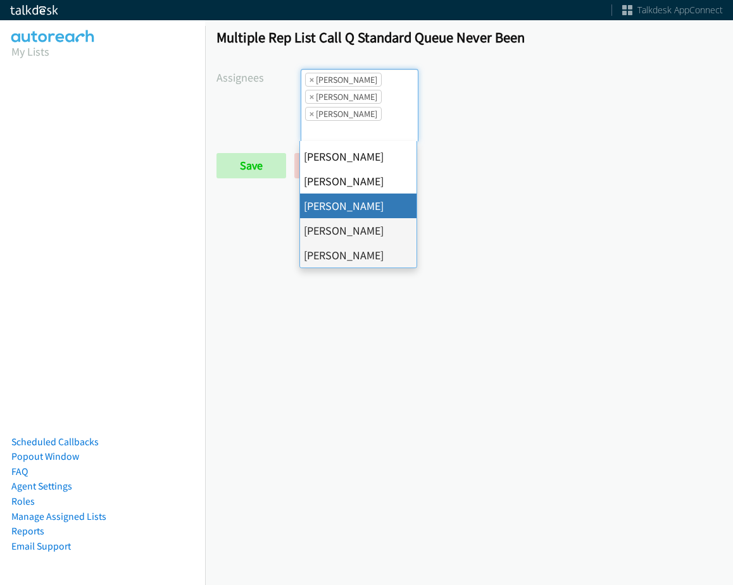
select select "fd8c5d46-30db-44cb-8f0d-00da318b790a"
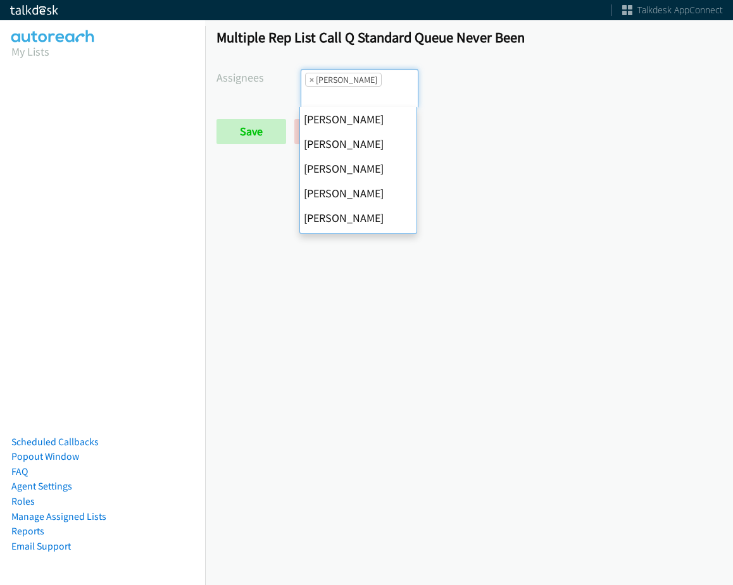
click at [310, 75] on span "×" at bounding box center [311, 79] width 4 height 13
select select
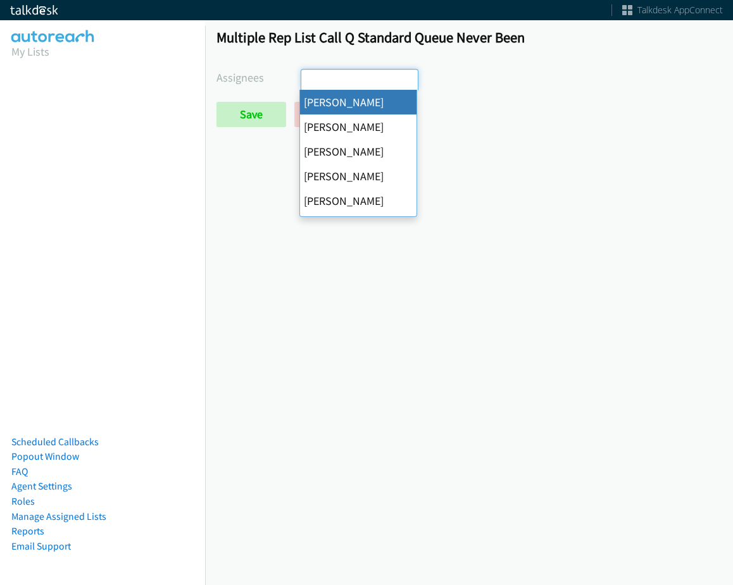
click at [310, 75] on input "search" at bounding box center [323, 80] width 44 height 20
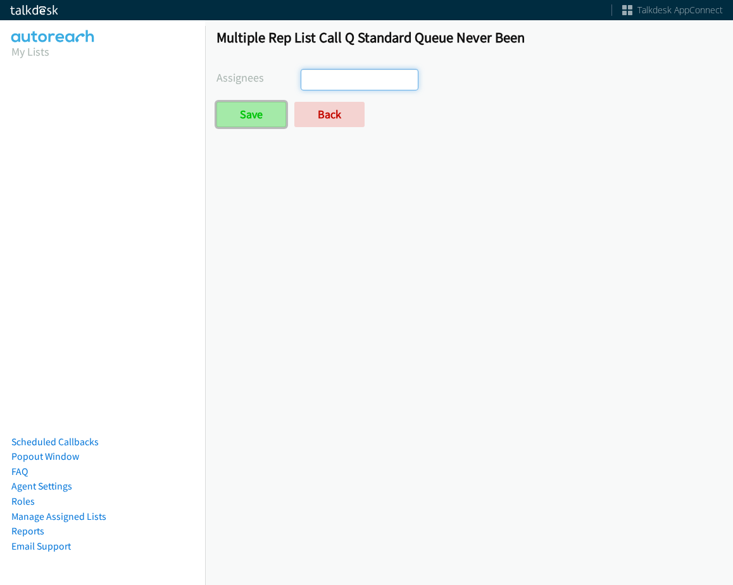
click at [257, 123] on input "Save" at bounding box center [251, 114] width 70 height 25
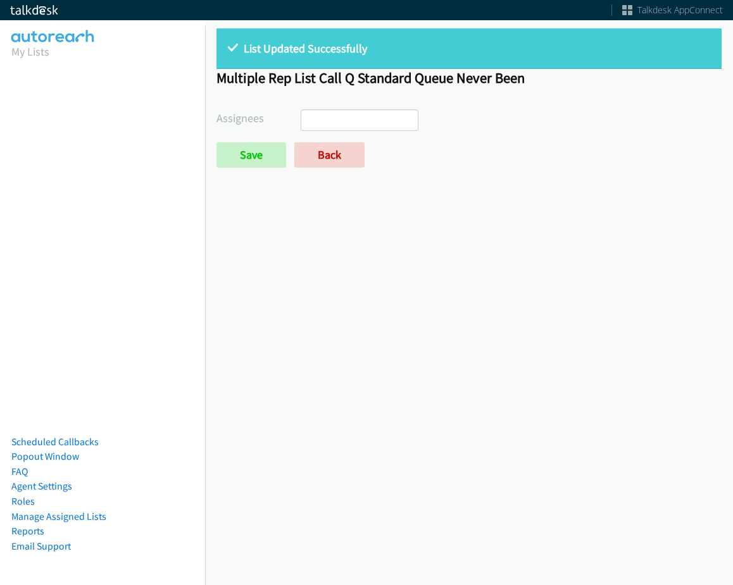
select select
click at [338, 163] on link "Back" at bounding box center [329, 154] width 70 height 25
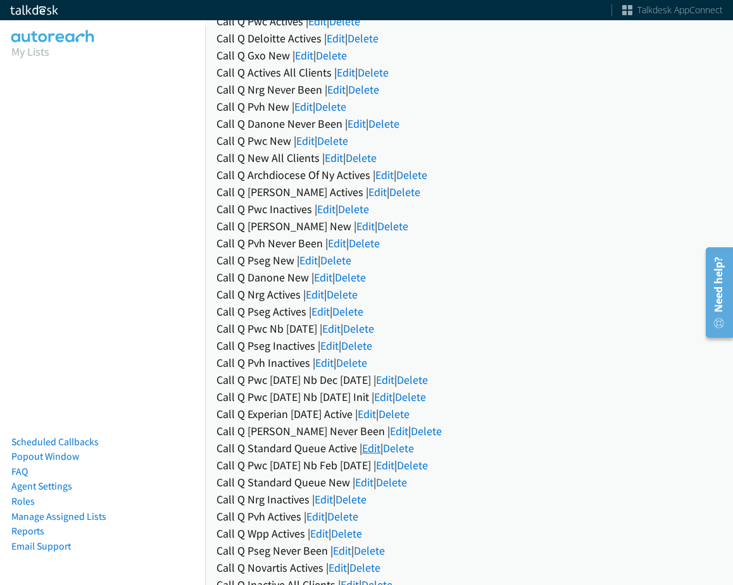
click at [372, 443] on link "Edit" at bounding box center [371, 448] width 18 height 15
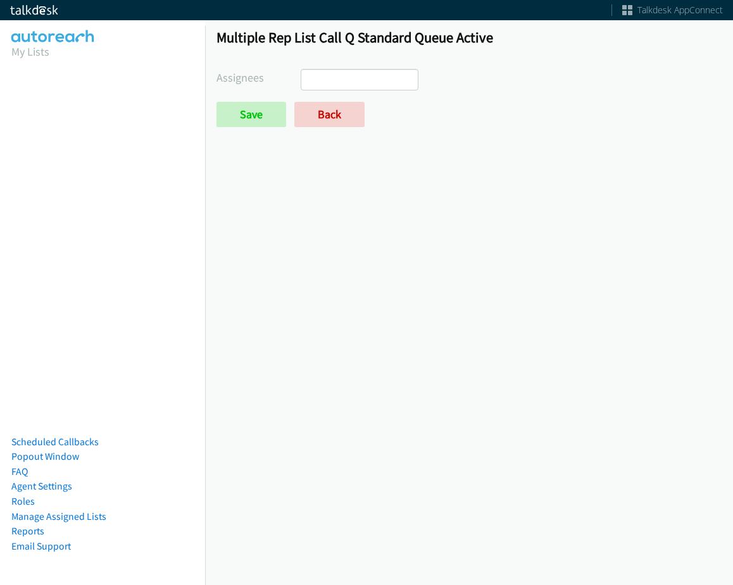
select select
click at [316, 123] on link "Back" at bounding box center [329, 114] width 70 height 25
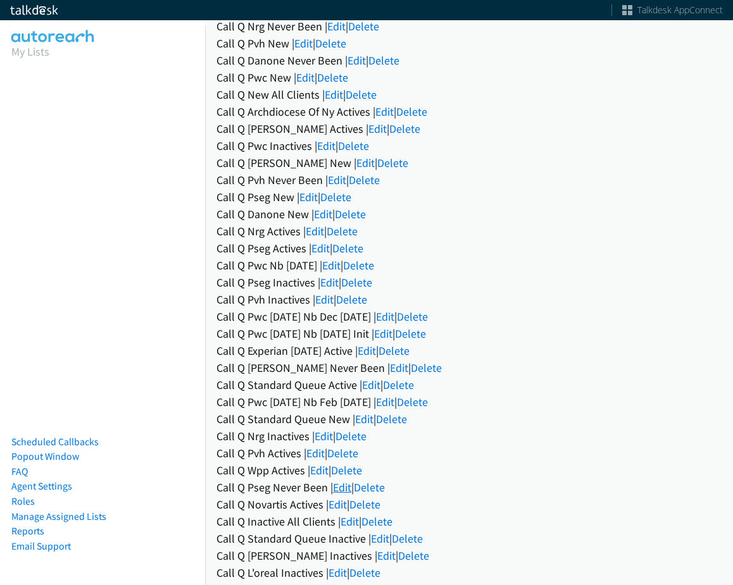
click at [338, 491] on link "Edit" at bounding box center [342, 487] width 18 height 15
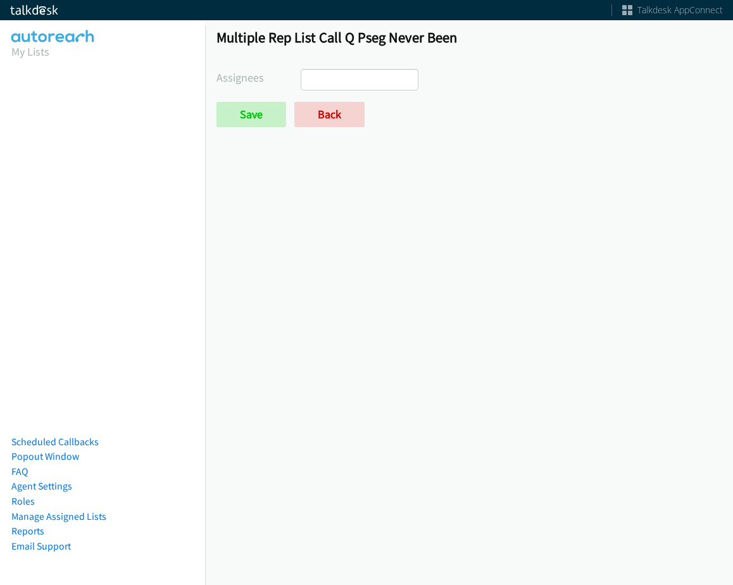
select select
click at [305, 104] on link "Back" at bounding box center [329, 114] width 70 height 25
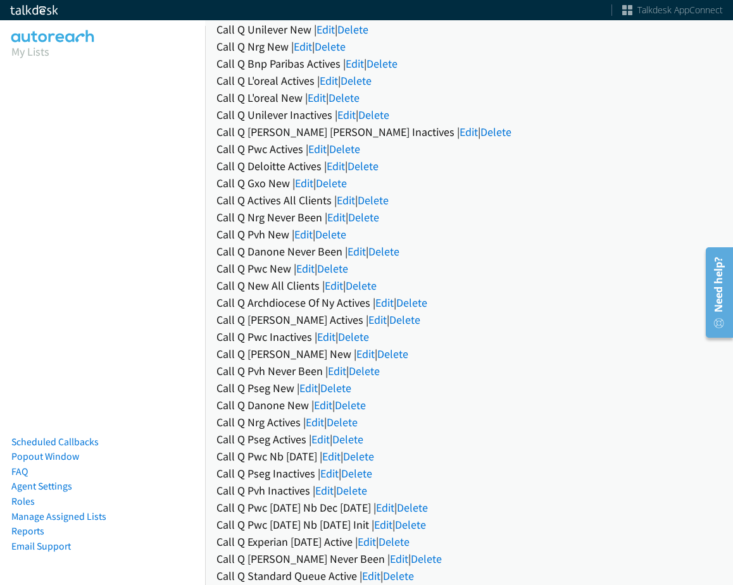
scroll to position [443, 0]
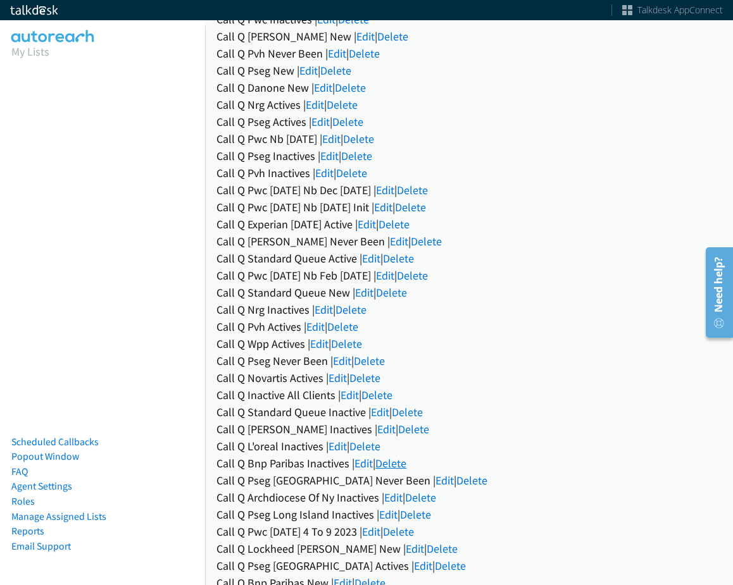
click at [381, 464] on link "Delete" at bounding box center [390, 463] width 31 height 15
click at [435, 487] on link "Edit" at bounding box center [444, 480] width 18 height 15
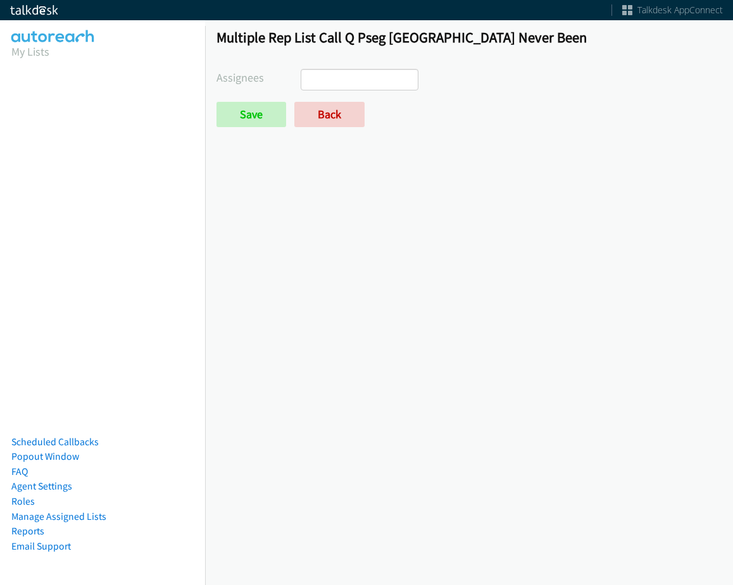
select select
click at [339, 113] on link "Back" at bounding box center [329, 114] width 70 height 25
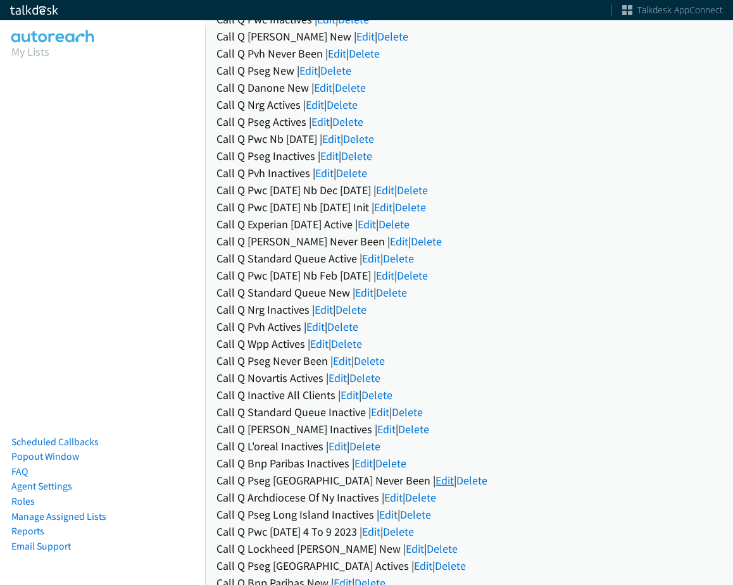
click at [435, 483] on link "Edit" at bounding box center [444, 480] width 18 height 15
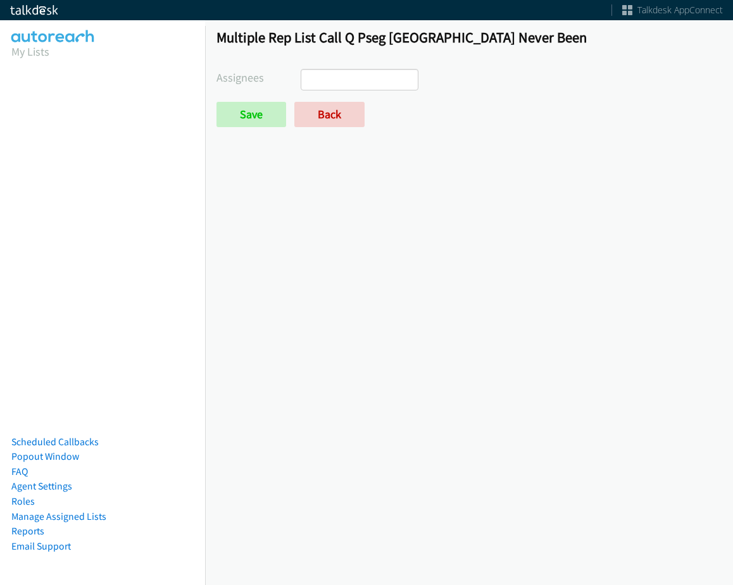
select select
click at [335, 108] on link "Back" at bounding box center [329, 114] width 70 height 25
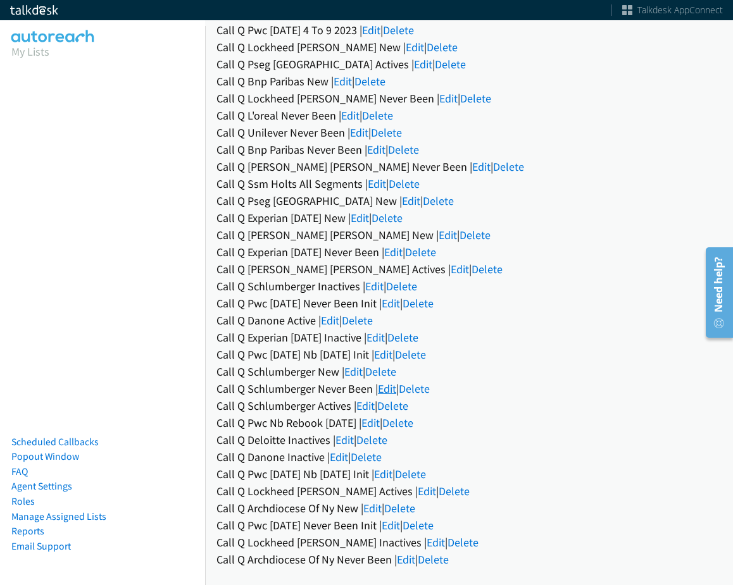
click at [387, 381] on link "Edit" at bounding box center [387, 388] width 18 height 15
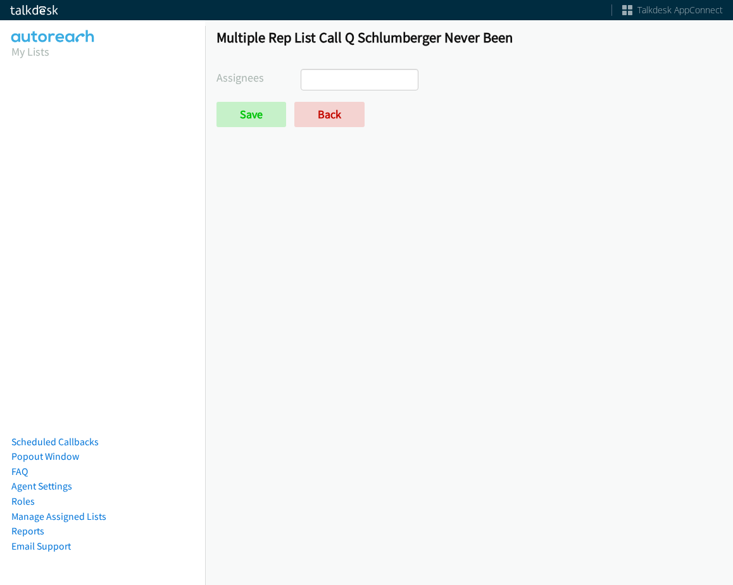
select select
click at [360, 108] on link "Back" at bounding box center [329, 114] width 70 height 25
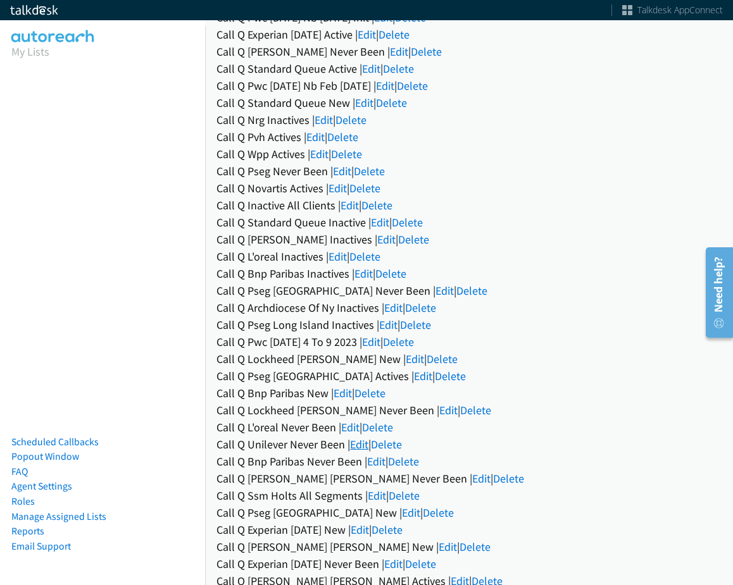
click at [361, 443] on link "Edit" at bounding box center [359, 444] width 18 height 15
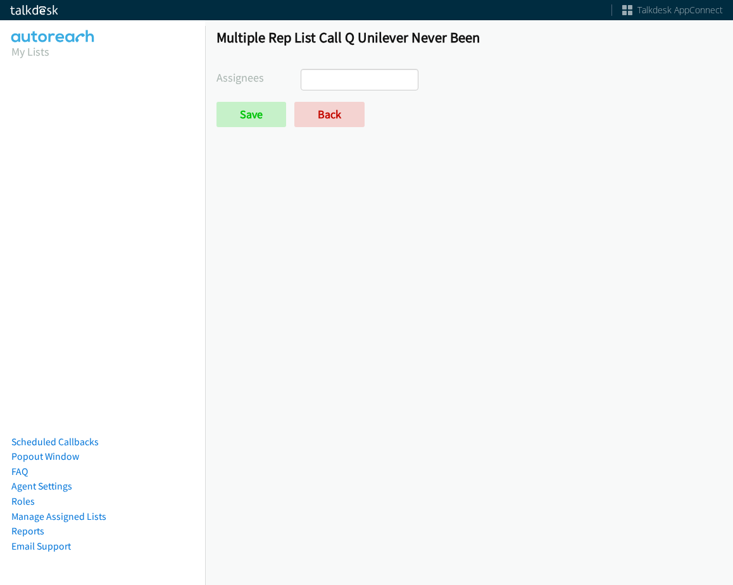
select select
click at [300, 113] on link "Back" at bounding box center [329, 114] width 70 height 25
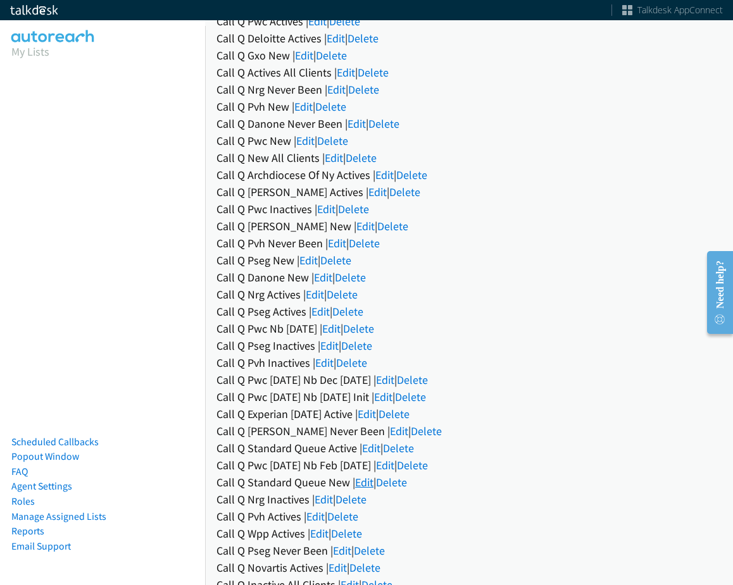
click at [356, 483] on link "Edit" at bounding box center [364, 482] width 18 height 15
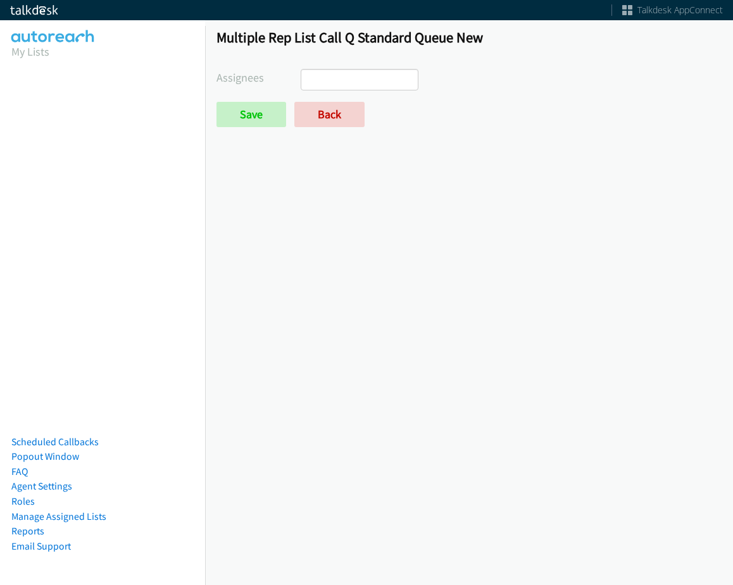
select select
click at [317, 123] on link "Back" at bounding box center [329, 114] width 70 height 25
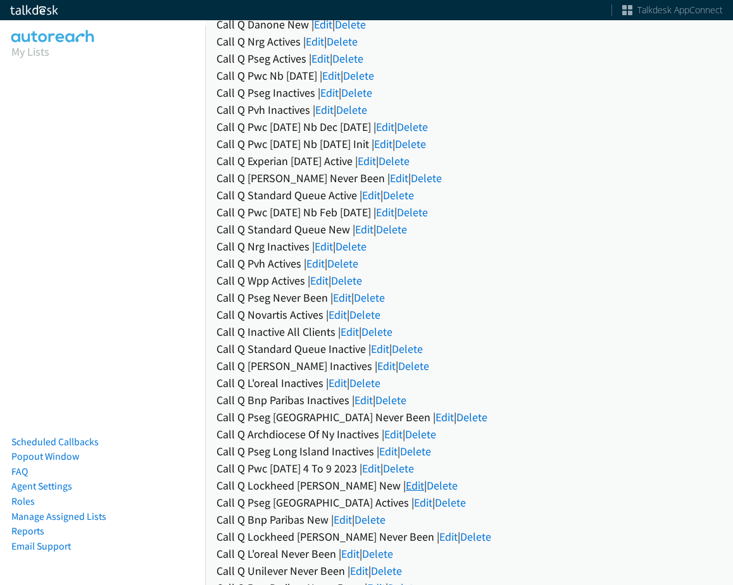
click at [406, 482] on link "Edit" at bounding box center [415, 485] width 18 height 15
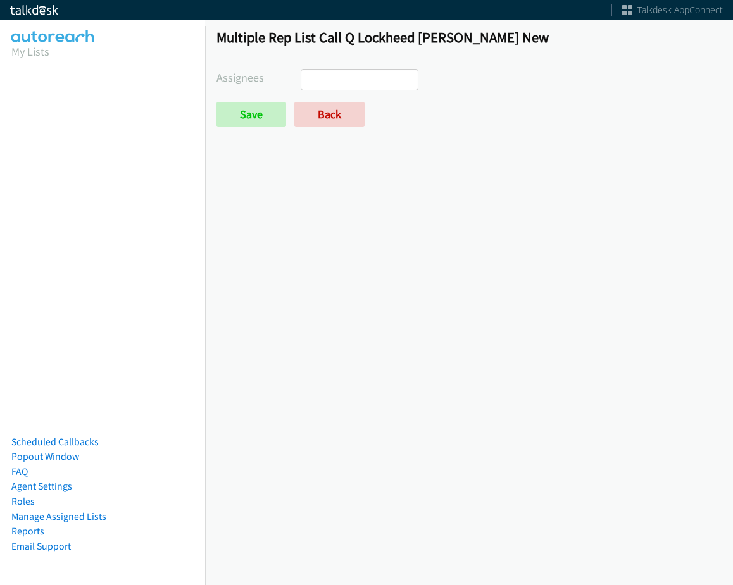
select select
click at [349, 111] on link "Back" at bounding box center [329, 114] width 70 height 25
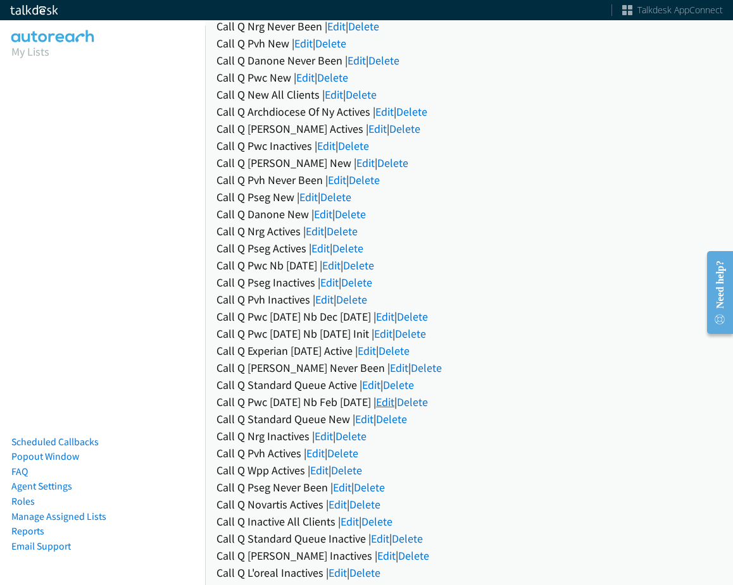
click at [394, 406] on link "Edit" at bounding box center [385, 402] width 18 height 15
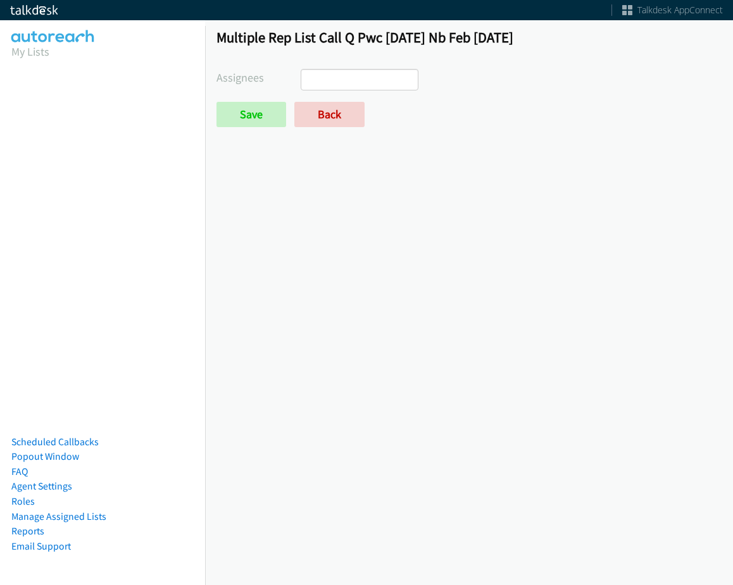
select select
click at [342, 116] on link "Back" at bounding box center [329, 114] width 70 height 25
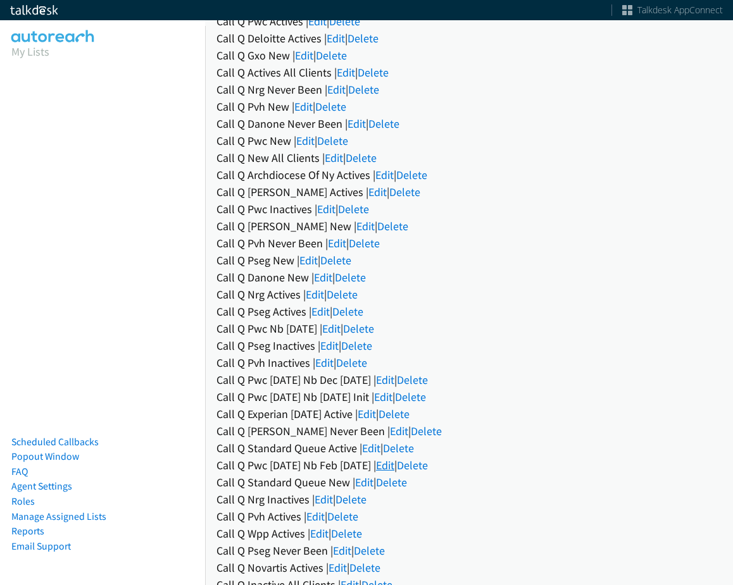
click at [394, 464] on link "Edit" at bounding box center [385, 465] width 18 height 15
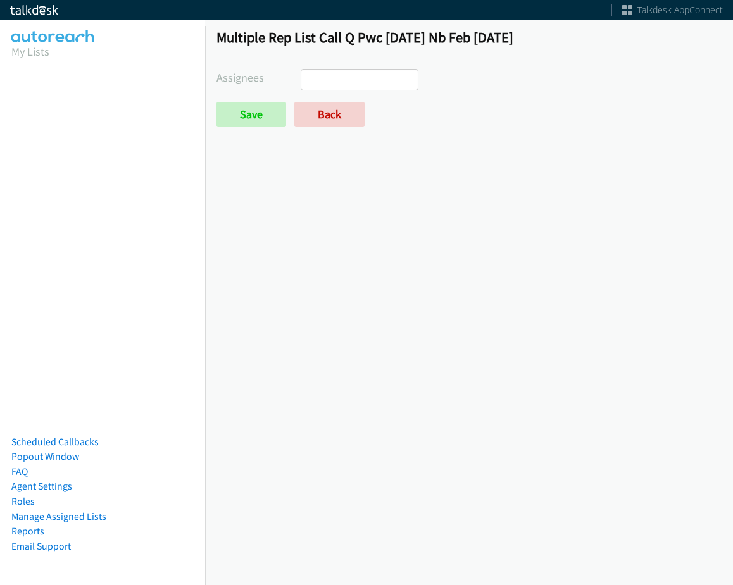
select select
click at [344, 99] on form "Assignees Abigail Odhiambo Alana Ruiz Amber Ramos Cathy Shahan Charles Ross Daq…" at bounding box center [468, 98] width 505 height 58
click at [340, 107] on link "Back" at bounding box center [329, 114] width 70 height 25
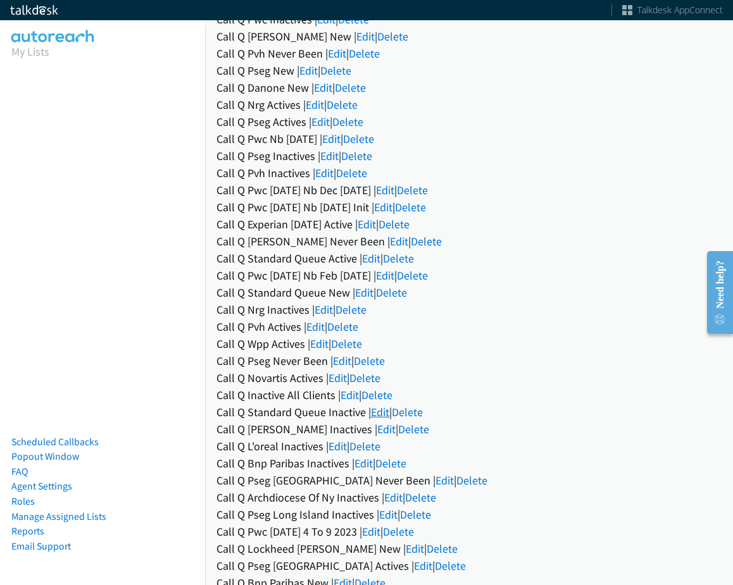
click at [372, 405] on link "Edit" at bounding box center [380, 412] width 18 height 15
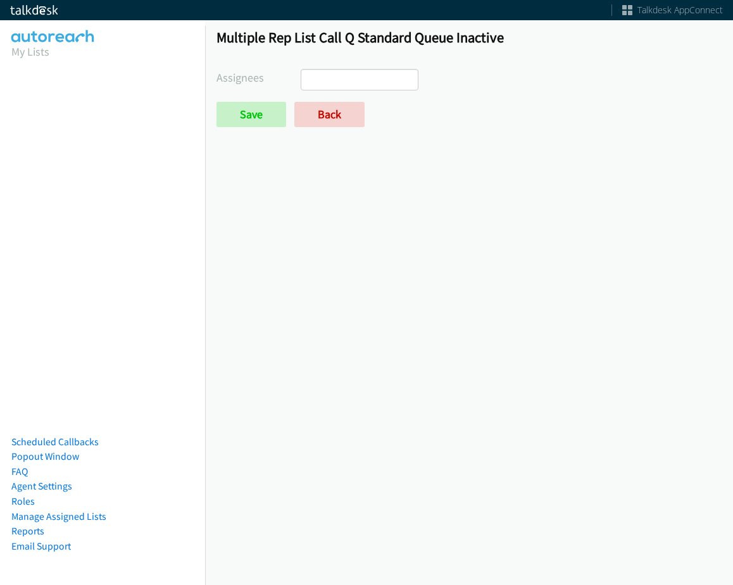
select select
click at [331, 105] on link "Back" at bounding box center [329, 114] width 70 height 25
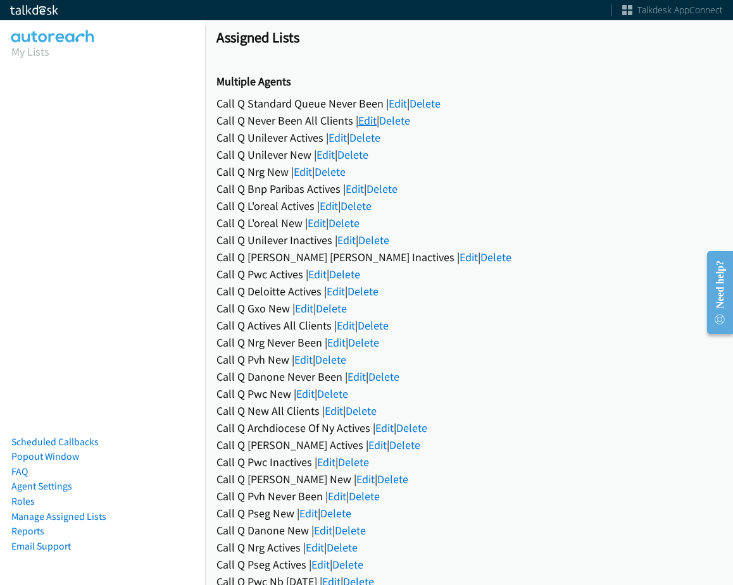
click at [375, 121] on link "Edit" at bounding box center [367, 120] width 18 height 15
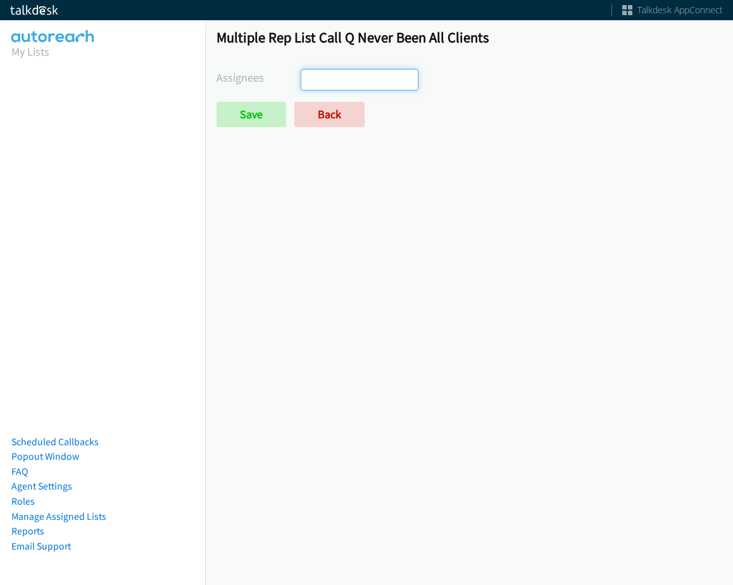
click at [371, 85] on ul at bounding box center [359, 80] width 116 height 20
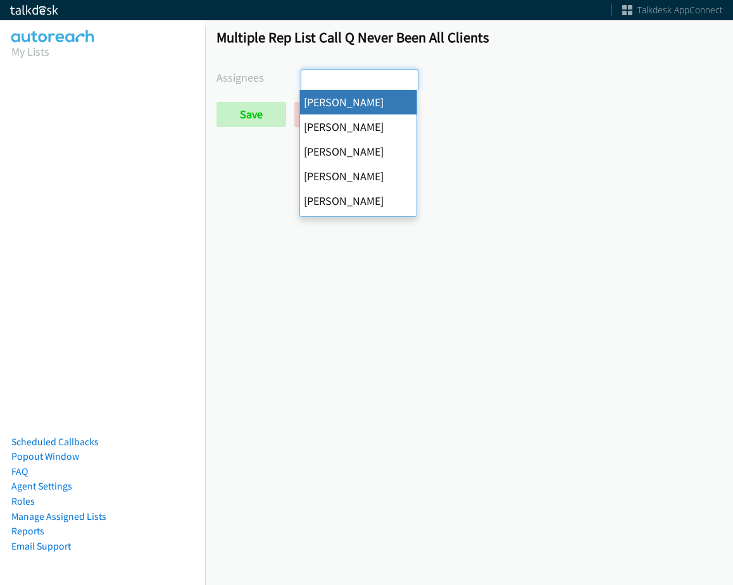
select select "cb11e729-9a1d-44de-9b38-0f5a50c7e01c"
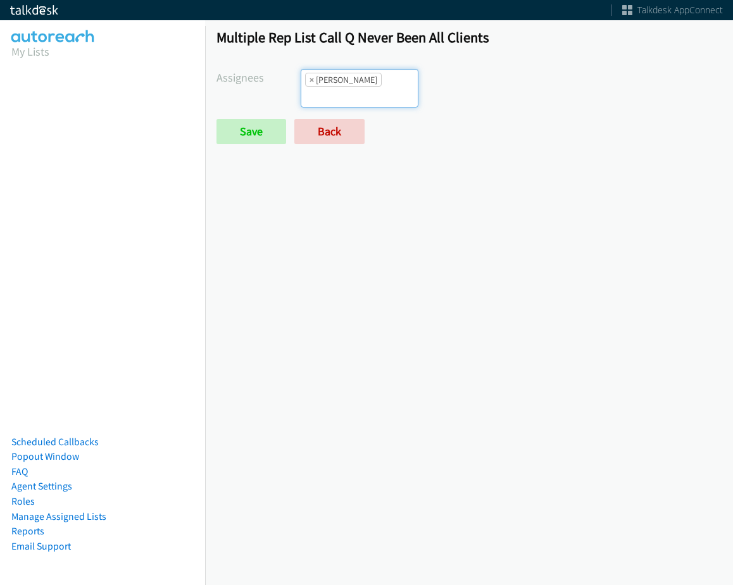
click at [386, 87] on ul "× Abigail Odhiambo" at bounding box center [359, 88] width 116 height 37
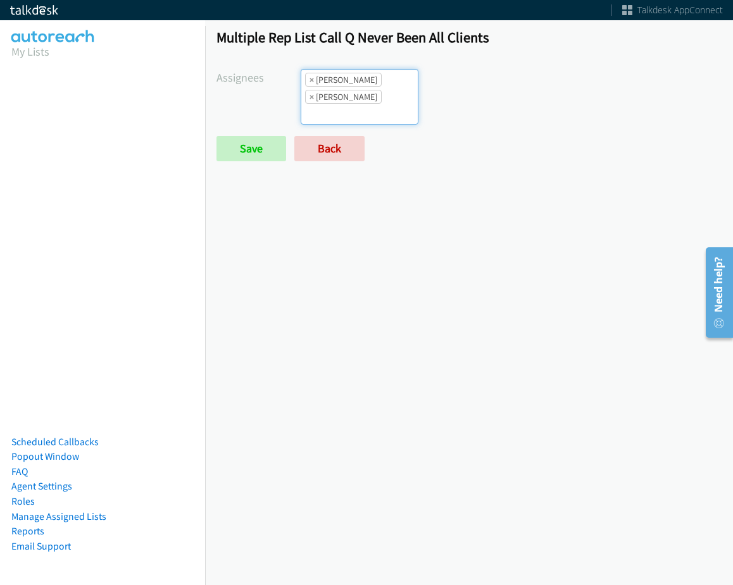
click at [372, 108] on form "Assignees Abigail Odhiambo Alana Ruiz Amber Ramos Cathy Shahan Charles Ross Daq…" at bounding box center [468, 115] width 505 height 92
click at [345, 104] on input "search" at bounding box center [323, 114] width 44 height 20
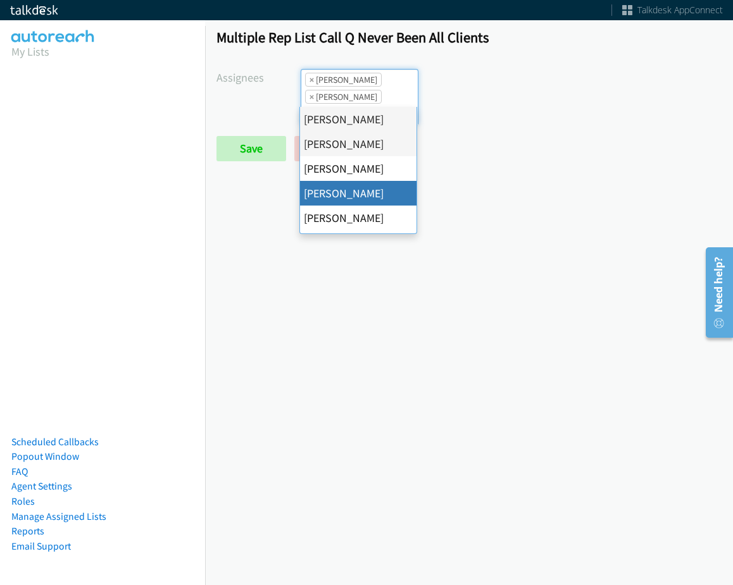
drag, startPoint x: 356, startPoint y: 192, endPoint x: 369, endPoint y: 94, distance: 99.0
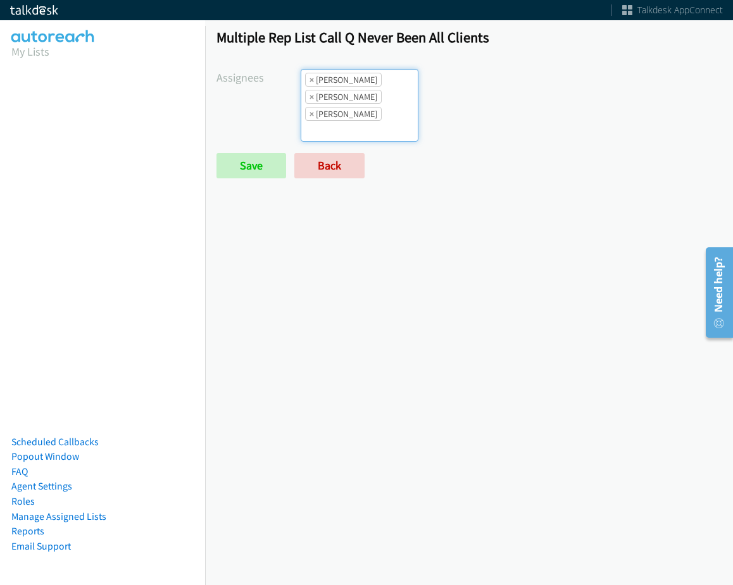
click at [370, 92] on ul "× Abigail Odhiambo × Alana Ruiz × Cathy Shahan" at bounding box center [359, 105] width 116 height 71
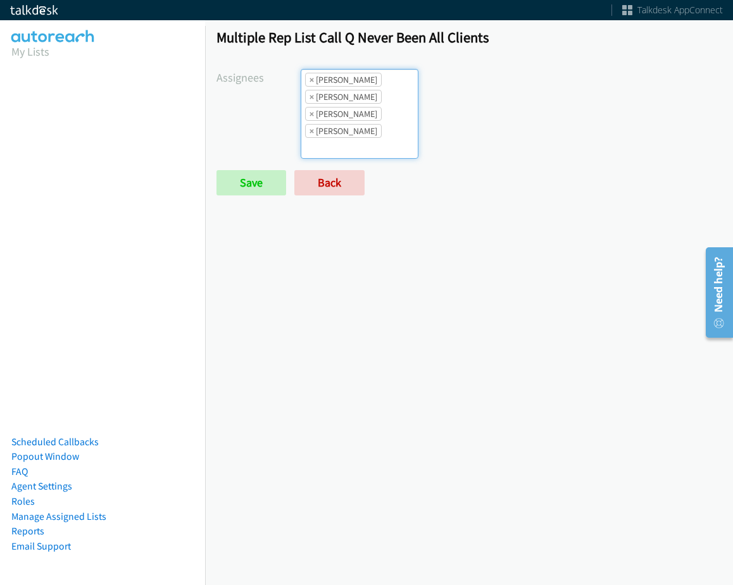
click at [380, 113] on ul "× Abigail Odhiambo × Alana Ruiz × Cathy Shahan × Charles Ross" at bounding box center [359, 114] width 116 height 89
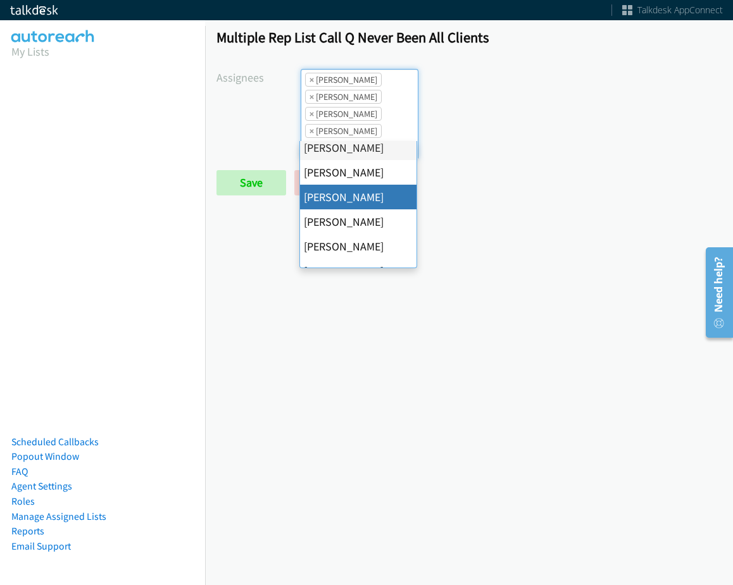
scroll to position [127, 0]
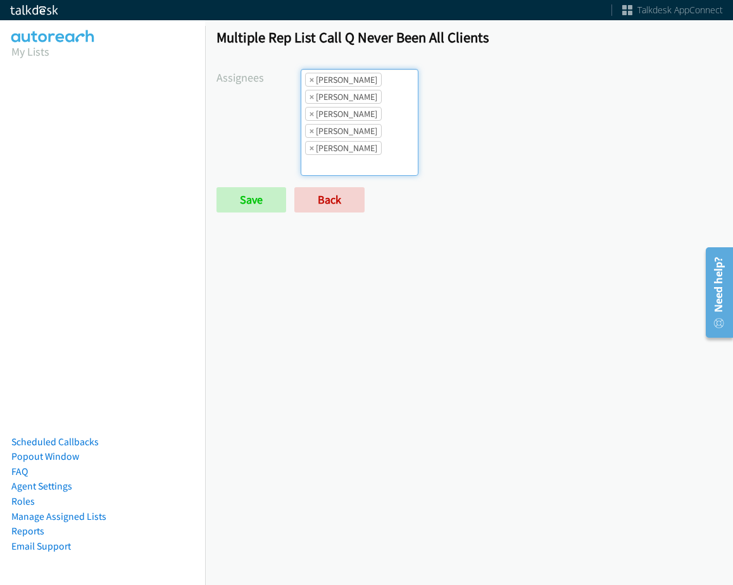
click at [385, 123] on ul "× Abigail Odhiambo × Alana Ruiz × Cathy Shahan × Charles Ross × Daquaya Johnson" at bounding box center [359, 123] width 116 height 106
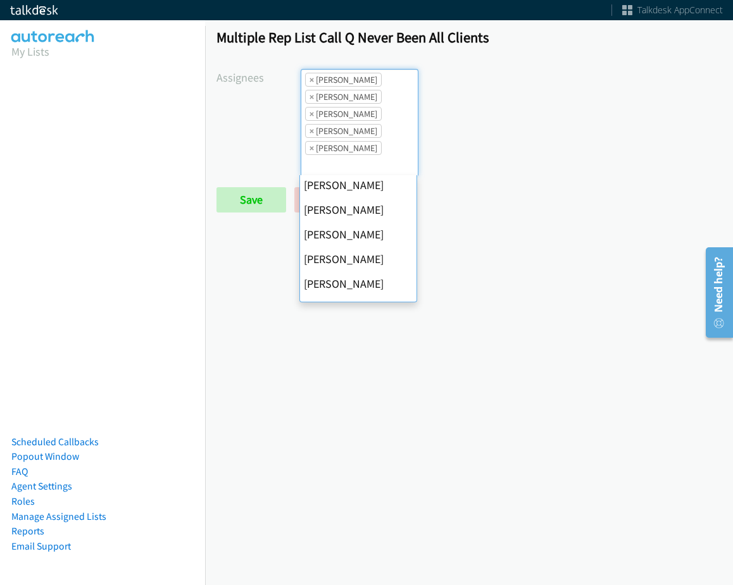
scroll to position [244, 0]
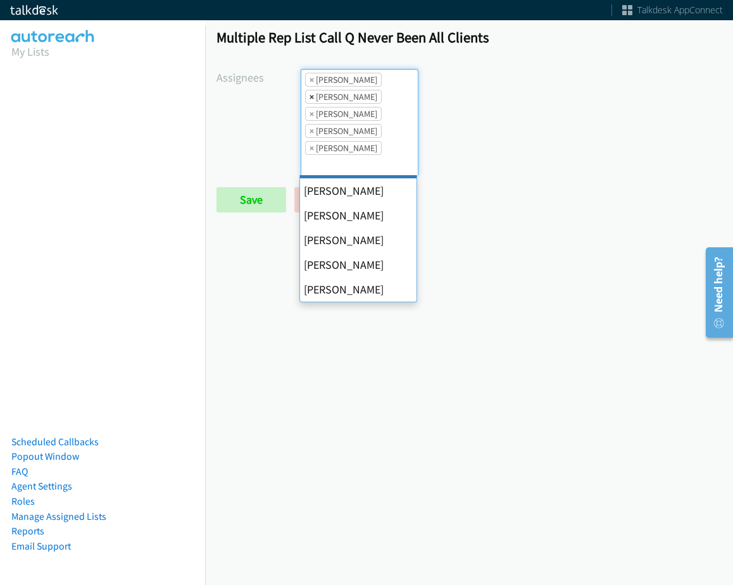
click at [311, 99] on span "×" at bounding box center [311, 96] width 4 height 13
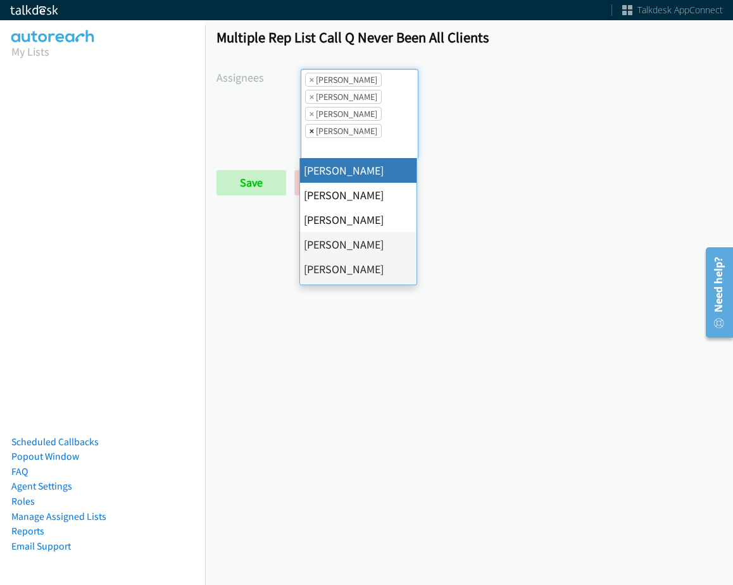
click at [309, 130] on span "×" at bounding box center [311, 131] width 4 height 13
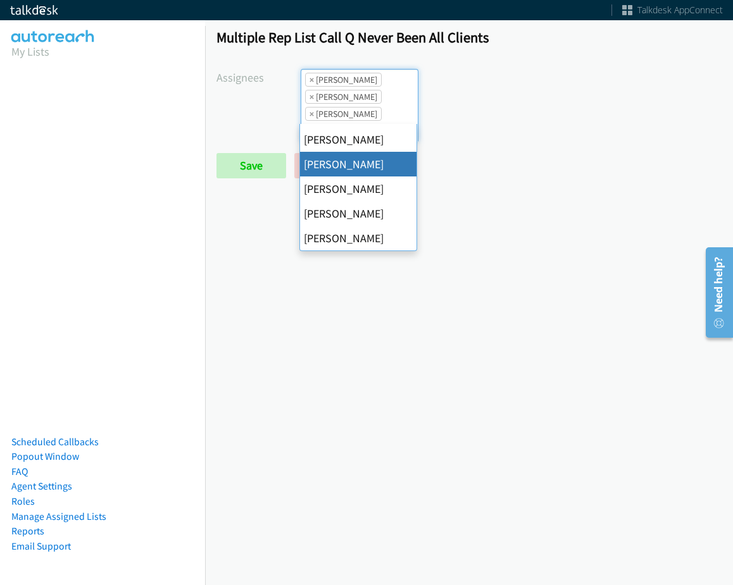
scroll to position [190, 0]
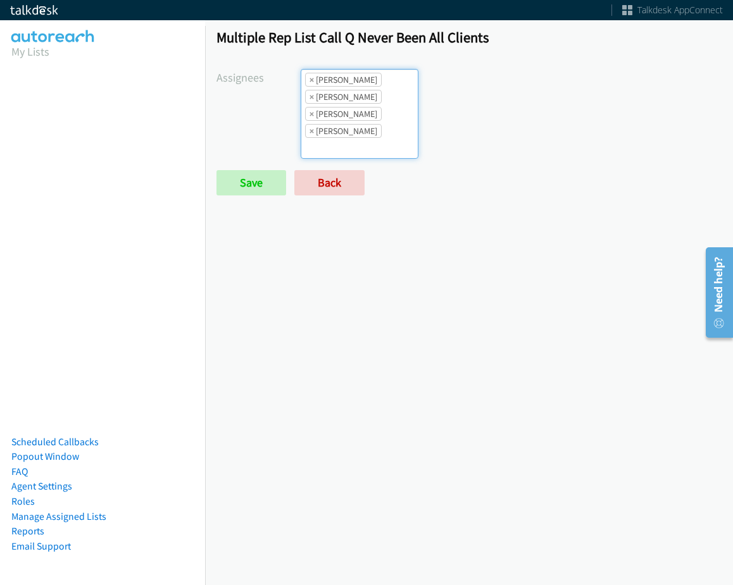
click at [377, 142] on ul "× Abigail Odhiambo × Cathy Shahan × Charles Ross × Jordan Stehlik" at bounding box center [359, 114] width 116 height 89
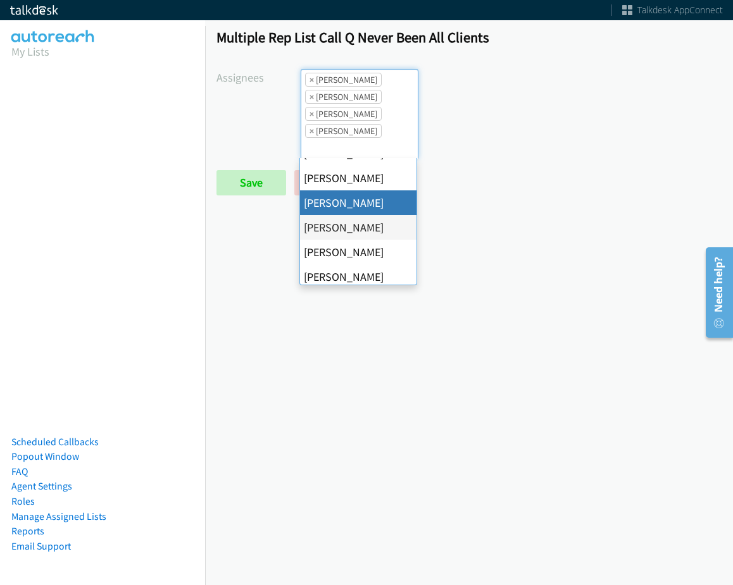
scroll to position [244, 0]
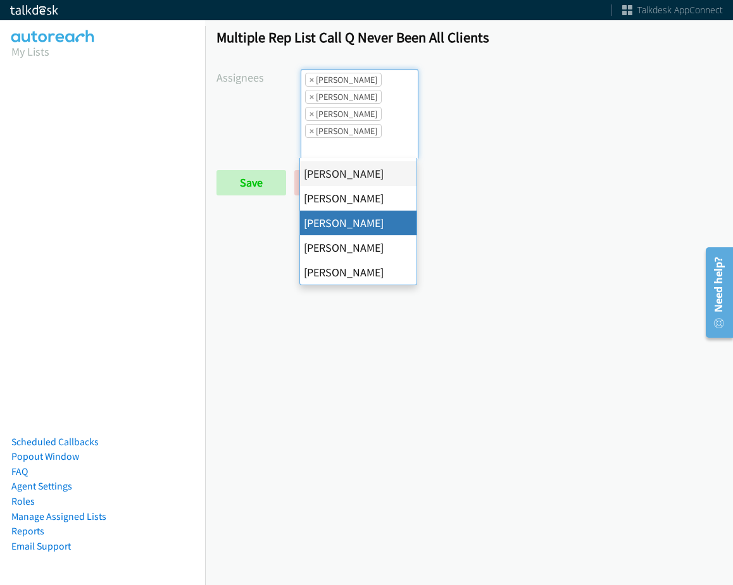
drag, startPoint x: 369, startPoint y: 216, endPoint x: 373, endPoint y: 163, distance: 54.0
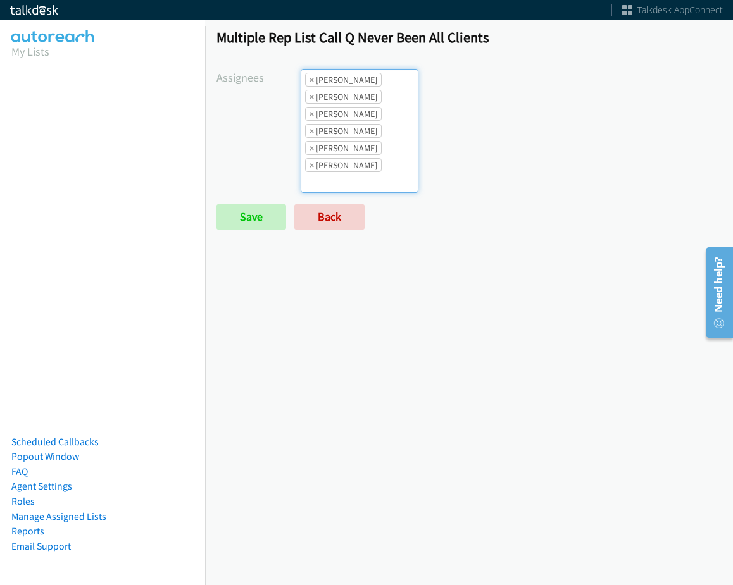
click at [365, 185] on ul "× Abigail Odhiambo × Cathy Shahan × Charles Ross × Jordan Stehlik × Rodnika Mur…" at bounding box center [359, 131] width 116 height 123
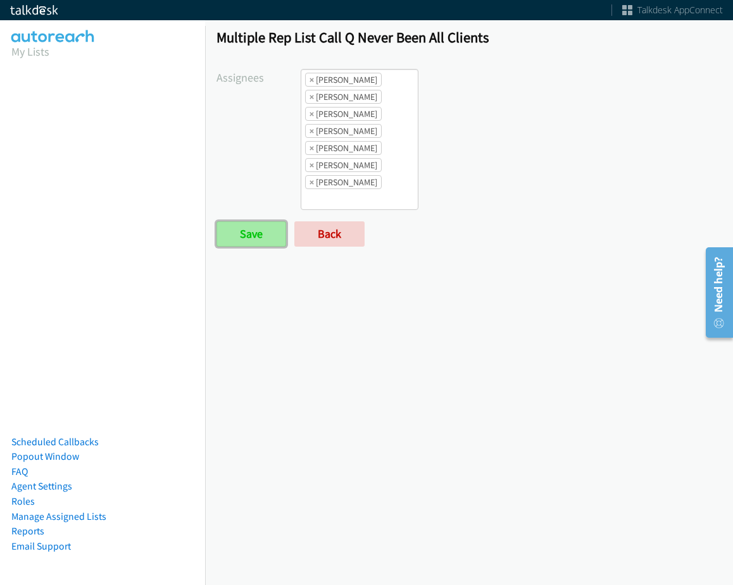
click at [267, 240] on input "Save" at bounding box center [251, 233] width 70 height 25
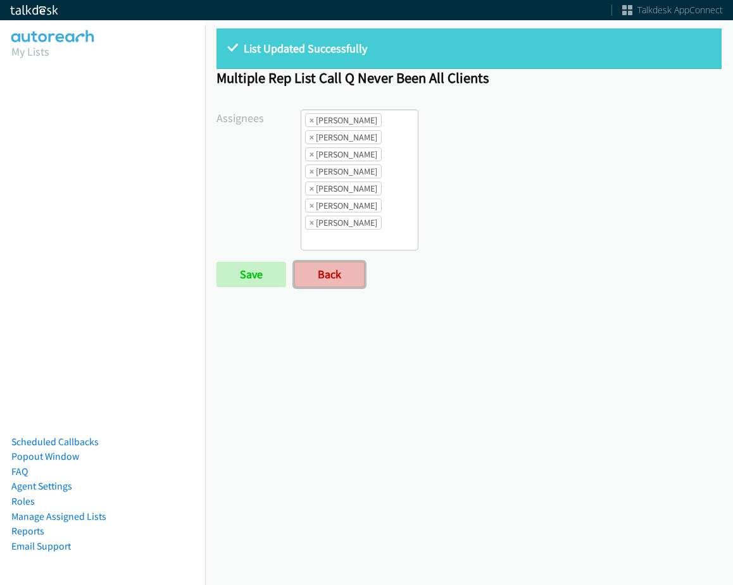
click at [361, 278] on link "Back" at bounding box center [329, 274] width 70 height 25
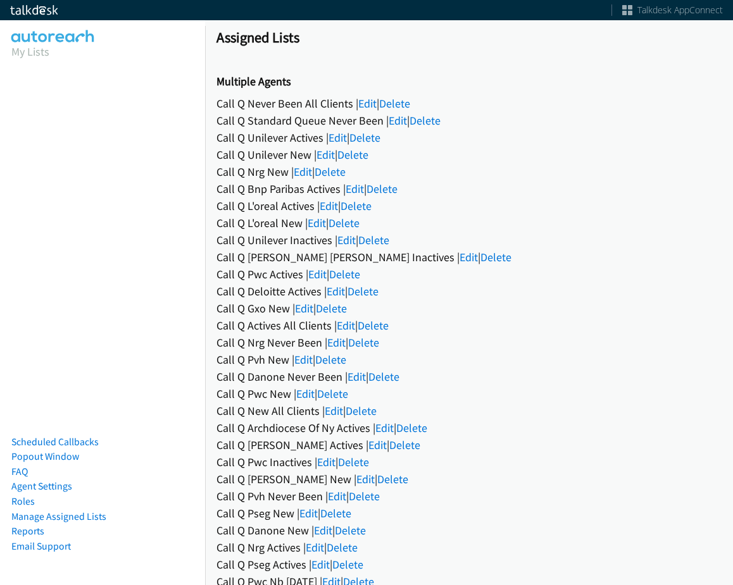
click at [362, 111] on div "Call Q Never Been All Clients | Edit | Delete" at bounding box center [468, 103] width 505 height 17
click at [362, 110] on link "Edit" at bounding box center [367, 103] width 18 height 15
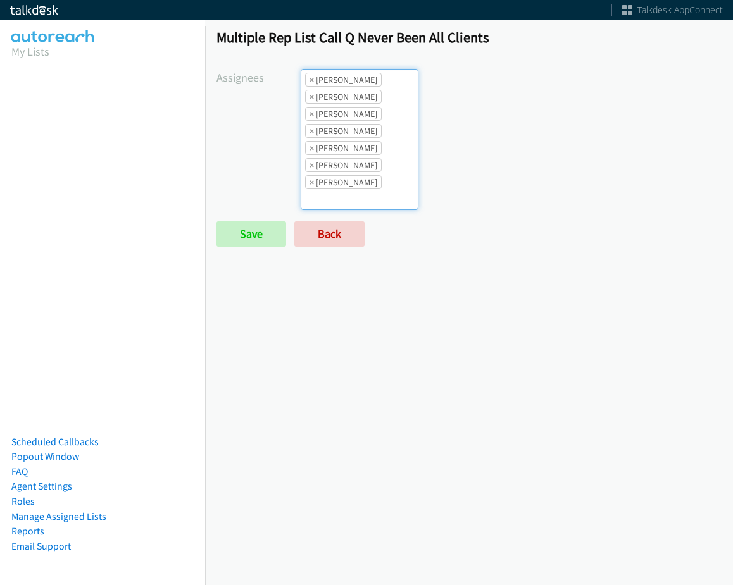
click at [314, 77] on li "× [PERSON_NAME]" at bounding box center [343, 80] width 77 height 14
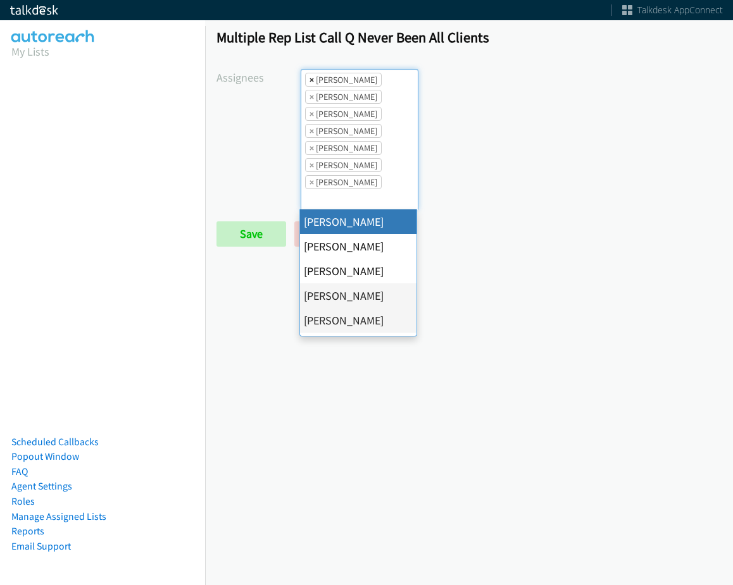
click at [312, 77] on li "× [PERSON_NAME]" at bounding box center [343, 80] width 77 height 14
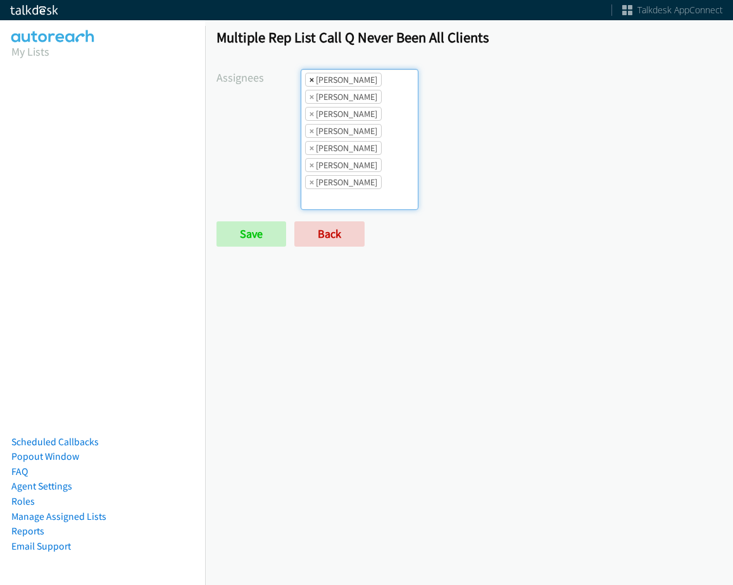
click at [309, 78] on span "×" at bounding box center [311, 79] width 4 height 13
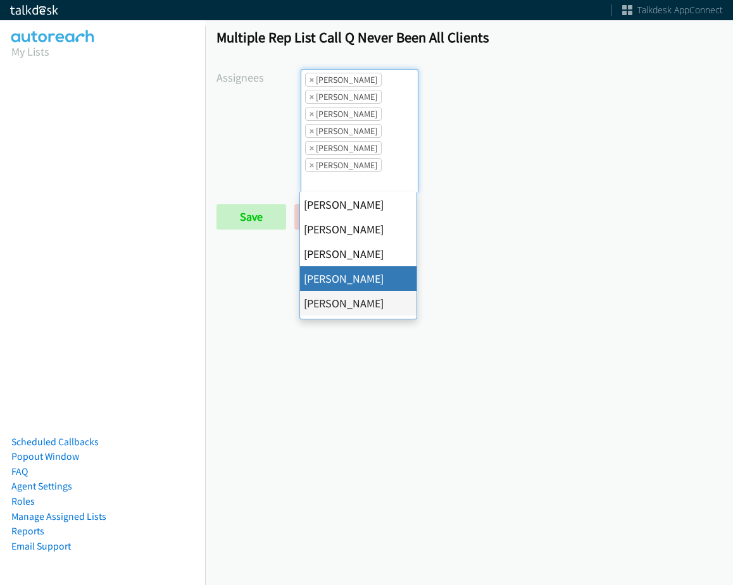
click at [309, 78] on span "×" at bounding box center [311, 79] width 4 height 13
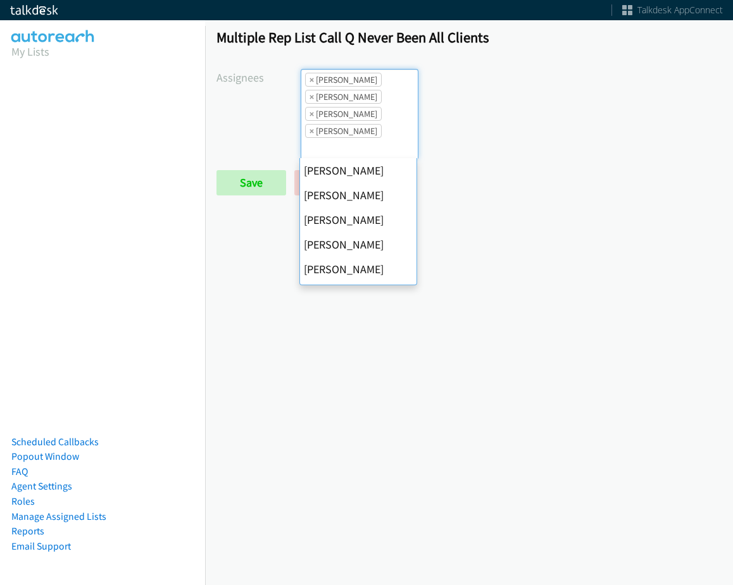
click at [309, 78] on span "×" at bounding box center [311, 79] width 4 height 13
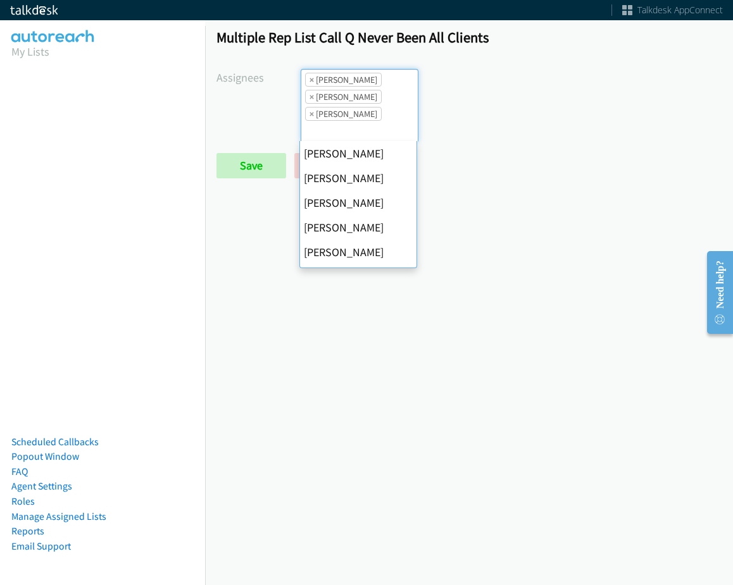
click at [309, 78] on span "×" at bounding box center [311, 79] width 4 height 13
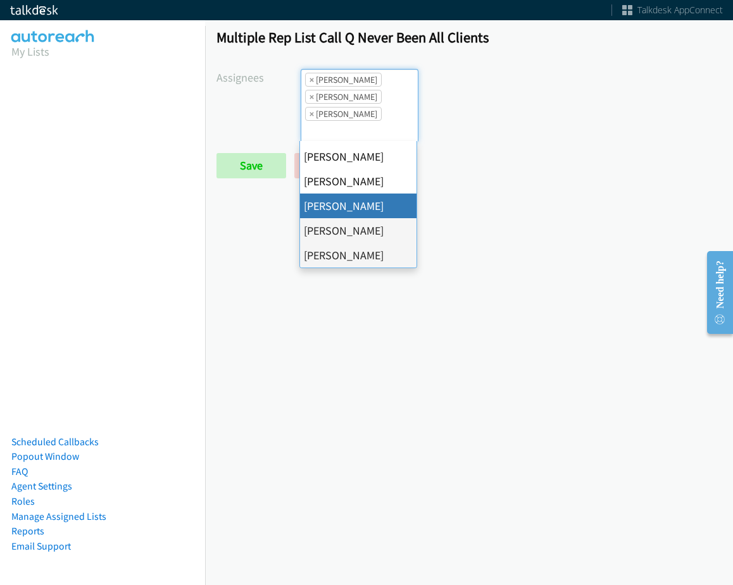
select select "fd8c5d46-30db-44cb-8f0d-00da318b790a"
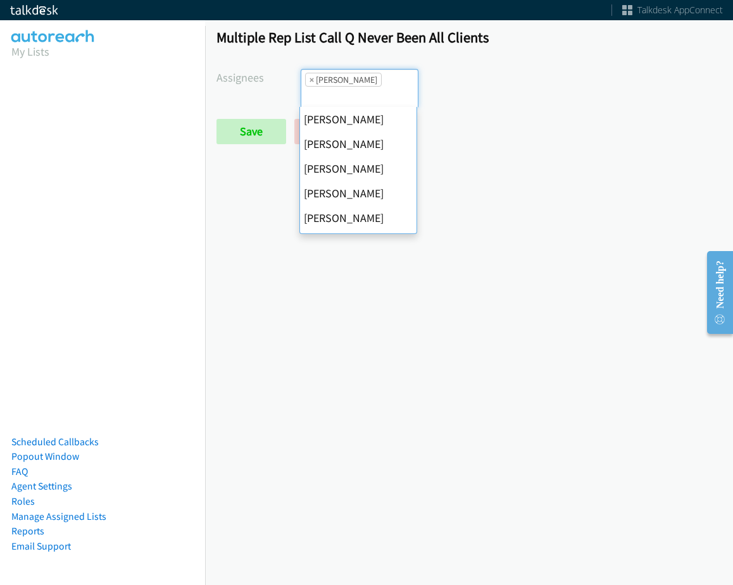
click at [309, 78] on span "×" at bounding box center [311, 79] width 4 height 13
select select
click at [309, 87] on input "search" at bounding box center [323, 97] width 44 height 20
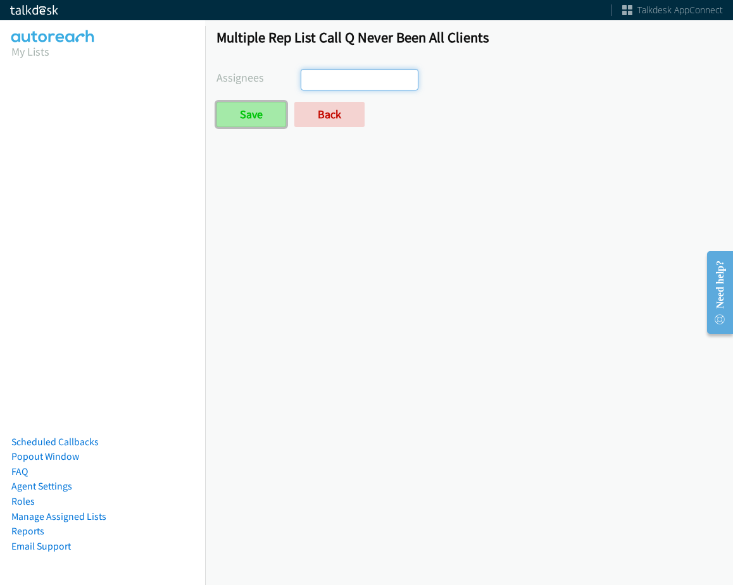
click at [276, 109] on input "Save" at bounding box center [251, 114] width 70 height 25
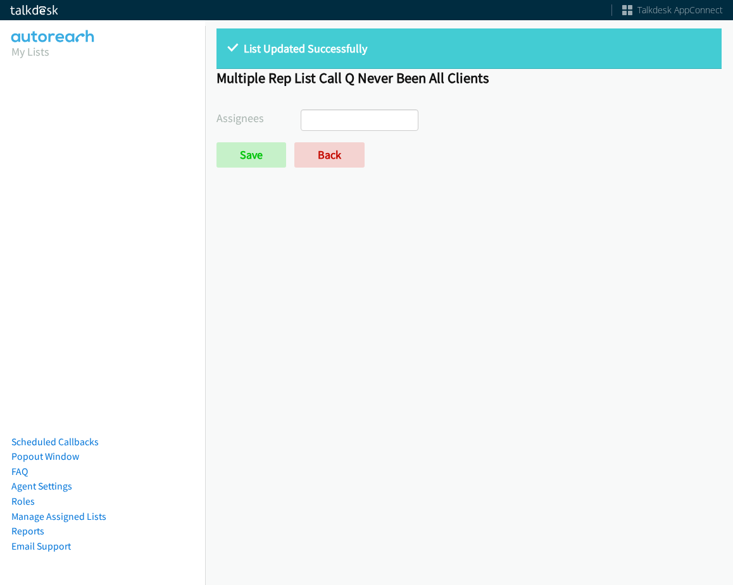
select select
click at [318, 157] on link "Back" at bounding box center [329, 154] width 70 height 25
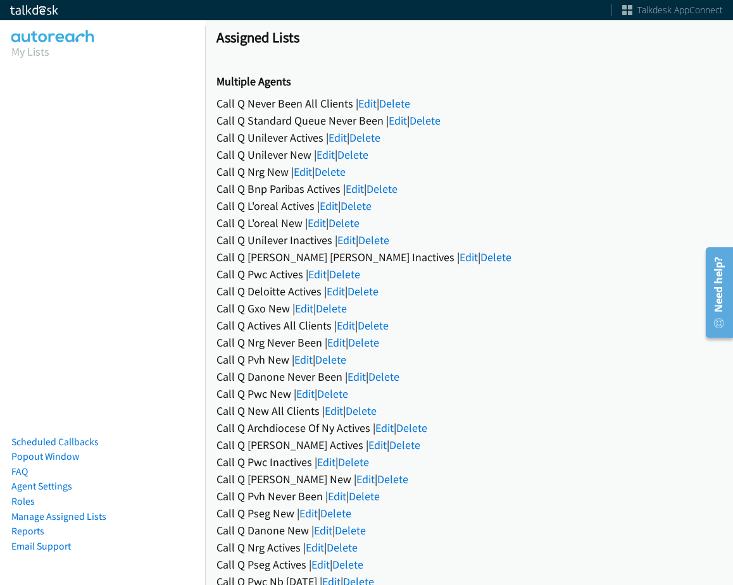
click at [500, 194] on div "Call Q Bnp Paribas Actives | Edit | Delete" at bounding box center [468, 188] width 505 height 17
click at [334, 408] on link "Edit" at bounding box center [334, 411] width 18 height 15
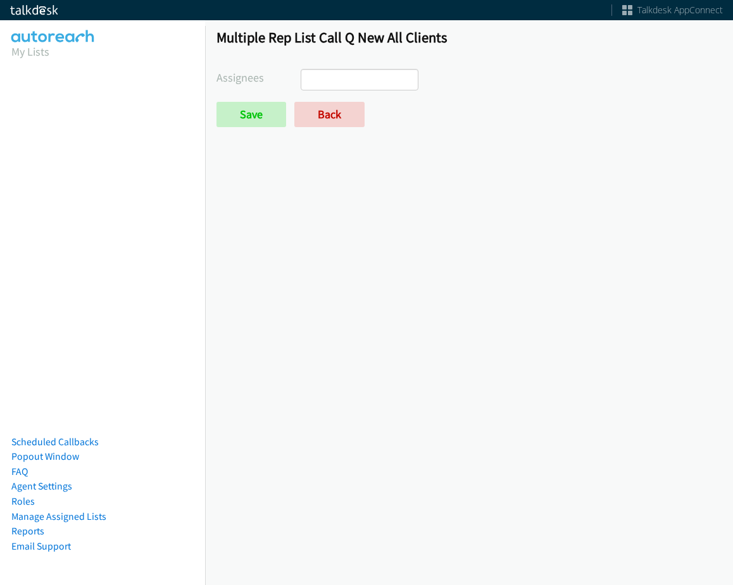
click at [385, 74] on ul at bounding box center [359, 80] width 116 height 20
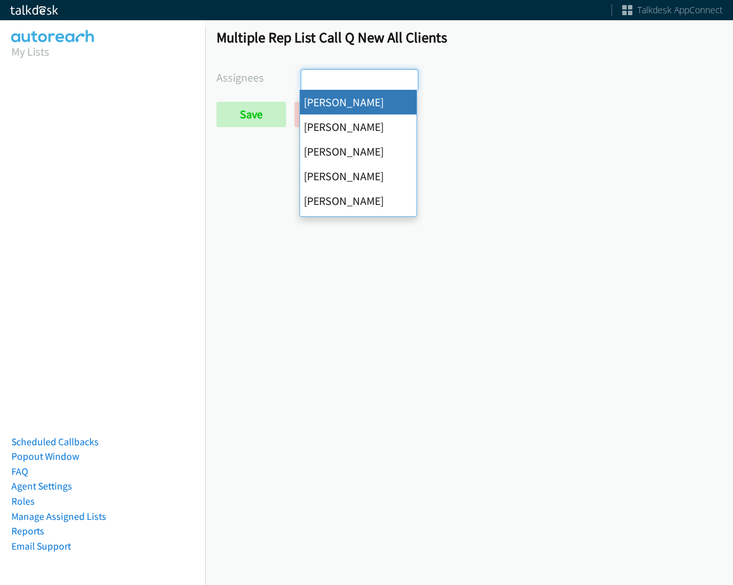
select select "cb11e729-9a1d-44de-9b38-0f5a50c7e01c"
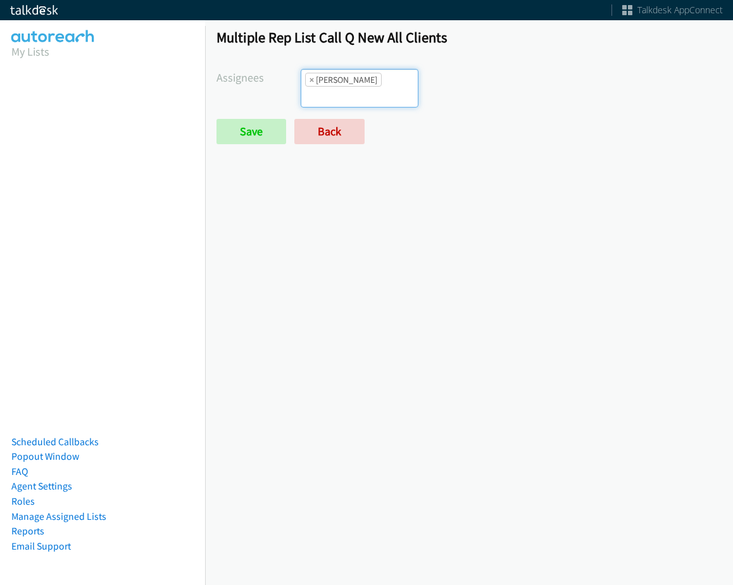
click at [375, 93] on ul "× Abigail Odhiambo" at bounding box center [359, 88] width 116 height 37
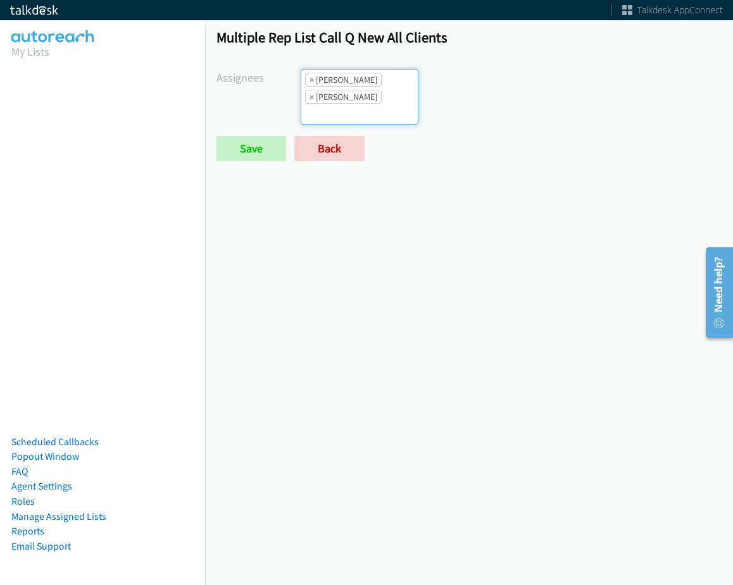
click at [345, 104] on input "search" at bounding box center [323, 114] width 44 height 20
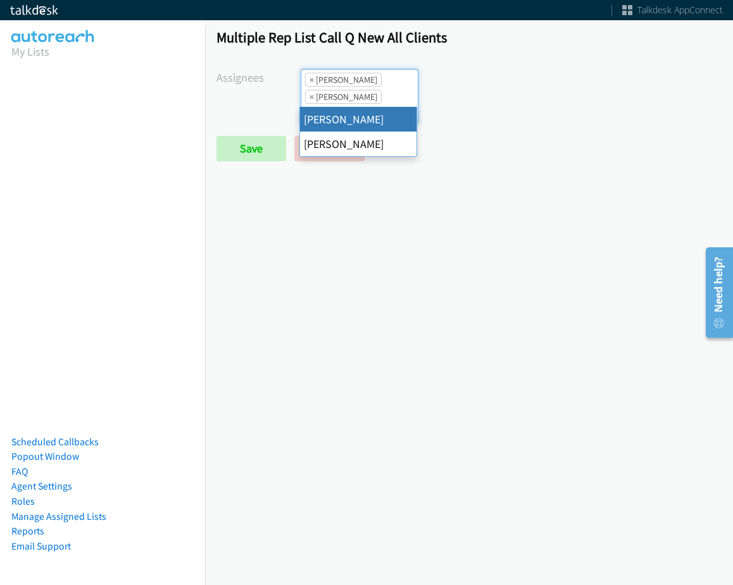
type input "ch"
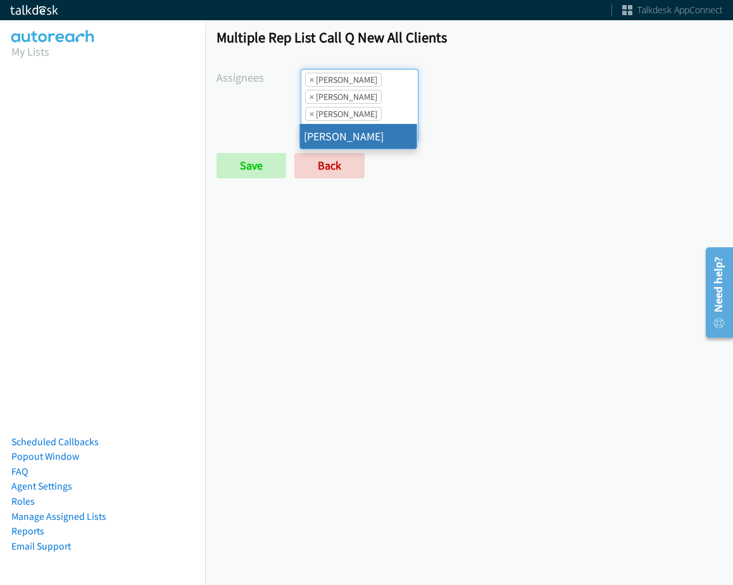
type input "jor"
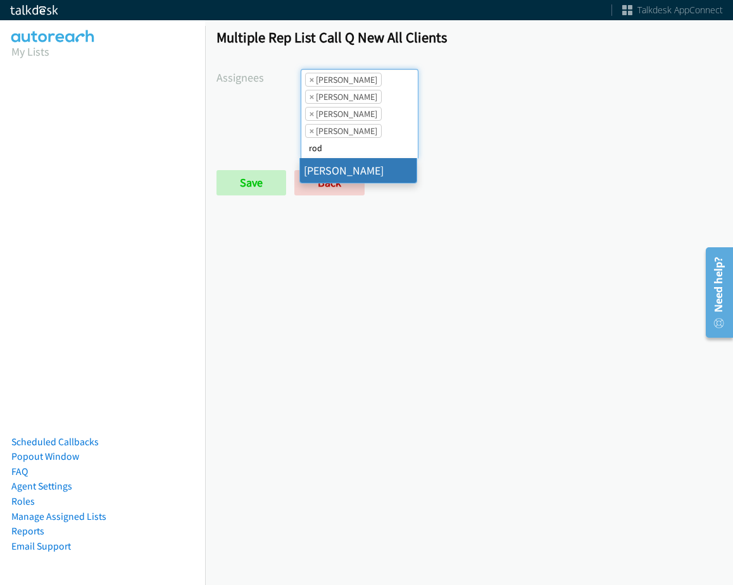
type input "rod"
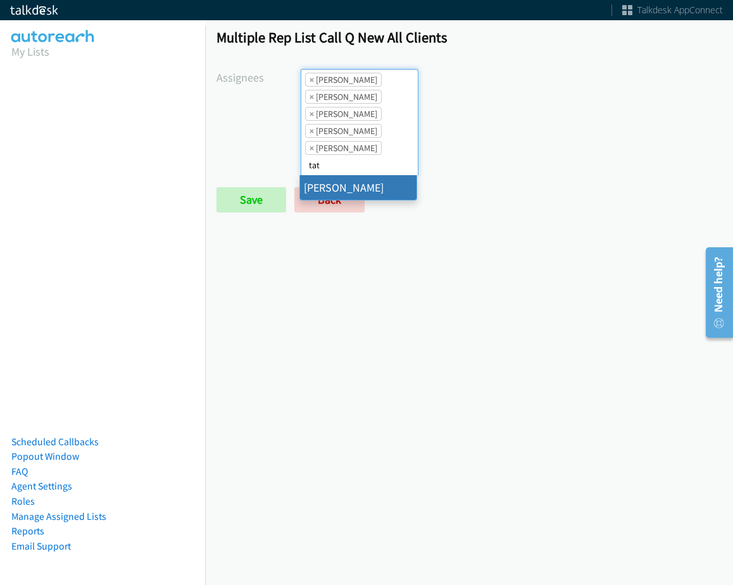
type input "tat"
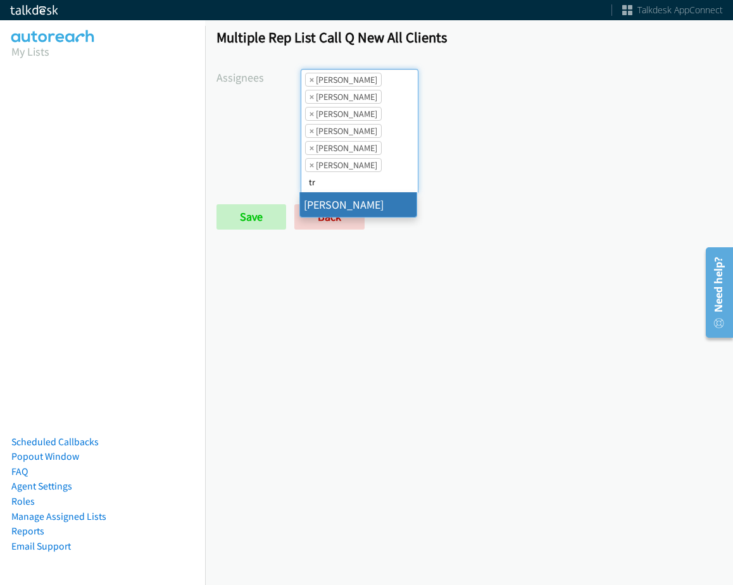
type input "tr"
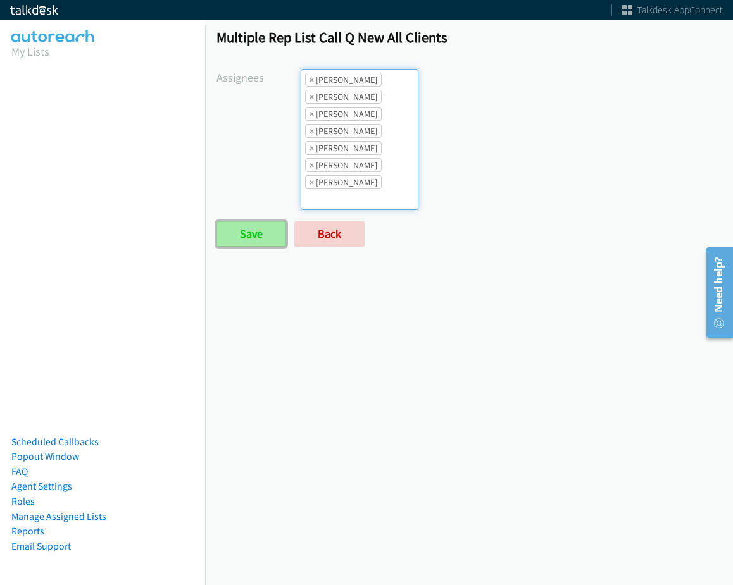
click at [266, 235] on input "Save" at bounding box center [251, 233] width 70 height 25
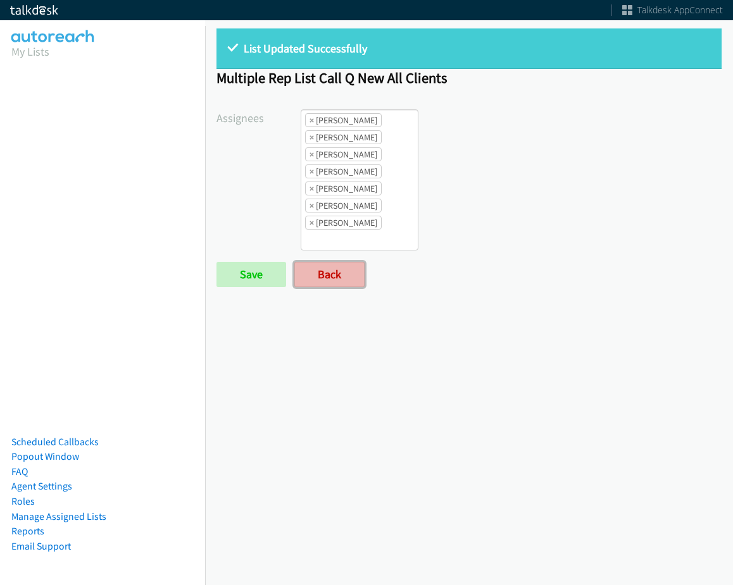
click at [331, 271] on link "Back" at bounding box center [329, 274] width 70 height 25
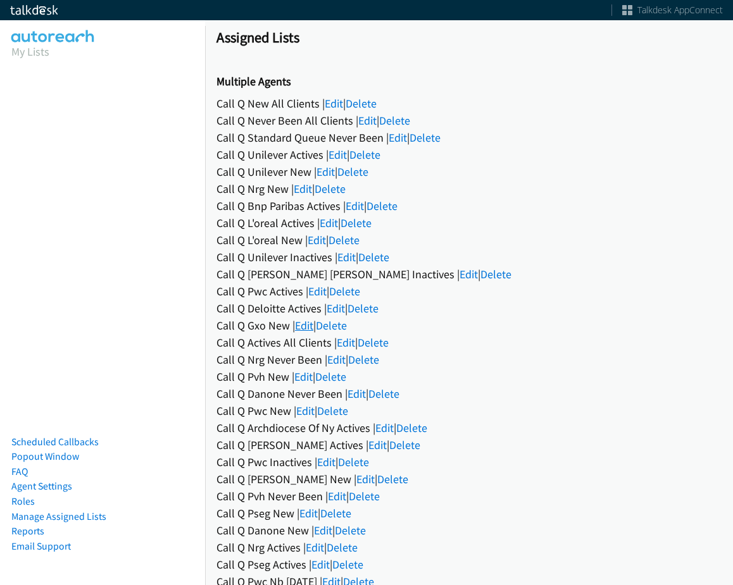
click at [305, 322] on link "Edit" at bounding box center [304, 325] width 18 height 15
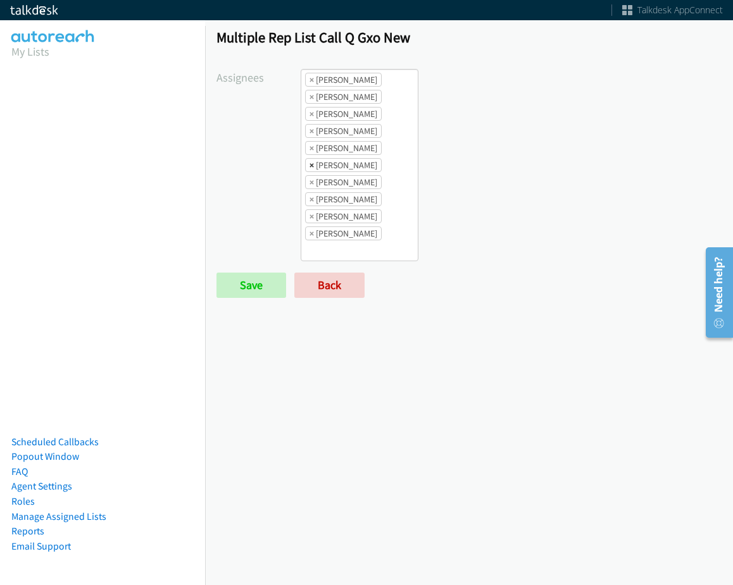
click at [309, 166] on span "×" at bounding box center [311, 165] width 4 height 13
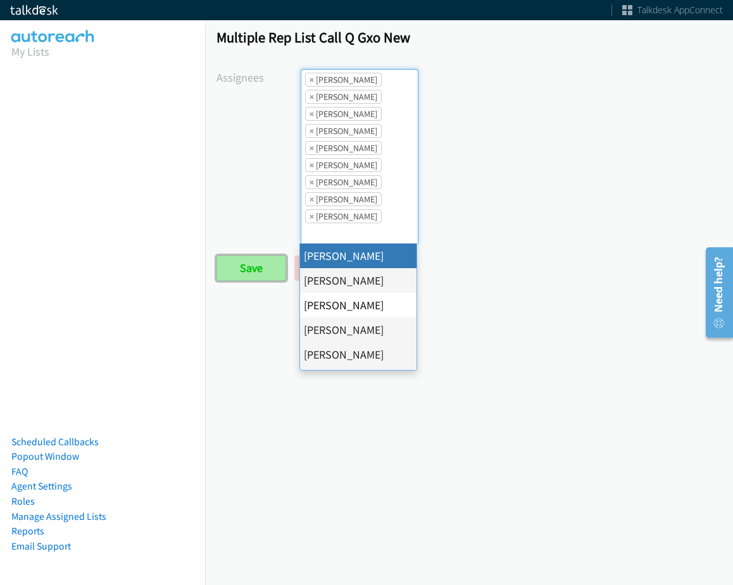
click at [265, 263] on input "Save" at bounding box center [251, 268] width 70 height 25
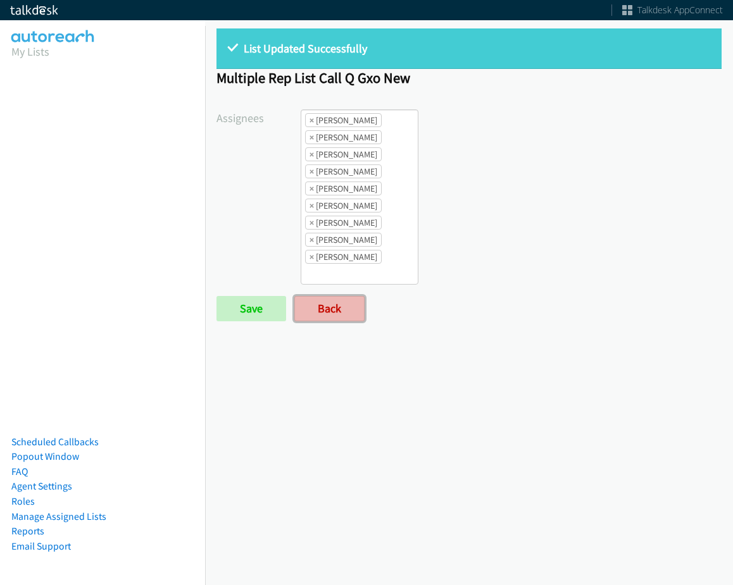
click at [322, 301] on link "Back" at bounding box center [329, 308] width 70 height 25
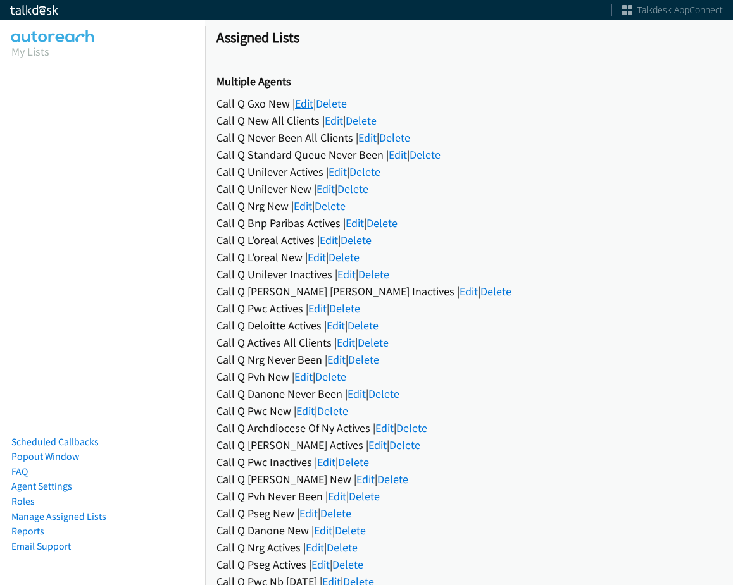
click at [298, 106] on link "Edit" at bounding box center [304, 103] width 18 height 15
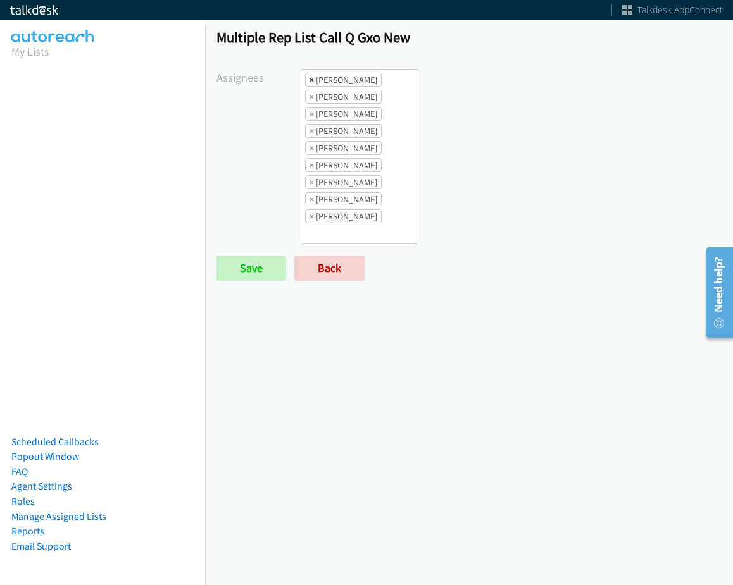
click at [309, 80] on span "×" at bounding box center [311, 79] width 4 height 13
select select "05d74157-9386-4beb-b15d-36aa9c6f71bc"
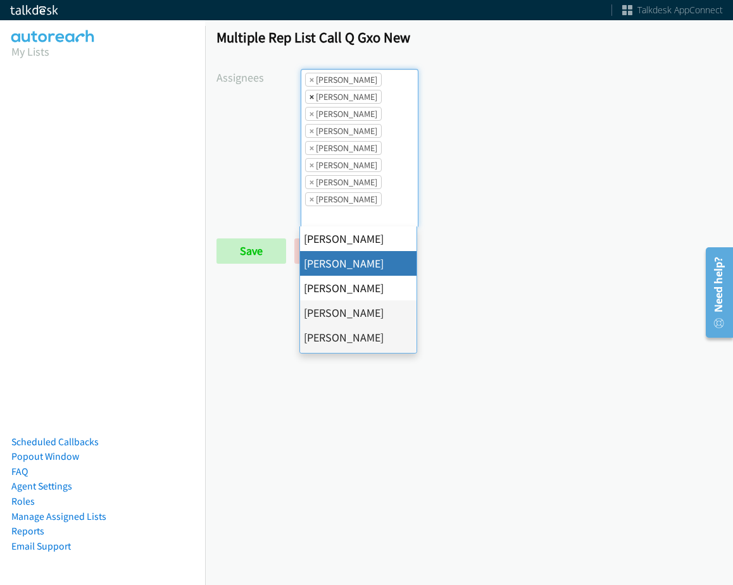
click at [311, 98] on span "×" at bounding box center [311, 96] width 4 height 13
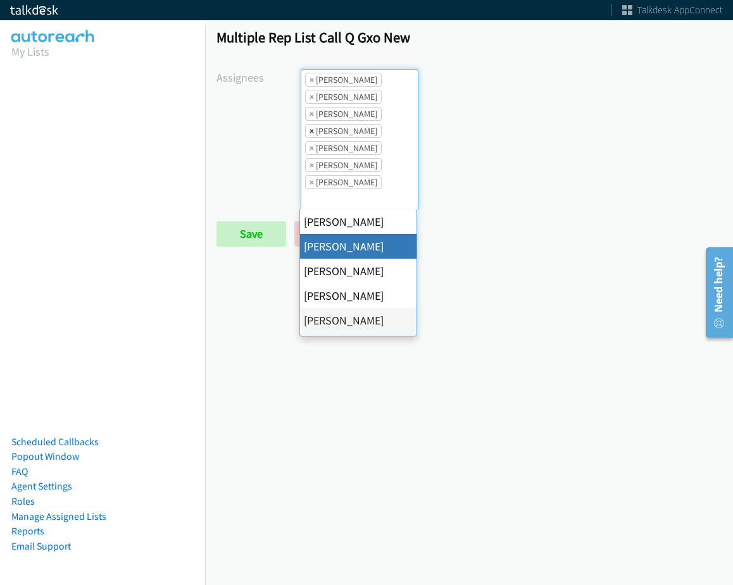
click at [309, 130] on span "×" at bounding box center [311, 131] width 4 height 13
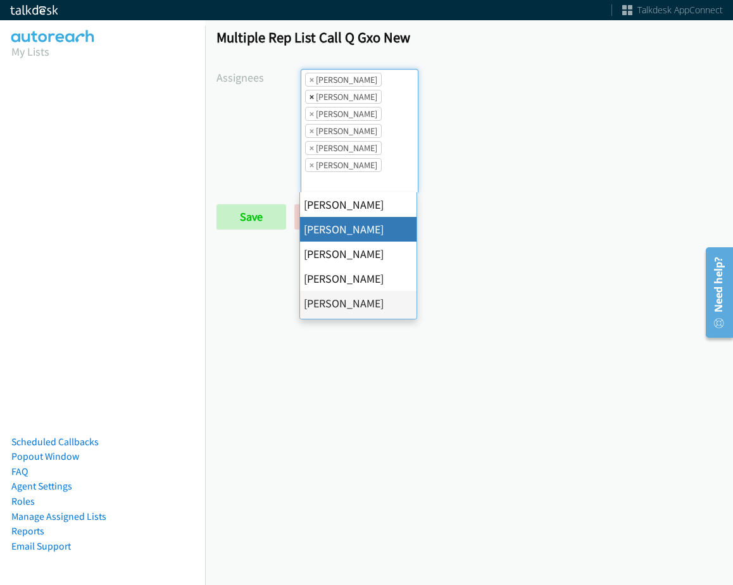
click at [309, 95] on span "×" at bounding box center [311, 96] width 4 height 13
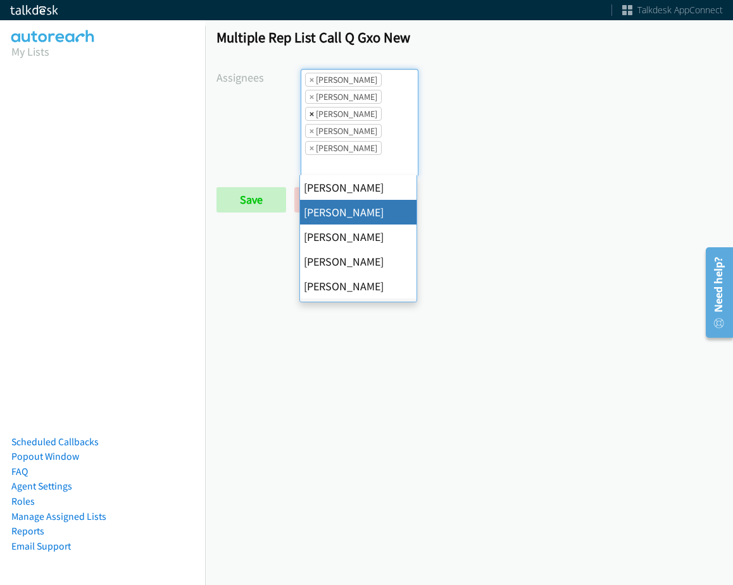
click at [311, 118] on span "×" at bounding box center [311, 114] width 4 height 13
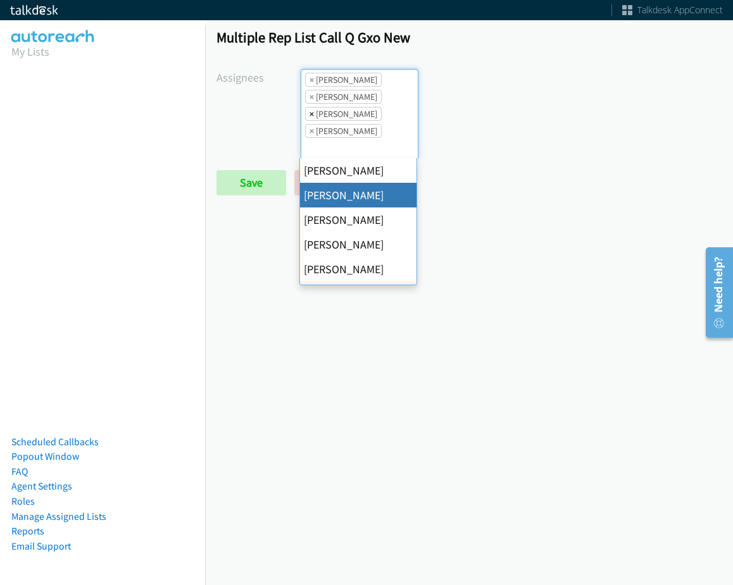
click at [311, 118] on span "×" at bounding box center [311, 114] width 4 height 13
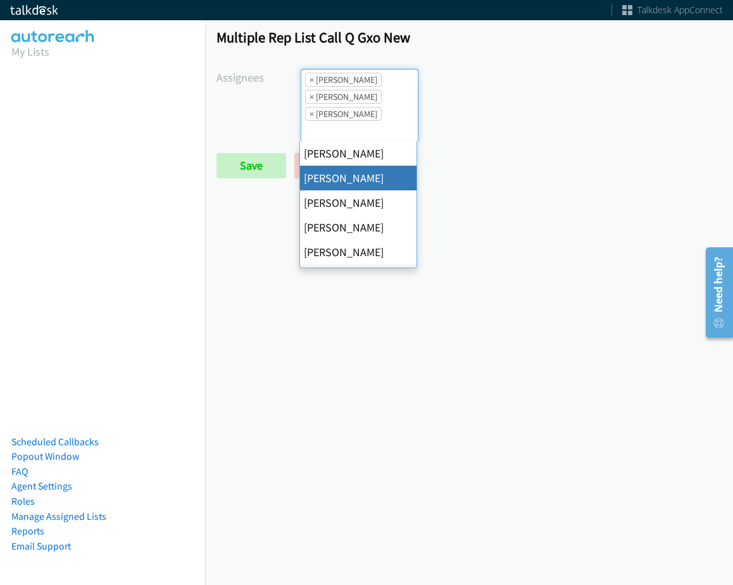
click at [311, 118] on span "×" at bounding box center [311, 114] width 4 height 13
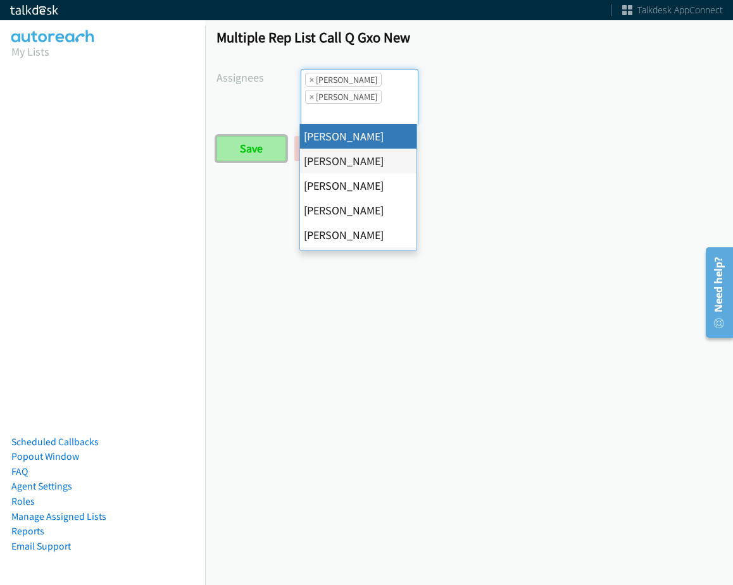
click at [273, 143] on input "Save" at bounding box center [251, 148] width 70 height 25
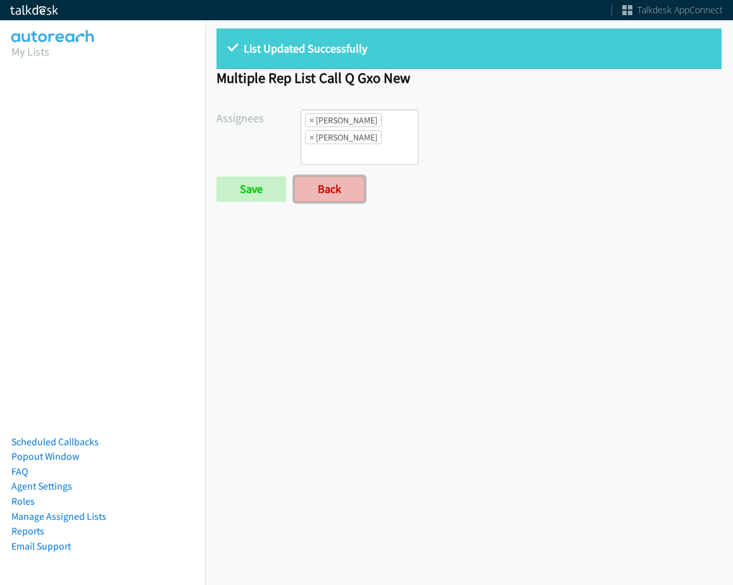
click at [331, 186] on link "Back" at bounding box center [329, 189] width 70 height 25
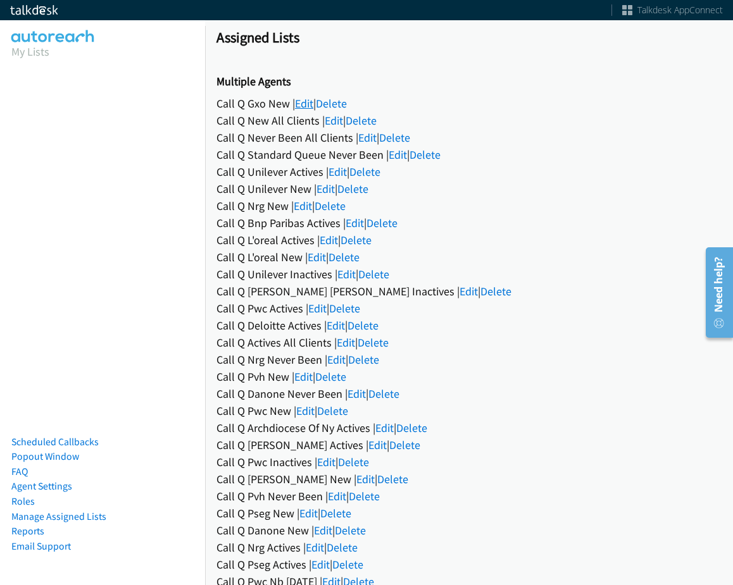
click at [306, 99] on link "Edit" at bounding box center [304, 103] width 18 height 15
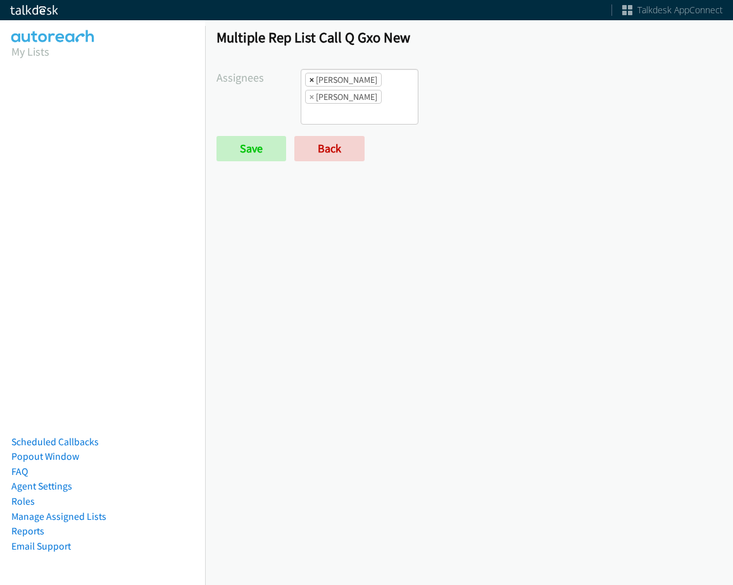
click at [311, 80] on span "×" at bounding box center [311, 79] width 4 height 13
select select "f64f86a1-7483-4d33-b6f6-ad4a488136af"
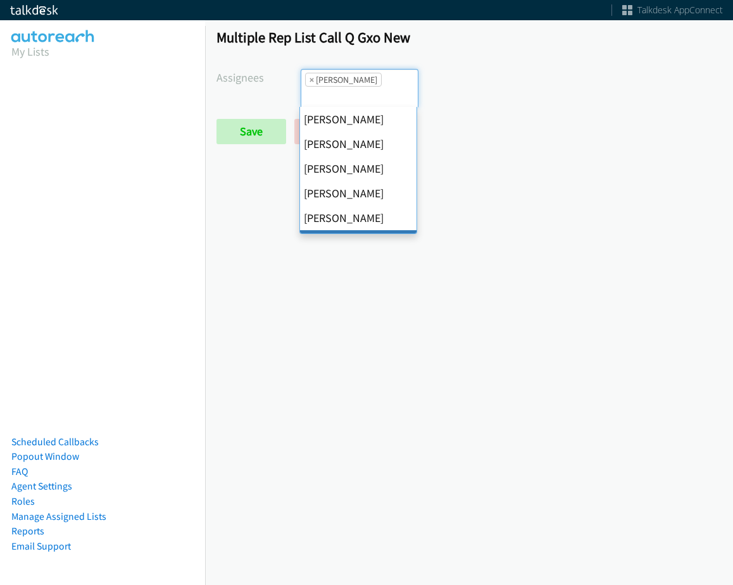
scroll to position [15, 0]
click at [311, 80] on span "×" at bounding box center [311, 79] width 4 height 13
select select
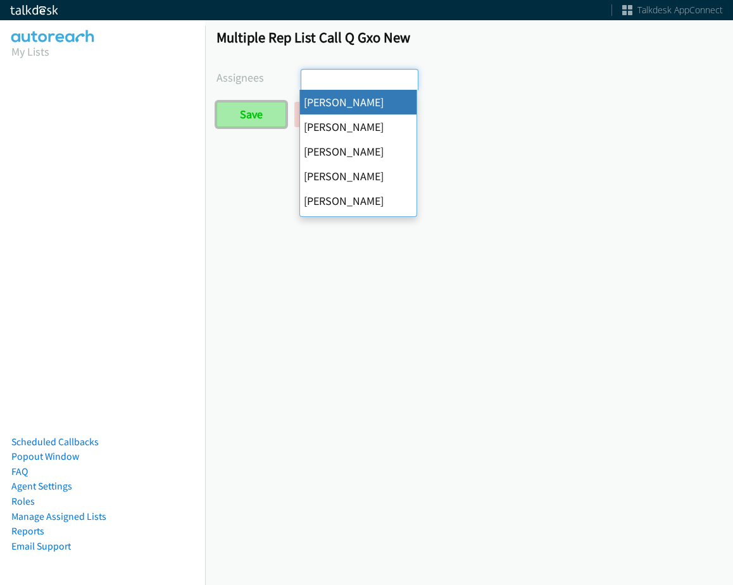
click at [267, 106] on input "Save" at bounding box center [251, 114] width 70 height 25
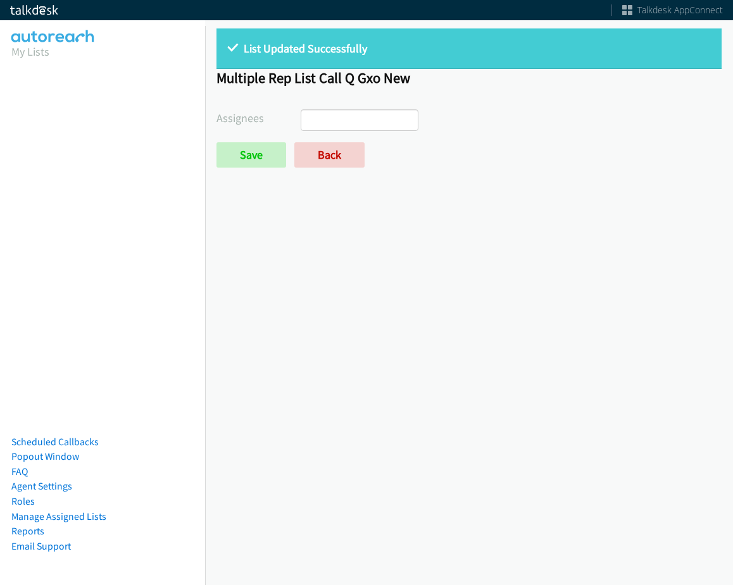
select select
click at [325, 161] on link "Back" at bounding box center [329, 154] width 70 height 25
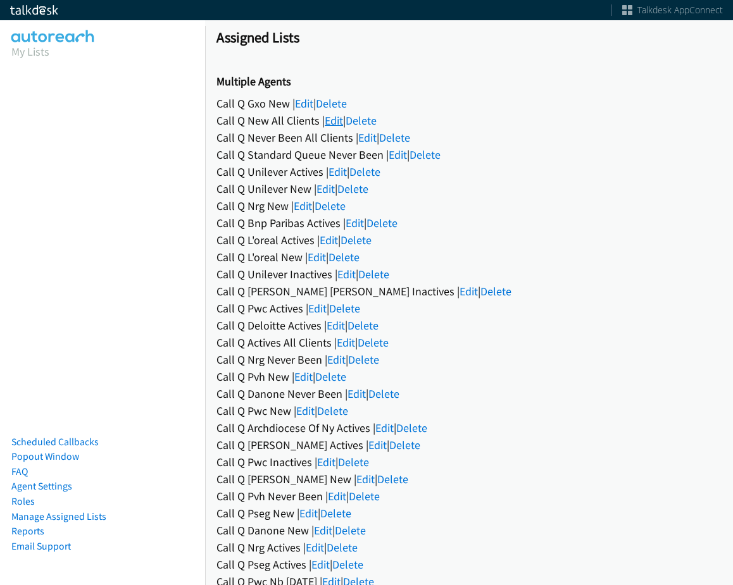
click at [332, 124] on link "Edit" at bounding box center [334, 120] width 18 height 15
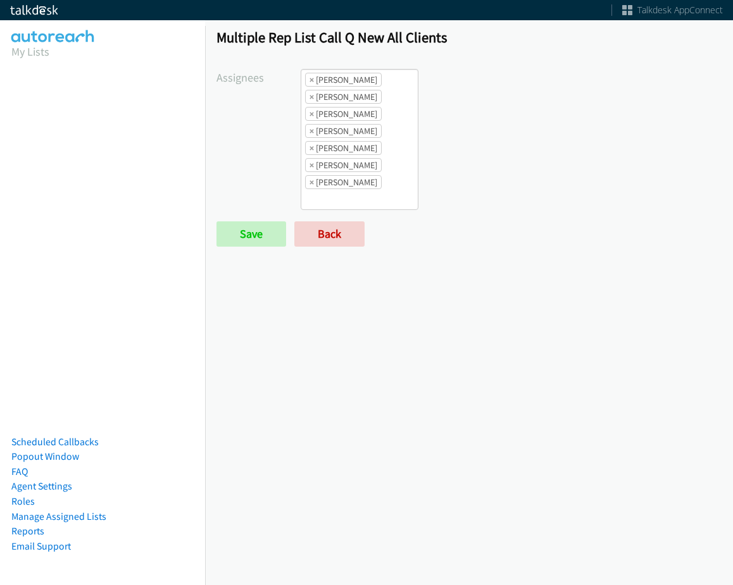
click at [381, 120] on ul "× [PERSON_NAME] × [PERSON_NAME] × [PERSON_NAME] × [PERSON_NAME] × [PERSON_NAME]…" at bounding box center [359, 140] width 116 height 140
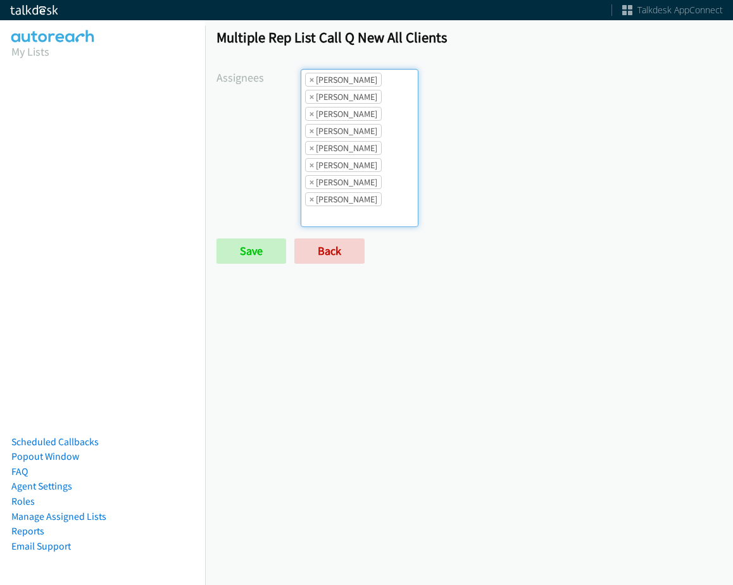
drag, startPoint x: 383, startPoint y: 161, endPoint x: 381, endPoint y: 179, distance: 18.5
click at [383, 162] on ul "× Abigail Odhiambo × Alana Ruiz × Cathy Shahan × Charles Ross × Jordan Stehlik …" at bounding box center [359, 148] width 116 height 157
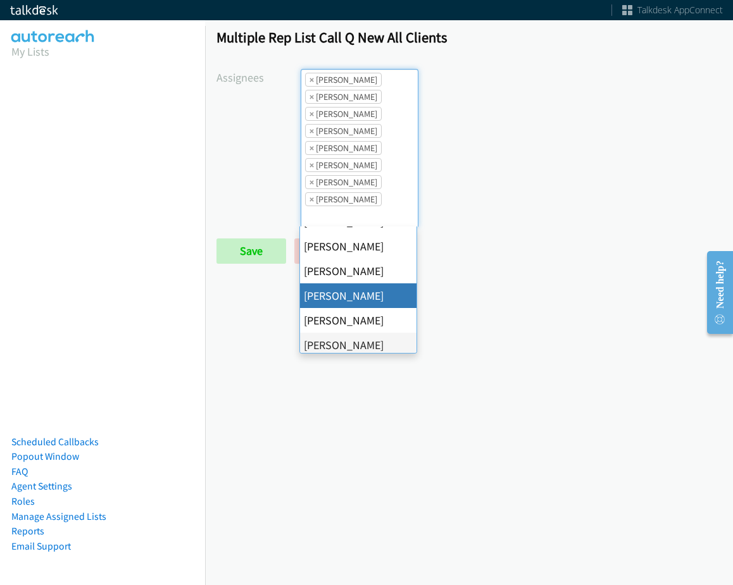
scroll to position [127, 0]
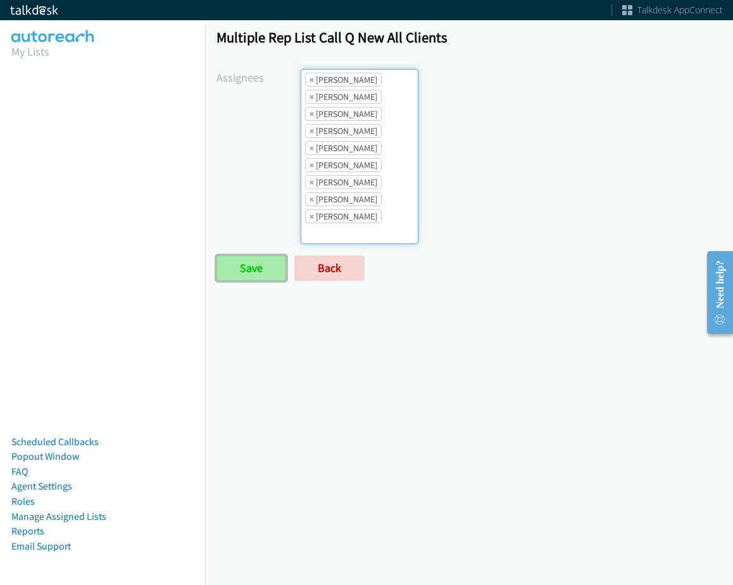
click at [252, 262] on input "Save" at bounding box center [251, 268] width 70 height 25
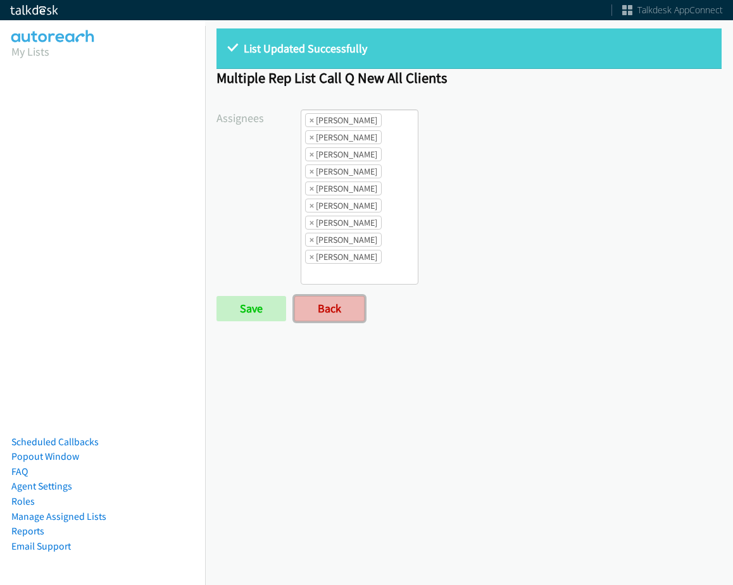
click at [352, 315] on link "Back" at bounding box center [329, 308] width 70 height 25
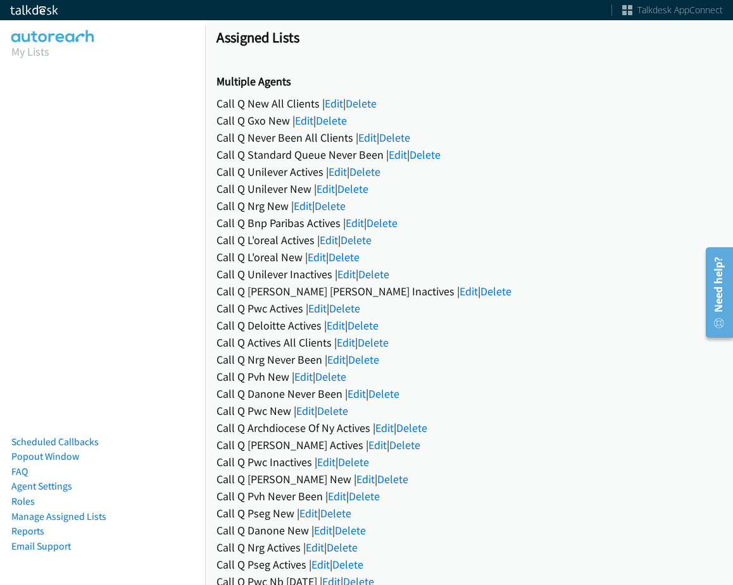
click at [318, 300] on div "Call Q Pwc Actives | Edit | Delete" at bounding box center [468, 308] width 505 height 17
click at [319, 306] on link "Edit" at bounding box center [317, 308] width 18 height 15
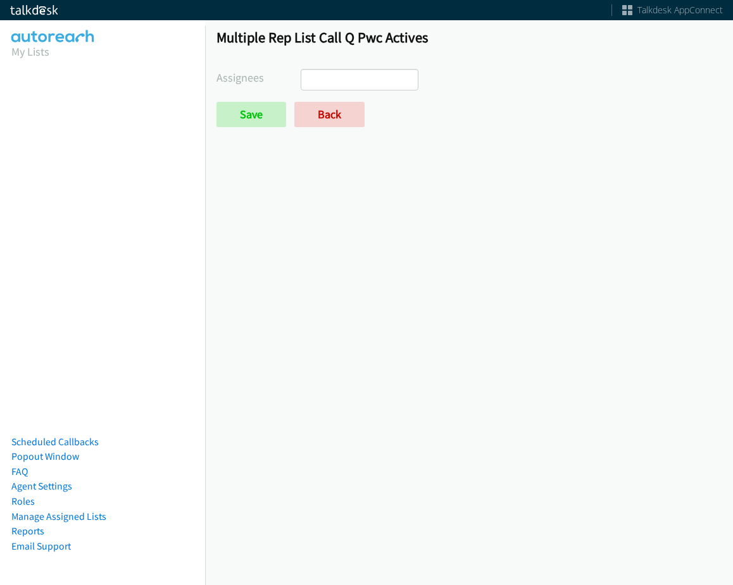
drag, startPoint x: 0, startPoint y: 0, endPoint x: 364, endPoint y: 82, distance: 372.9
click at [364, 82] on ul at bounding box center [359, 80] width 116 height 20
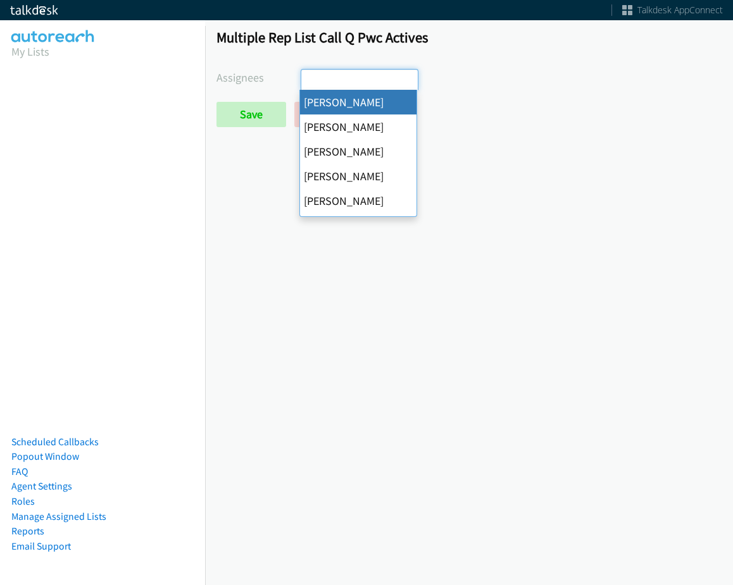
select select "cb11e729-9a1d-44de-9b38-0f5a50c7e01c"
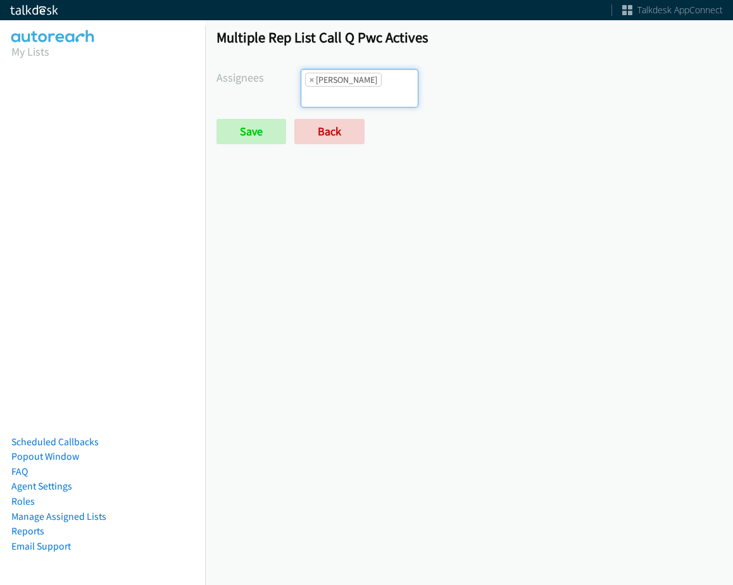
click at [381, 80] on li "× Abigail Odhiambo" at bounding box center [343, 80] width 77 height 14
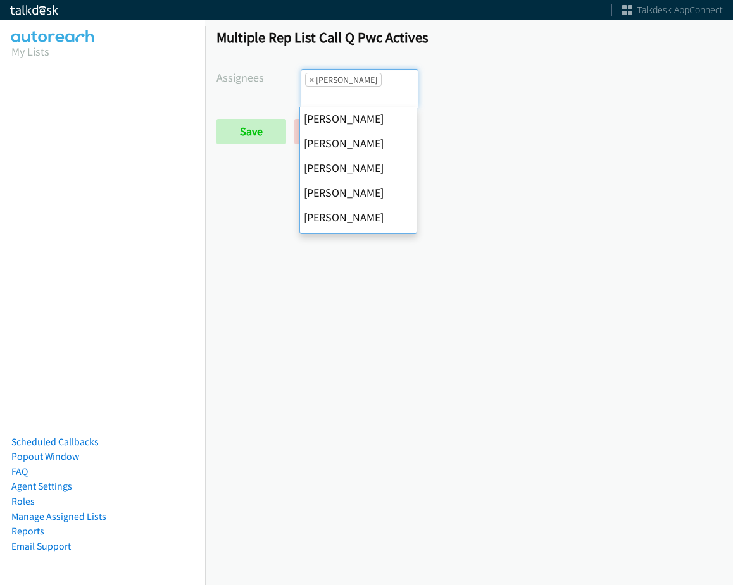
scroll to position [244, 0]
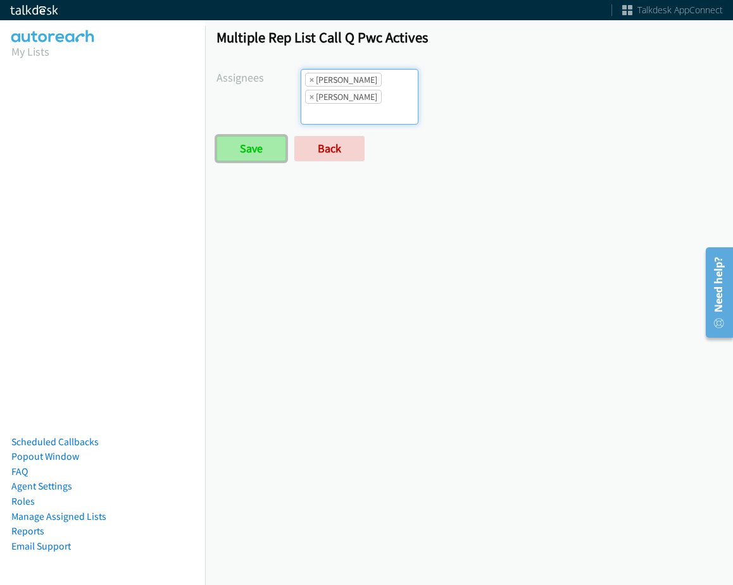
click at [280, 156] on input "Save" at bounding box center [251, 148] width 70 height 25
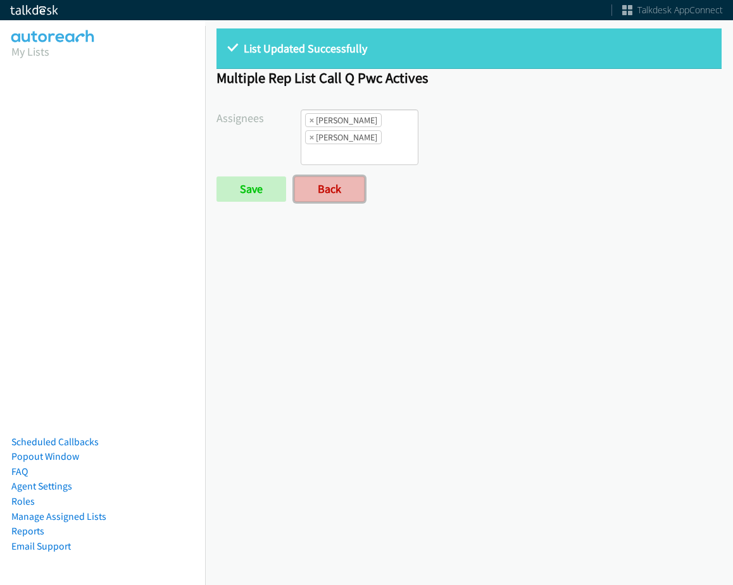
click at [327, 178] on link "Back" at bounding box center [329, 189] width 70 height 25
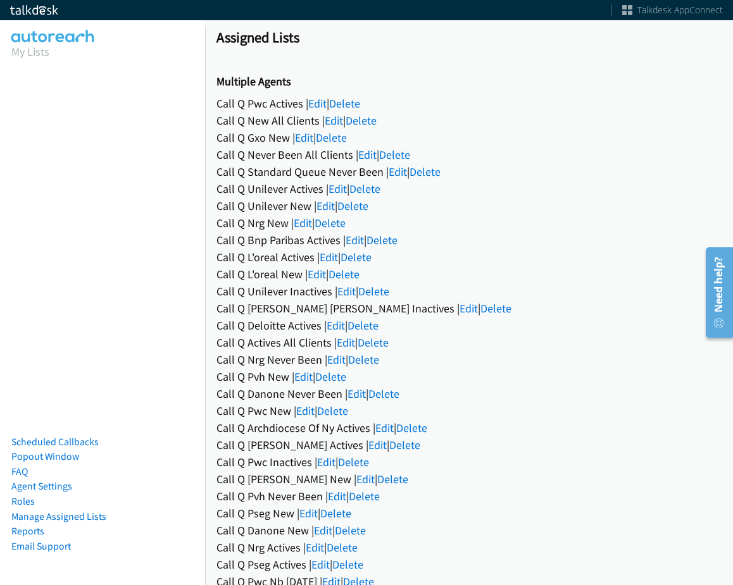
click at [335, 367] on div "Call Q Nrg Never Been | Edit | Delete" at bounding box center [468, 359] width 505 height 17
click at [335, 354] on link "Edit" at bounding box center [336, 359] width 18 height 15
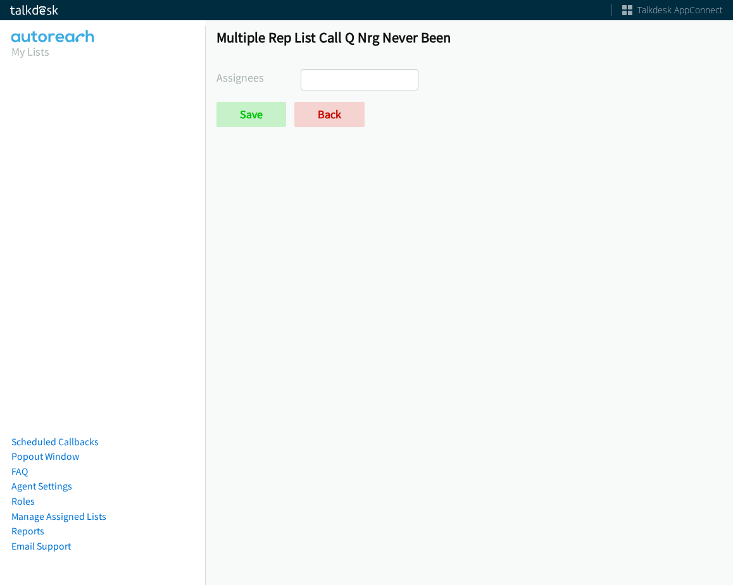
click at [350, 78] on ul at bounding box center [359, 80] width 116 height 20
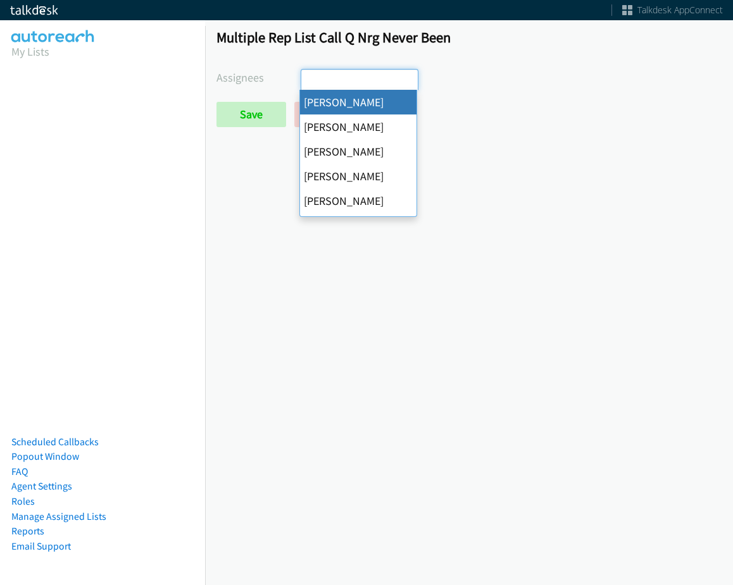
drag, startPoint x: 354, startPoint y: 103, endPoint x: 366, endPoint y: 88, distance: 19.4
select select "cb11e729-9a1d-44de-9b38-0f5a50c7e01c"
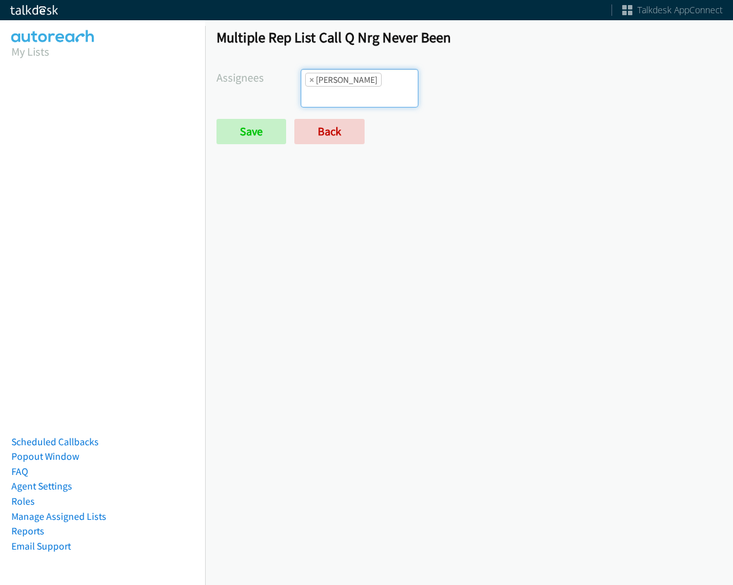
click at [371, 82] on li "× Abigail Odhiambo" at bounding box center [343, 80] width 77 height 14
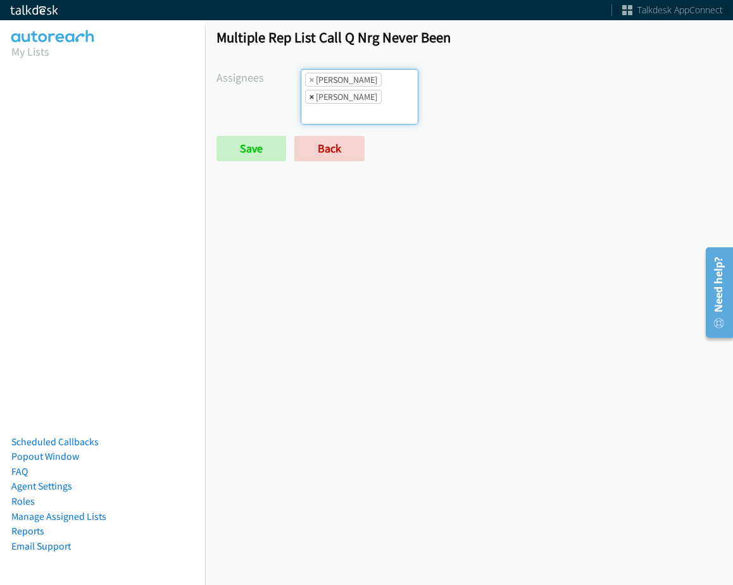
click at [310, 101] on span "×" at bounding box center [311, 96] width 4 height 13
click at [367, 101] on li "× Cathy Shahan" at bounding box center [343, 97] width 77 height 14
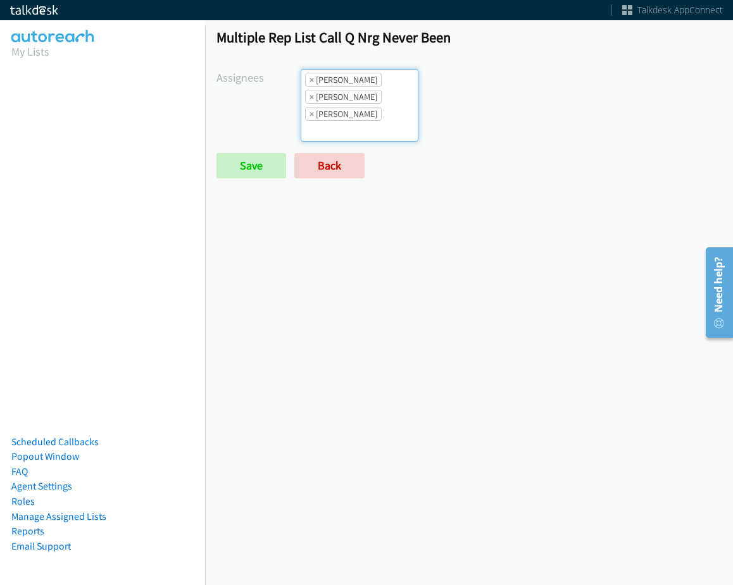
click at [391, 81] on ul "× Abigail Odhiambo × Cathy Shahan × Charles Ross" at bounding box center [359, 105] width 116 height 71
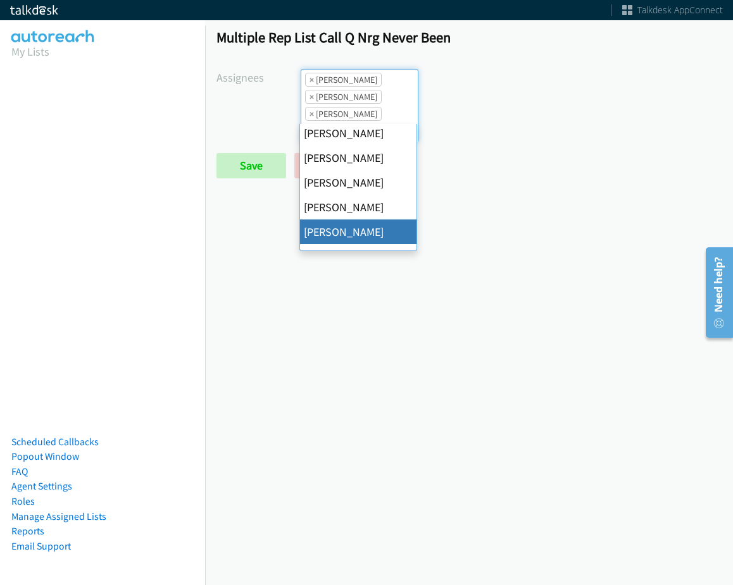
scroll to position [190, 0]
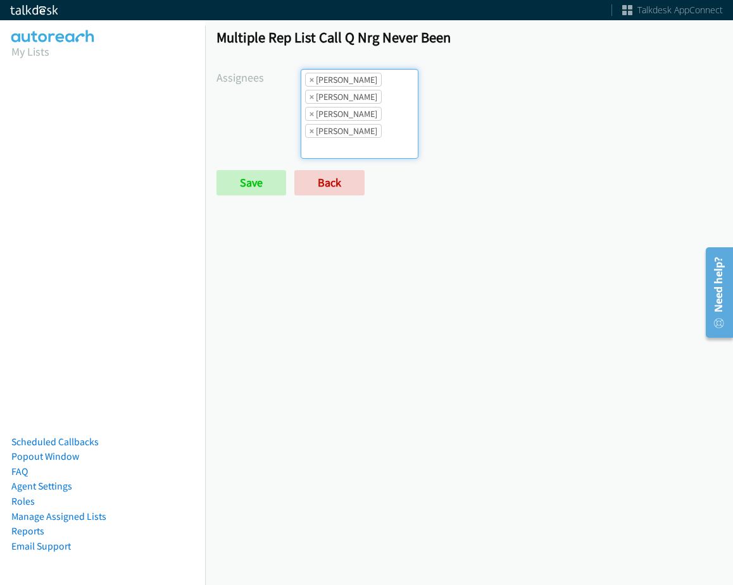
click at [380, 111] on ul "× Abigail Odhiambo × Cathy Shahan × Charles Ross × Jordan Stehlik" at bounding box center [359, 114] width 116 height 89
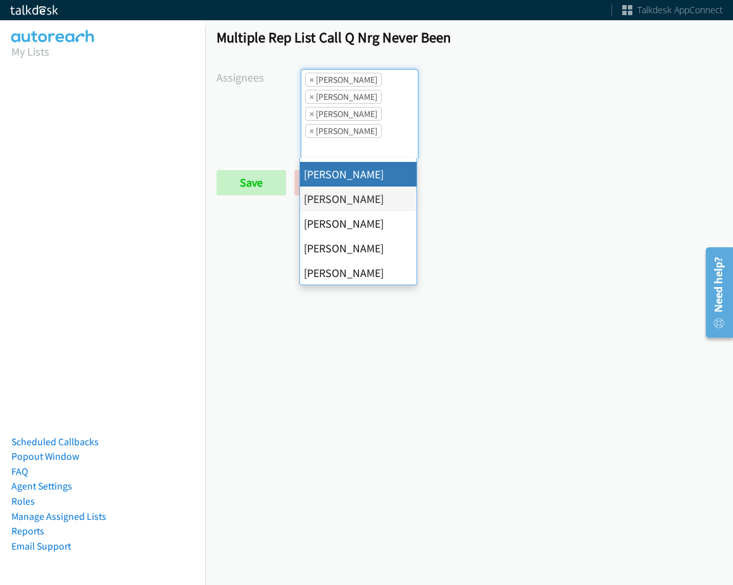
scroll to position [127, 0]
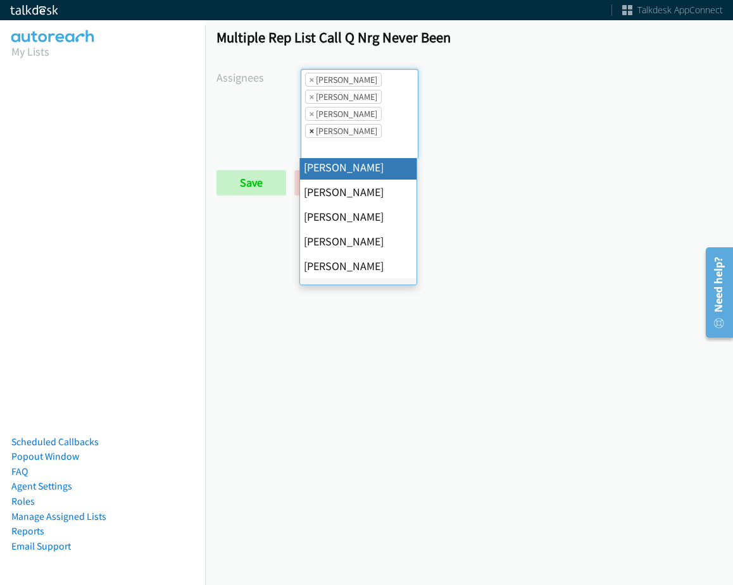
click at [311, 130] on span "×" at bounding box center [311, 131] width 4 height 13
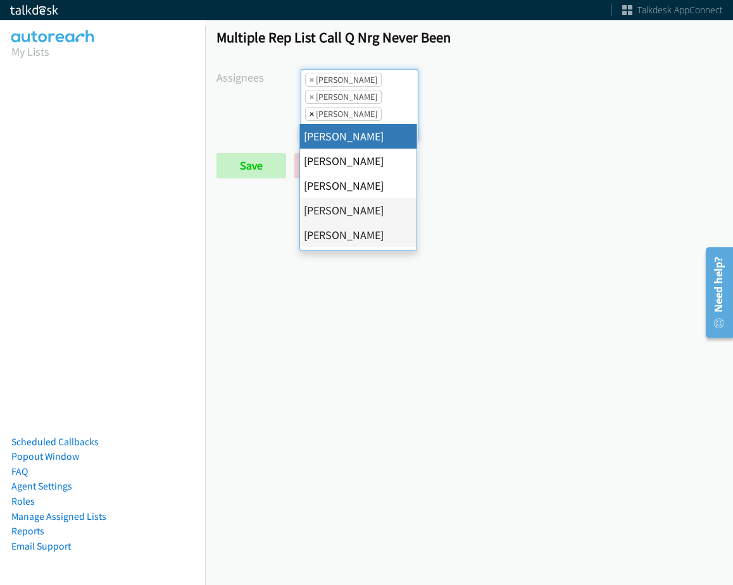
click at [309, 113] on span "×" at bounding box center [311, 114] width 4 height 13
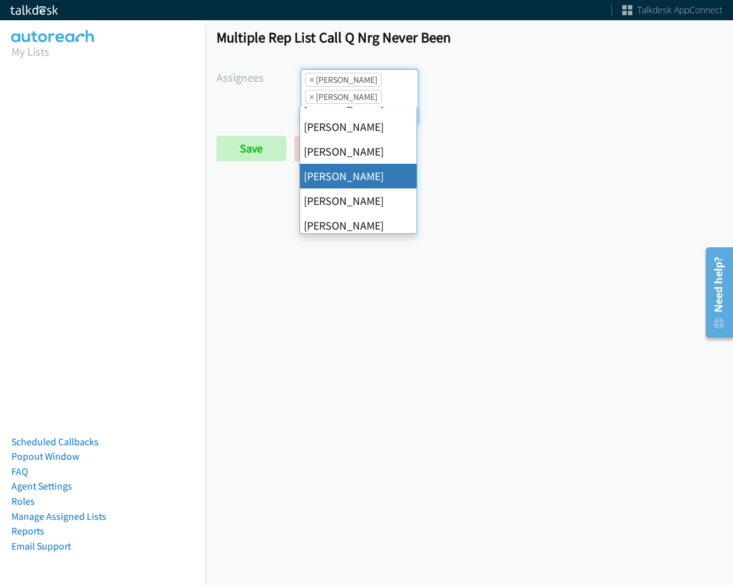
scroll to position [244, 0]
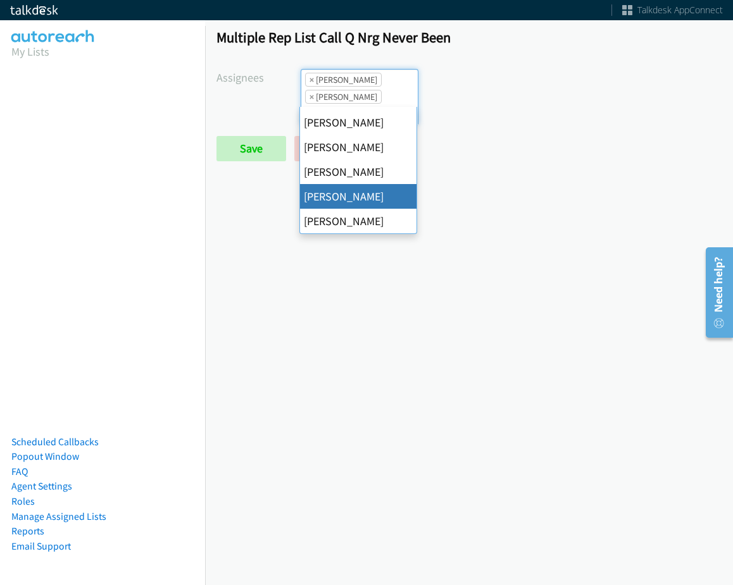
drag, startPoint x: 345, startPoint y: 198, endPoint x: 345, endPoint y: 189, distance: 9.5
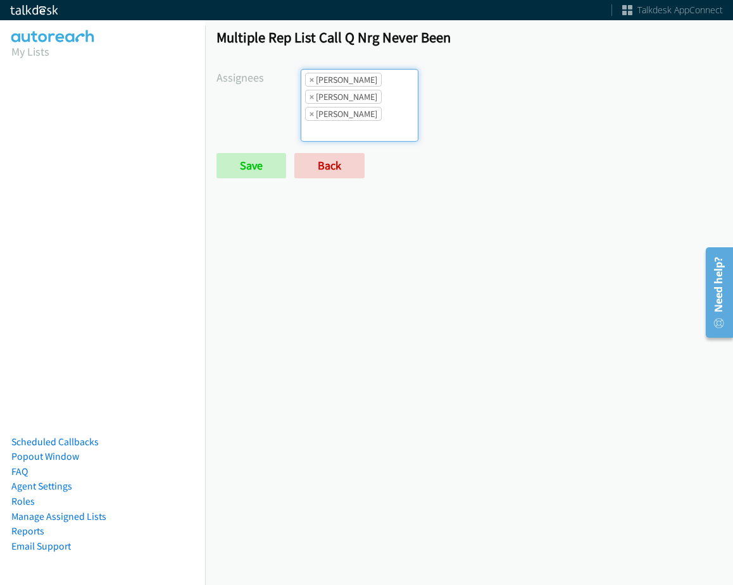
click at [378, 83] on li "× Abigail Odhiambo" at bounding box center [343, 80] width 77 height 14
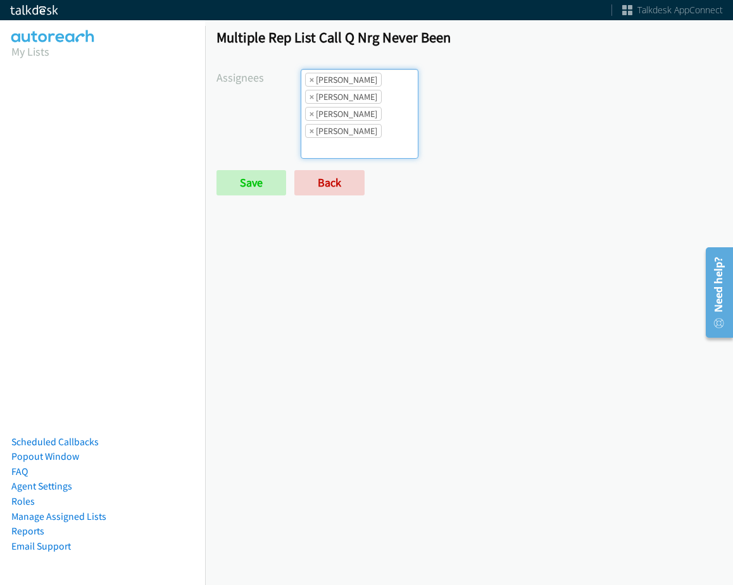
click at [382, 125] on ul "× Abigail Odhiambo × Cathy Shahan × Rodnika Murphy × Tatiana Medina" at bounding box center [359, 114] width 116 height 89
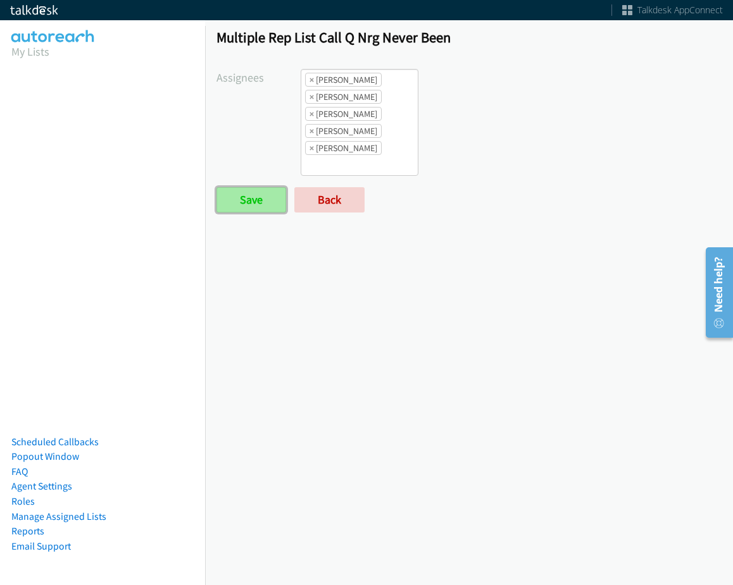
click at [271, 209] on input "Save" at bounding box center [251, 199] width 70 height 25
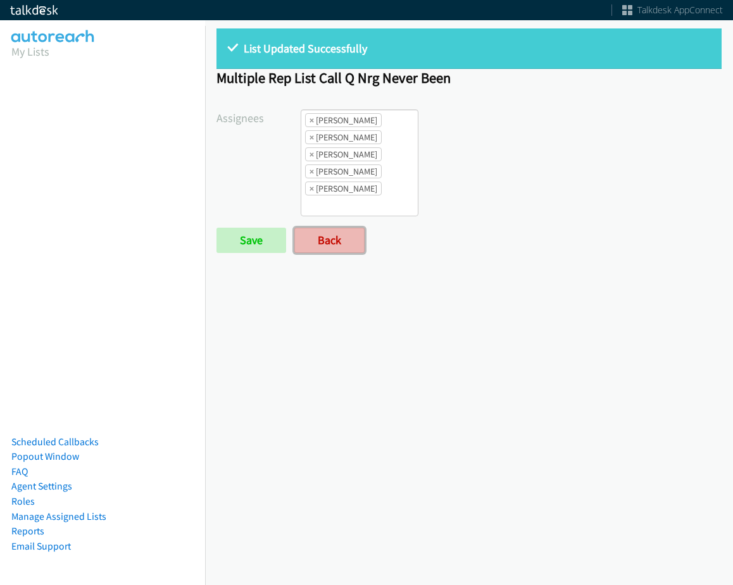
click at [342, 247] on link "Back" at bounding box center [329, 240] width 70 height 25
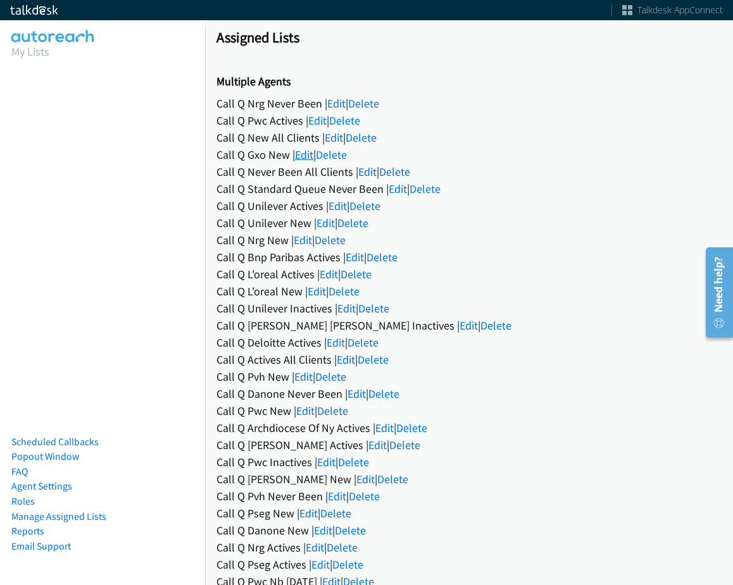
click at [304, 154] on link "Edit" at bounding box center [304, 154] width 18 height 15
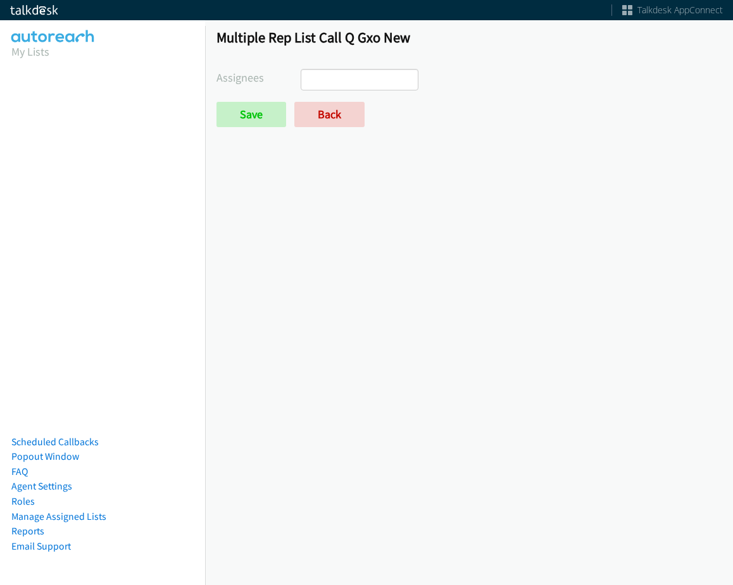
select select
click at [312, 121] on link "Back" at bounding box center [329, 114] width 70 height 25
